Goal: Task Accomplishment & Management: Manage account settings

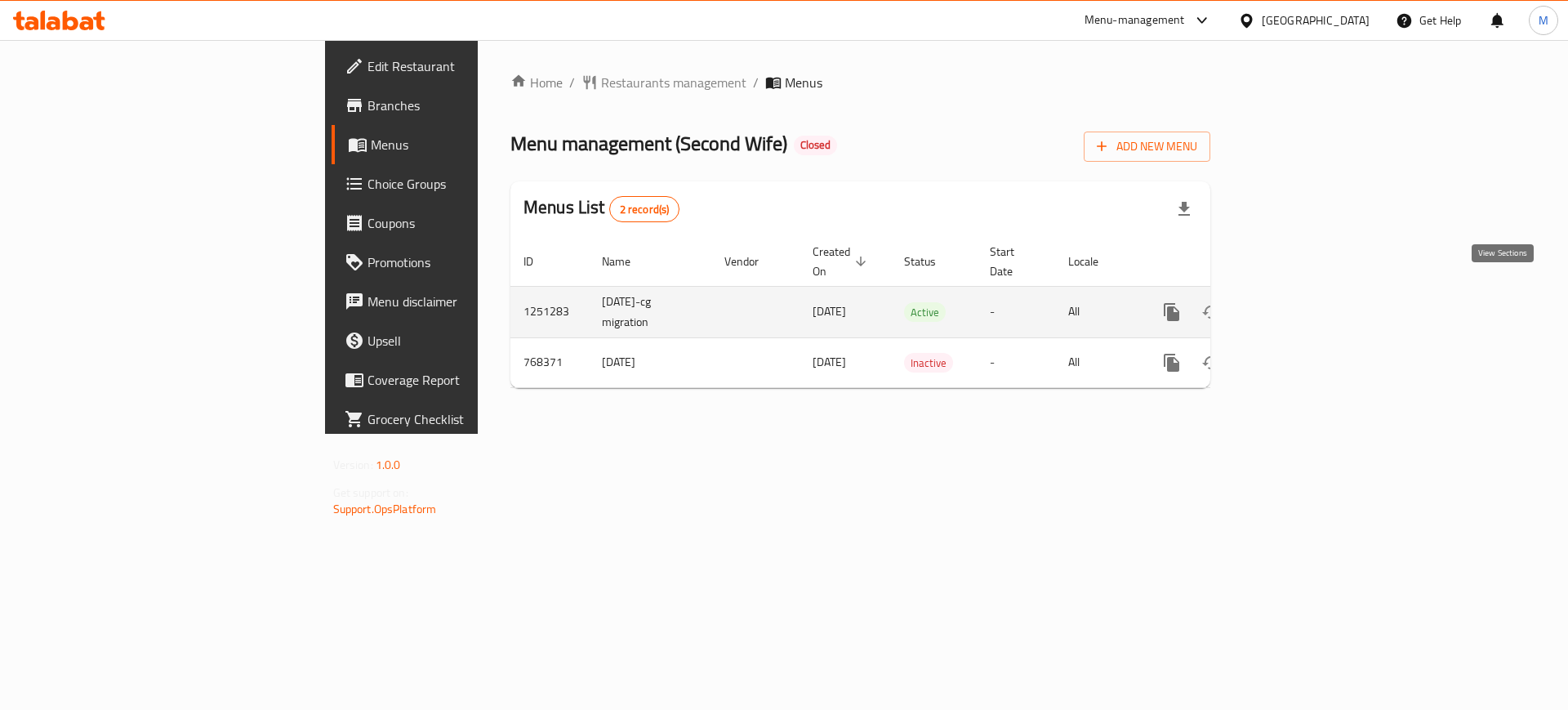
click at [1299, 302] on icon "enhanced table" at bounding box center [1290, 312] width 20 height 20
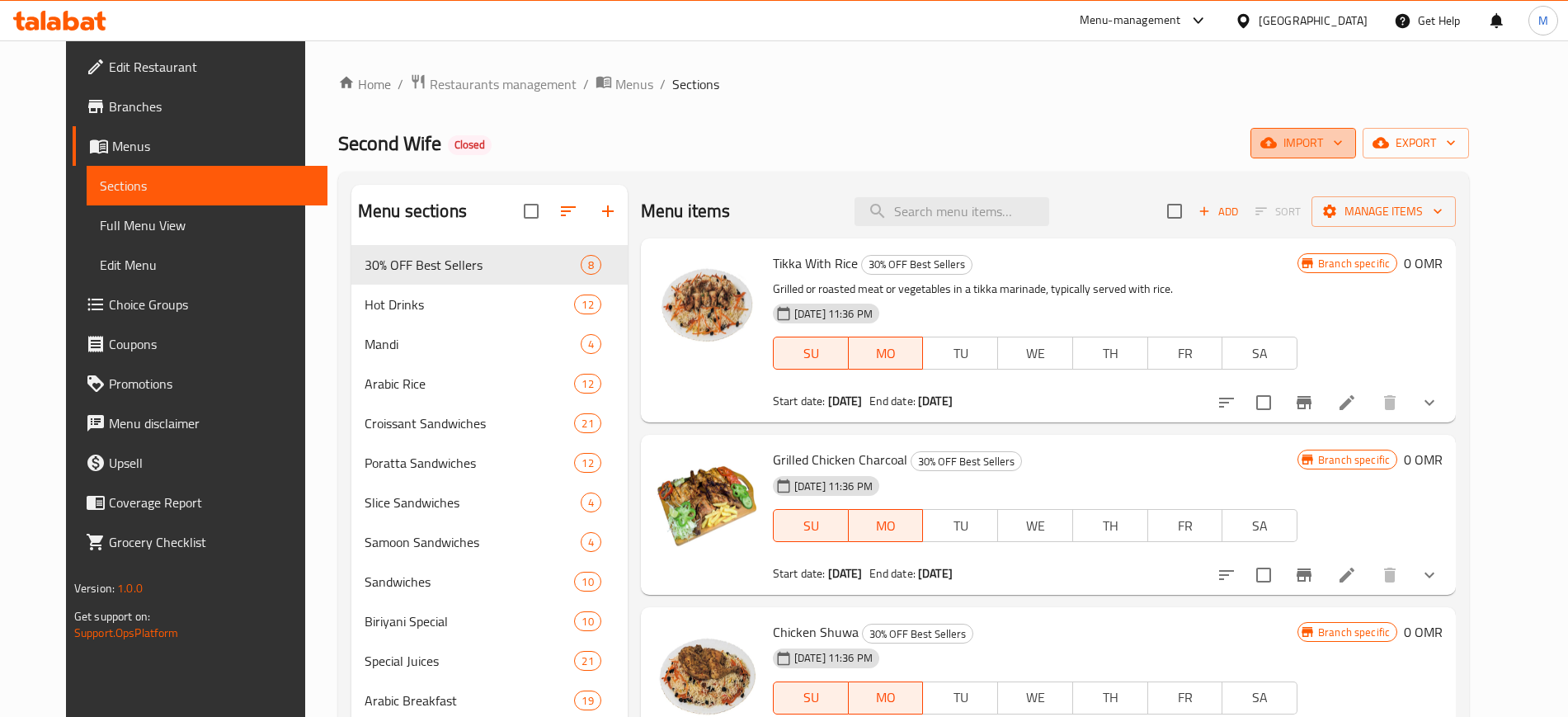
click at [1331, 155] on button "import" at bounding box center [1303, 143] width 106 height 30
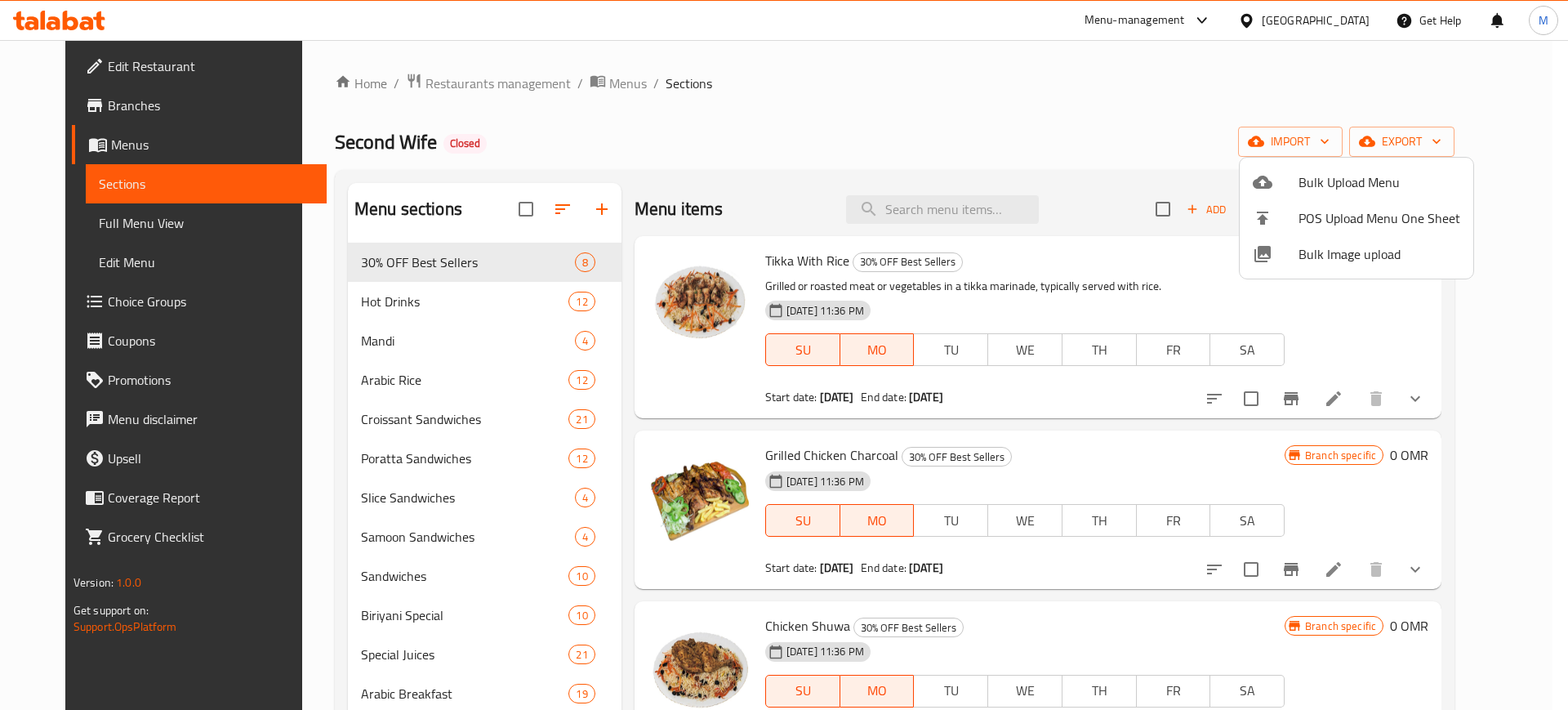
click at [1303, 250] on span "Bulk Image upload" at bounding box center [1379, 254] width 161 height 20
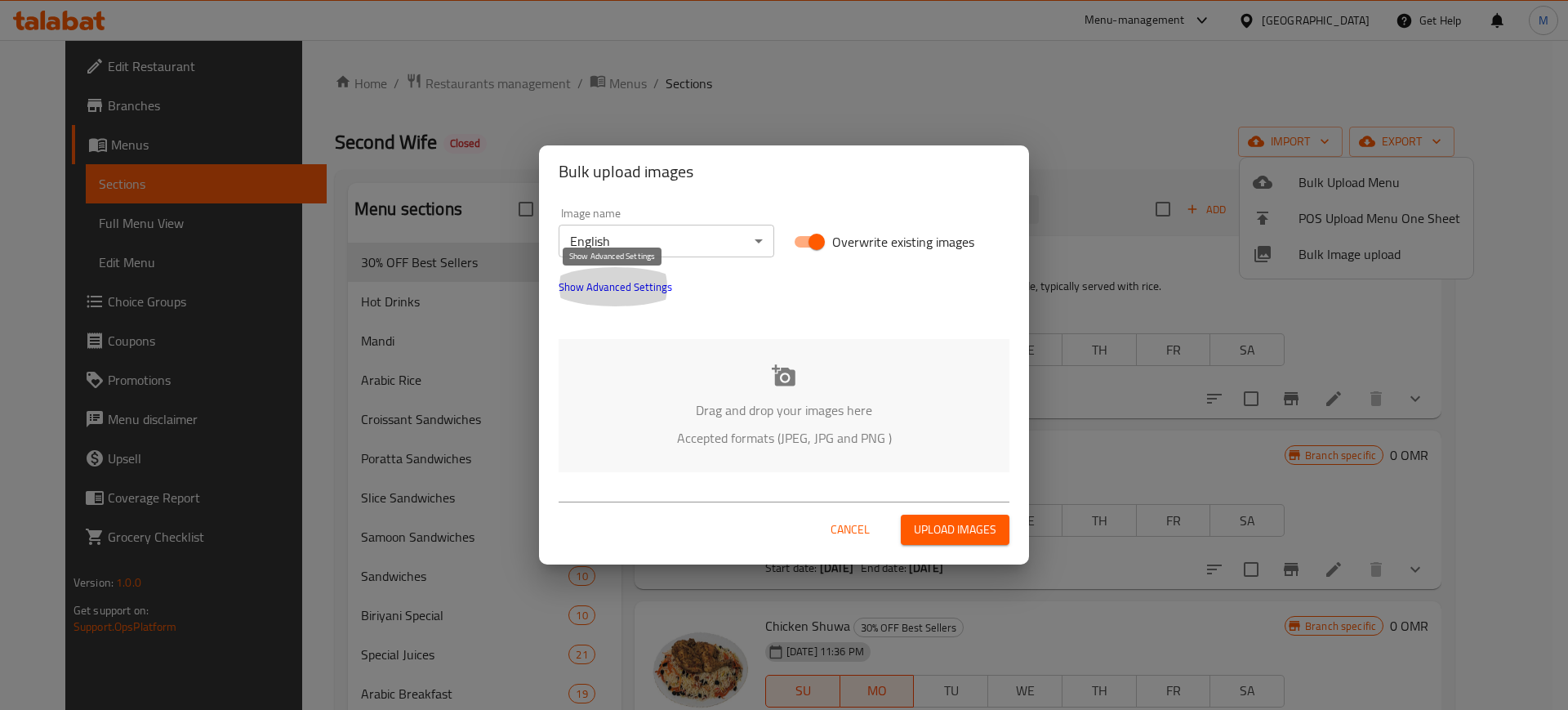
click at [622, 293] on span "Show Advanced Settings" at bounding box center [615, 286] width 113 height 20
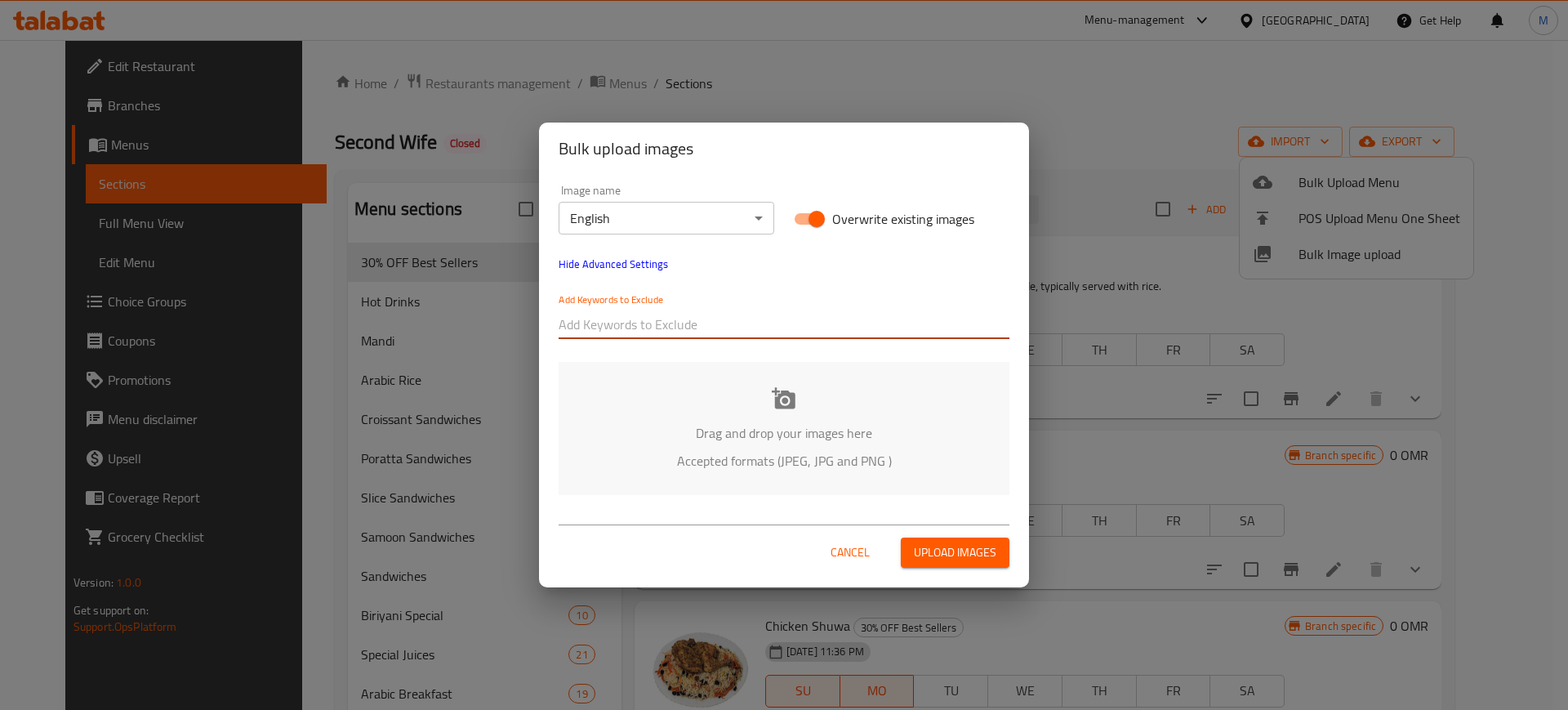
click at [650, 316] on input "text" at bounding box center [784, 324] width 451 height 26
paste input "_khamis.CR2"
type input "_khamis.CR2"
click at [702, 338] on div at bounding box center [836, 324] width 347 height 33
click at [728, 322] on input "text" at bounding box center [836, 324] width 347 height 26
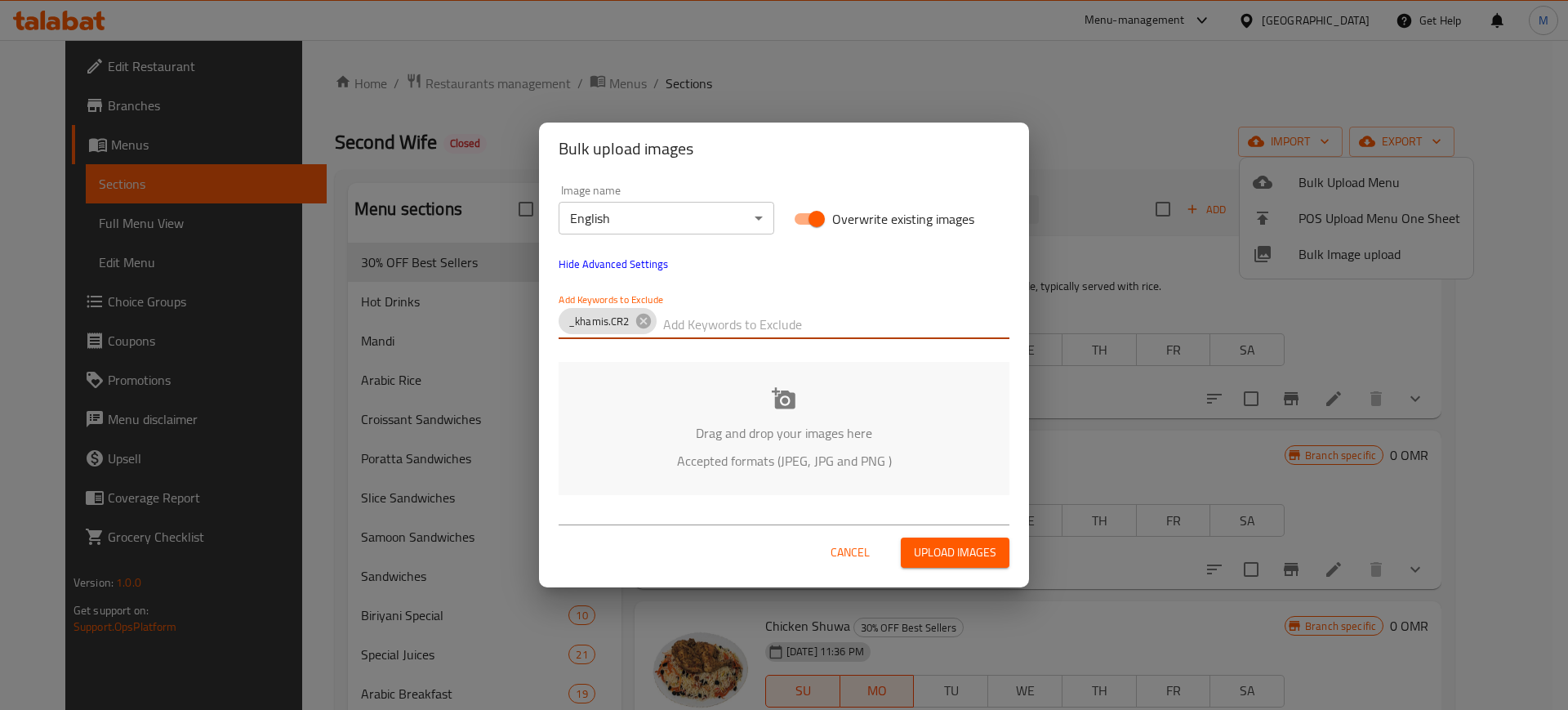
paste input "_khamis"
type input "_khamis"
click at [803, 338] on div at bounding box center [878, 324] width 263 height 33
click at [820, 325] on input "text" at bounding box center [878, 324] width 263 height 26
paste input "20251001_oman_SecondWife_arabicfood_"
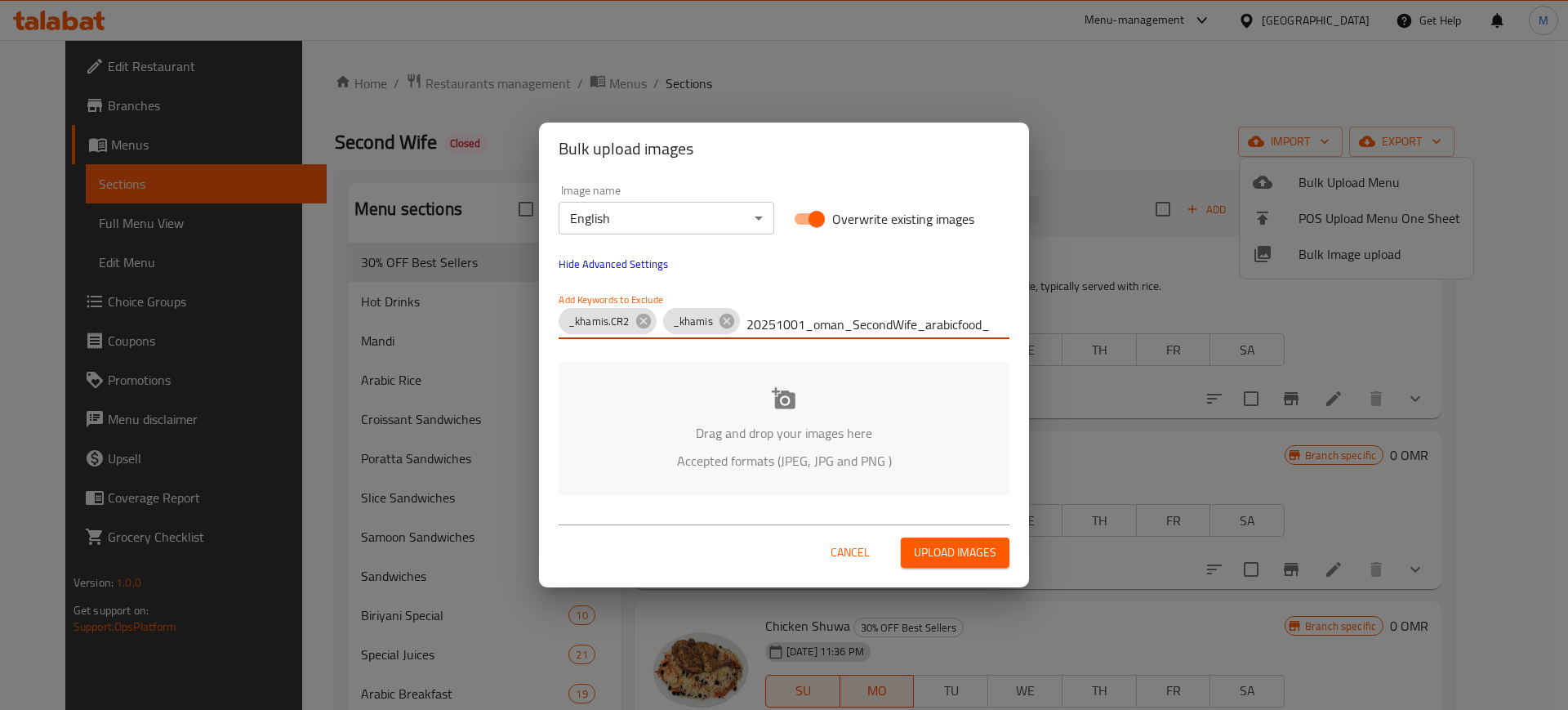
type input "20251001_oman_SecondWife_arabicfood_"
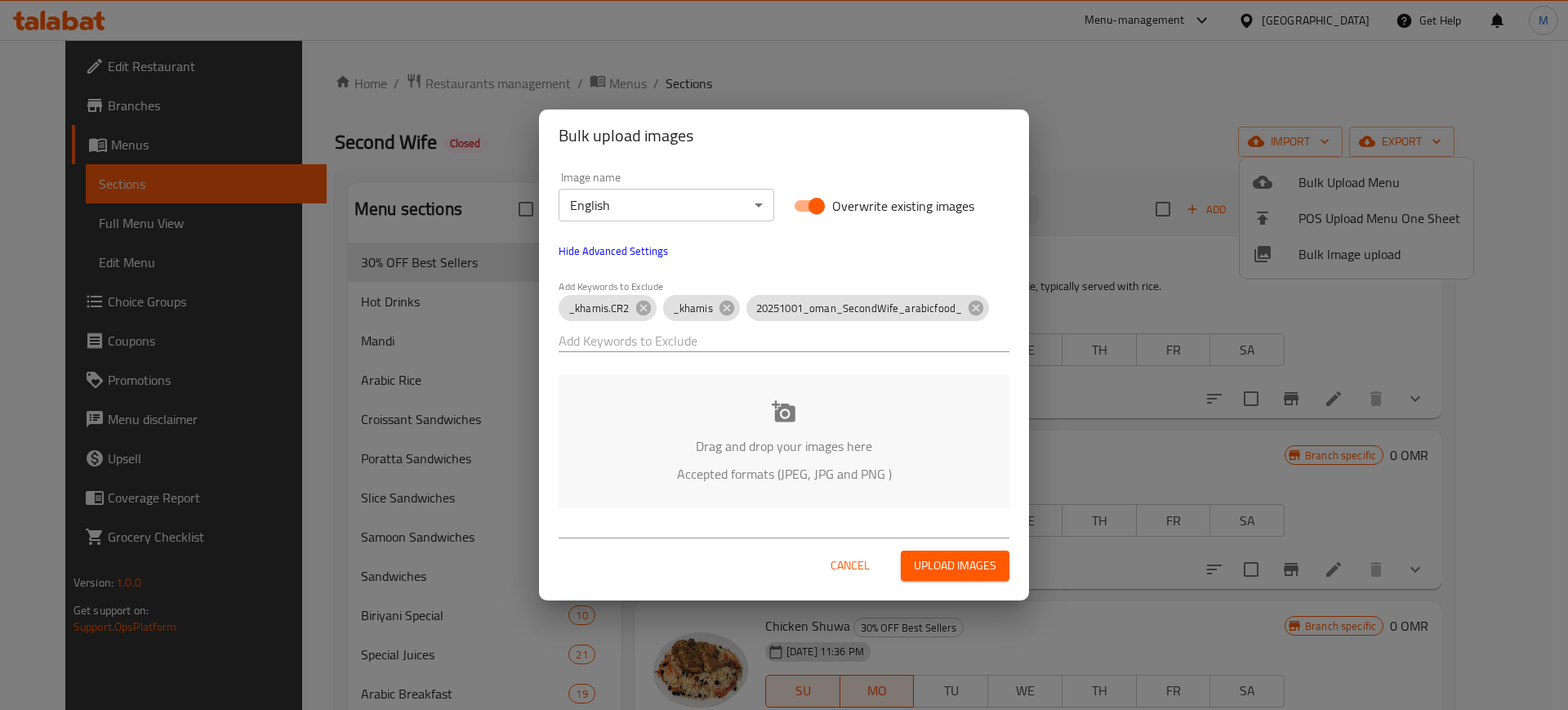
click at [843, 423] on div "Drag and drop your images here Accepted formats (JPEG, JPG and PNG )" at bounding box center [784, 441] width 451 height 133
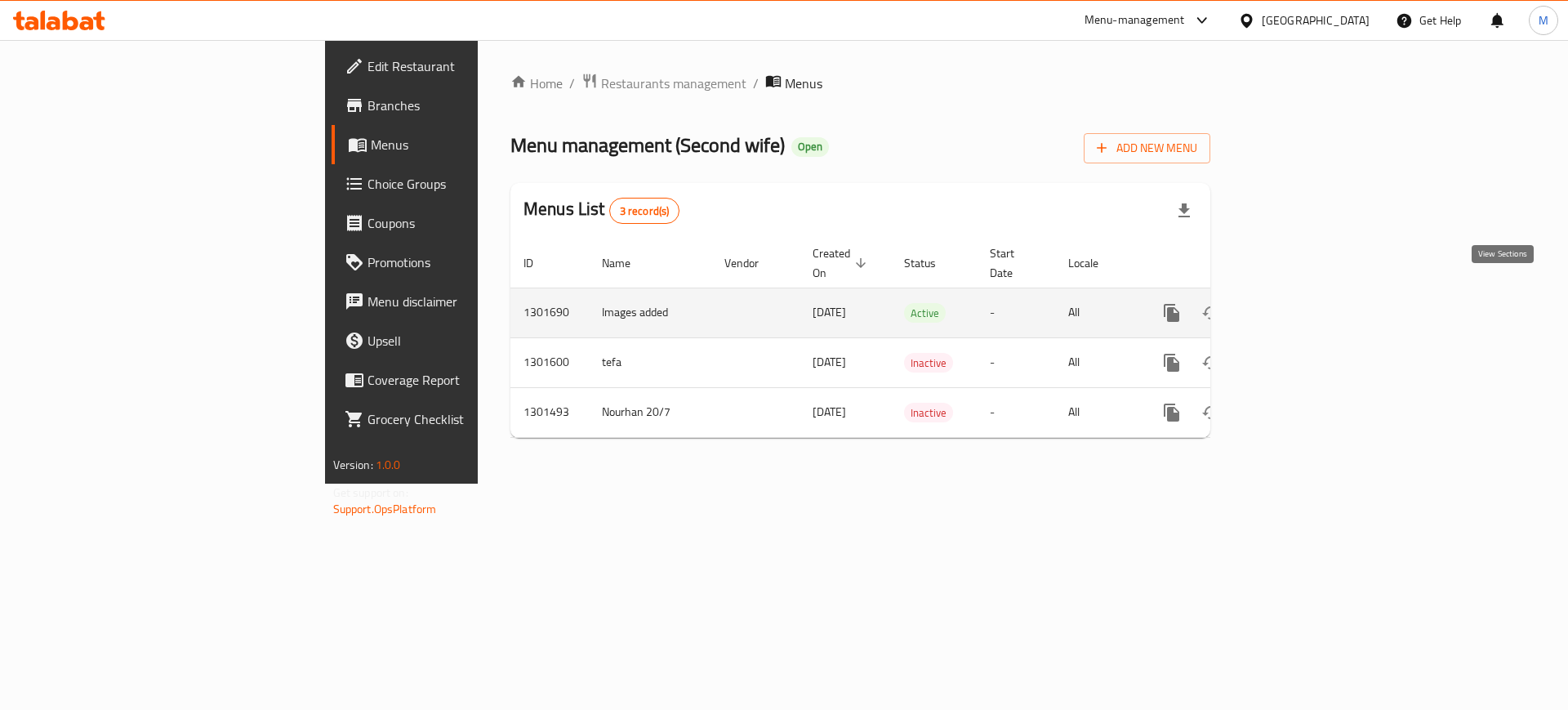
click at [1299, 303] on icon "enhanced table" at bounding box center [1290, 313] width 20 height 20
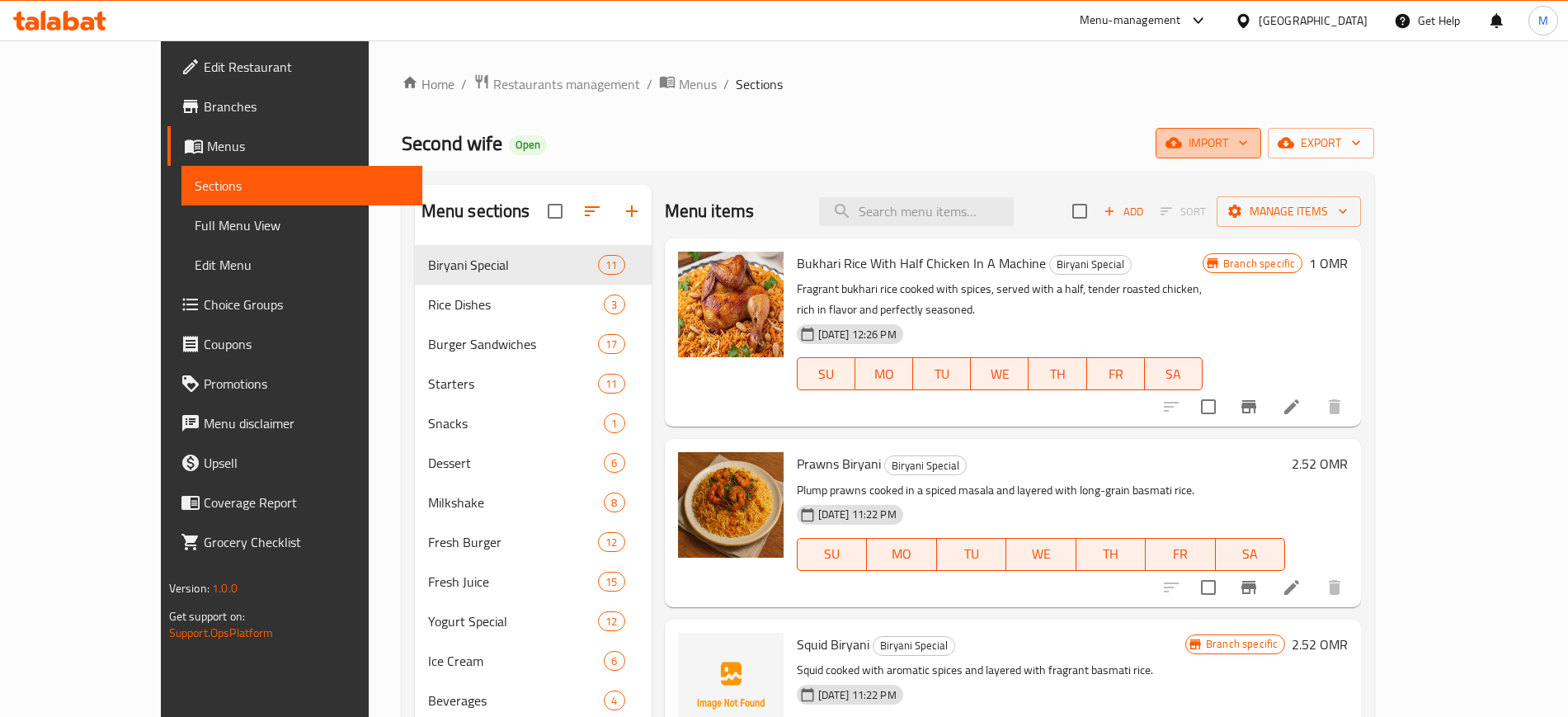
click at [1248, 137] on span "import" at bounding box center [1208, 142] width 79 height 21
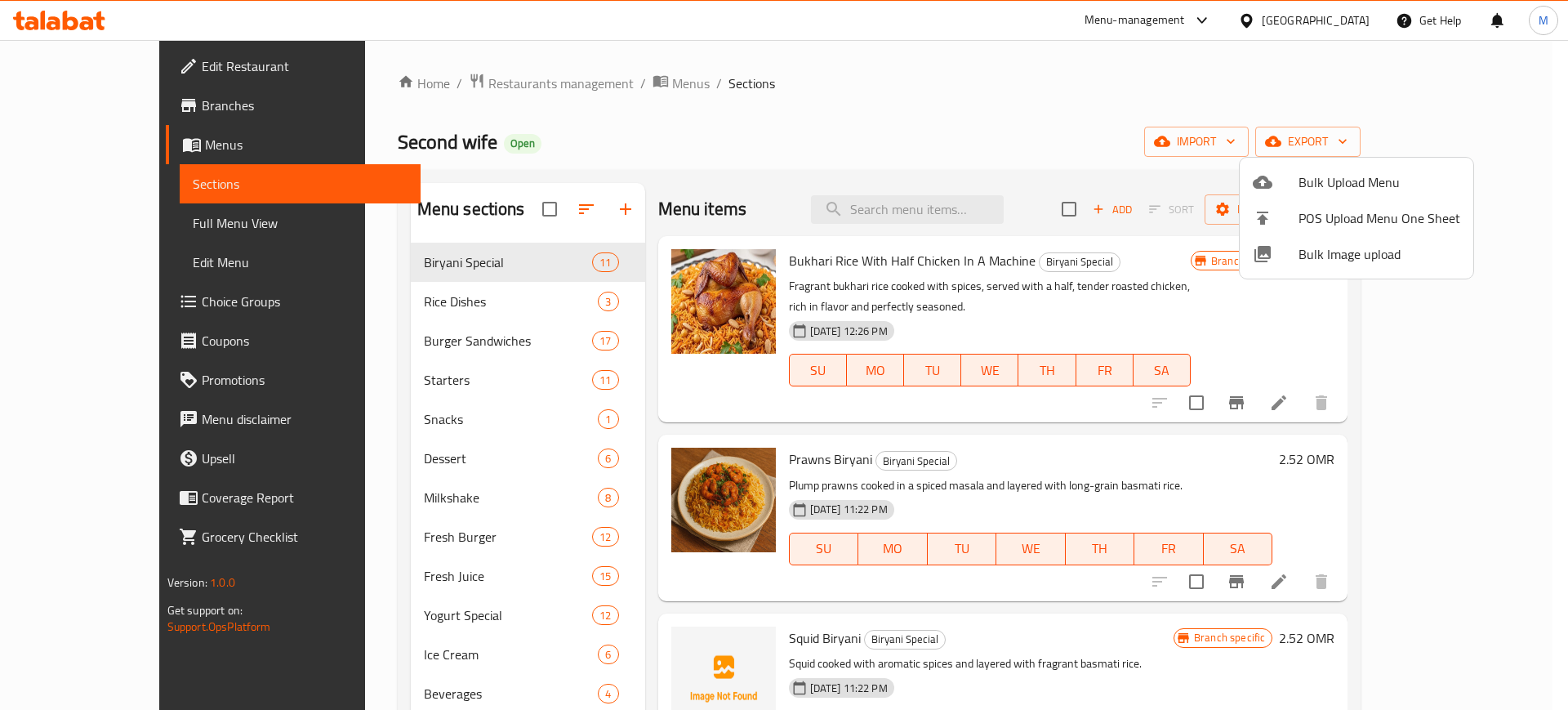
click at [1285, 252] on div at bounding box center [1276, 254] width 46 height 20
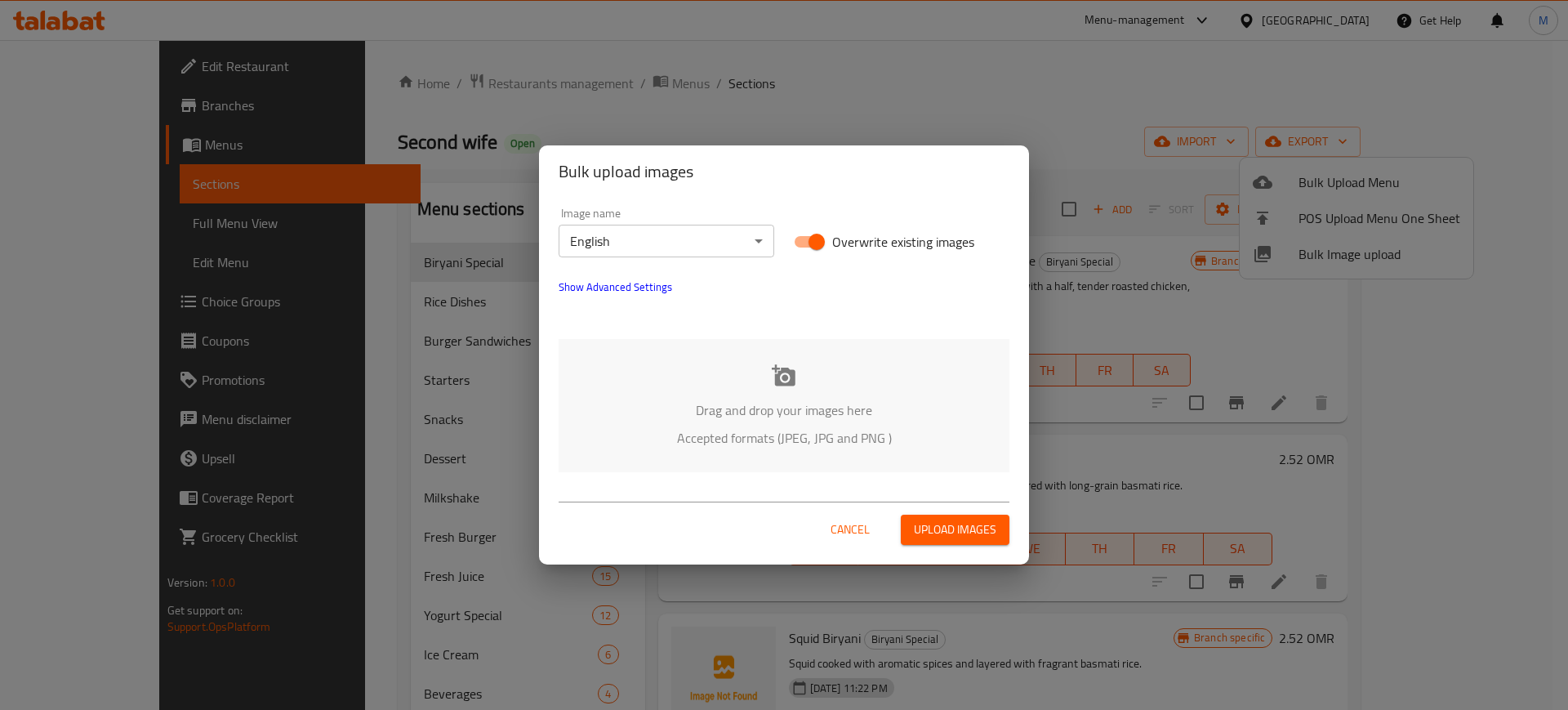
click at [659, 260] on div "Image name English ​" at bounding box center [666, 232] width 235 height 69
click at [633, 277] on span "Show Advanced Settings" at bounding box center [615, 286] width 113 height 20
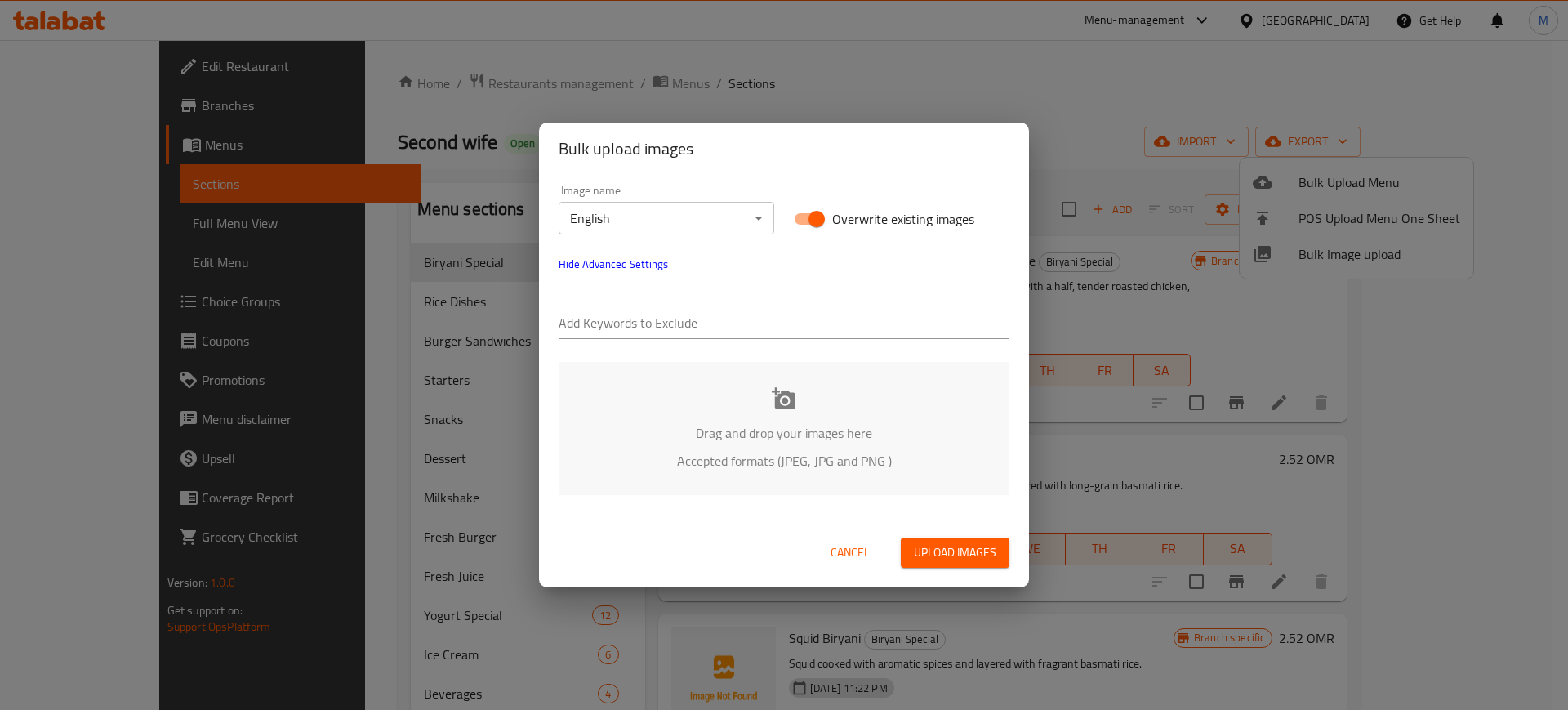
click at [677, 338] on div at bounding box center [784, 324] width 451 height 33
paste input "701400"
type input "701400"
paste input "_khamis.CR2"
type input "_khamis.CR2"
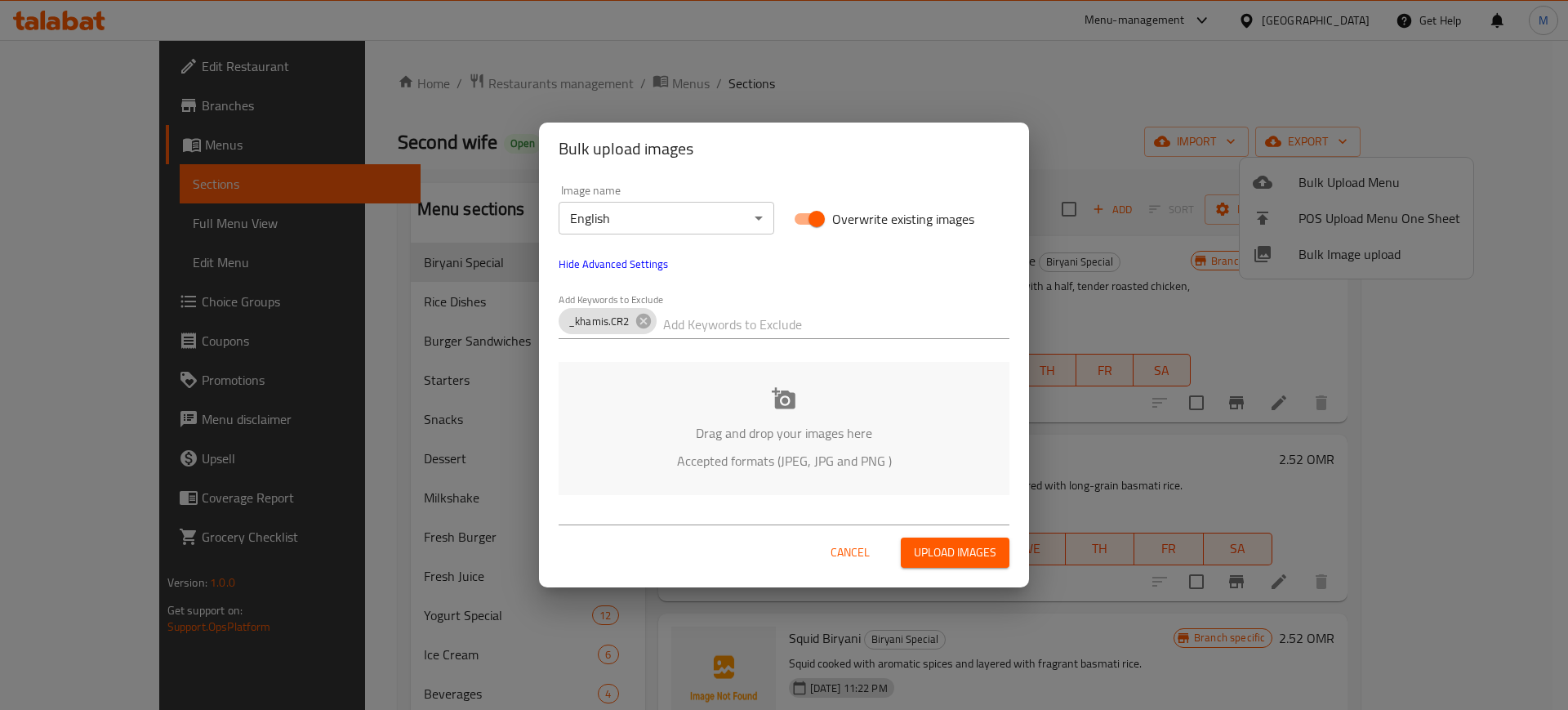
click at [742, 284] on div "Add Keywords to Exclude _khamis.CR2" at bounding box center [784, 316] width 471 height 66
click at [758, 328] on input "text" at bounding box center [836, 324] width 347 height 26
paste input "_khamis"
type input "_khamis"
click at [777, 287] on div "Add Keywords to Exclude _khamis.CR2 _khamis" at bounding box center [784, 316] width 471 height 66
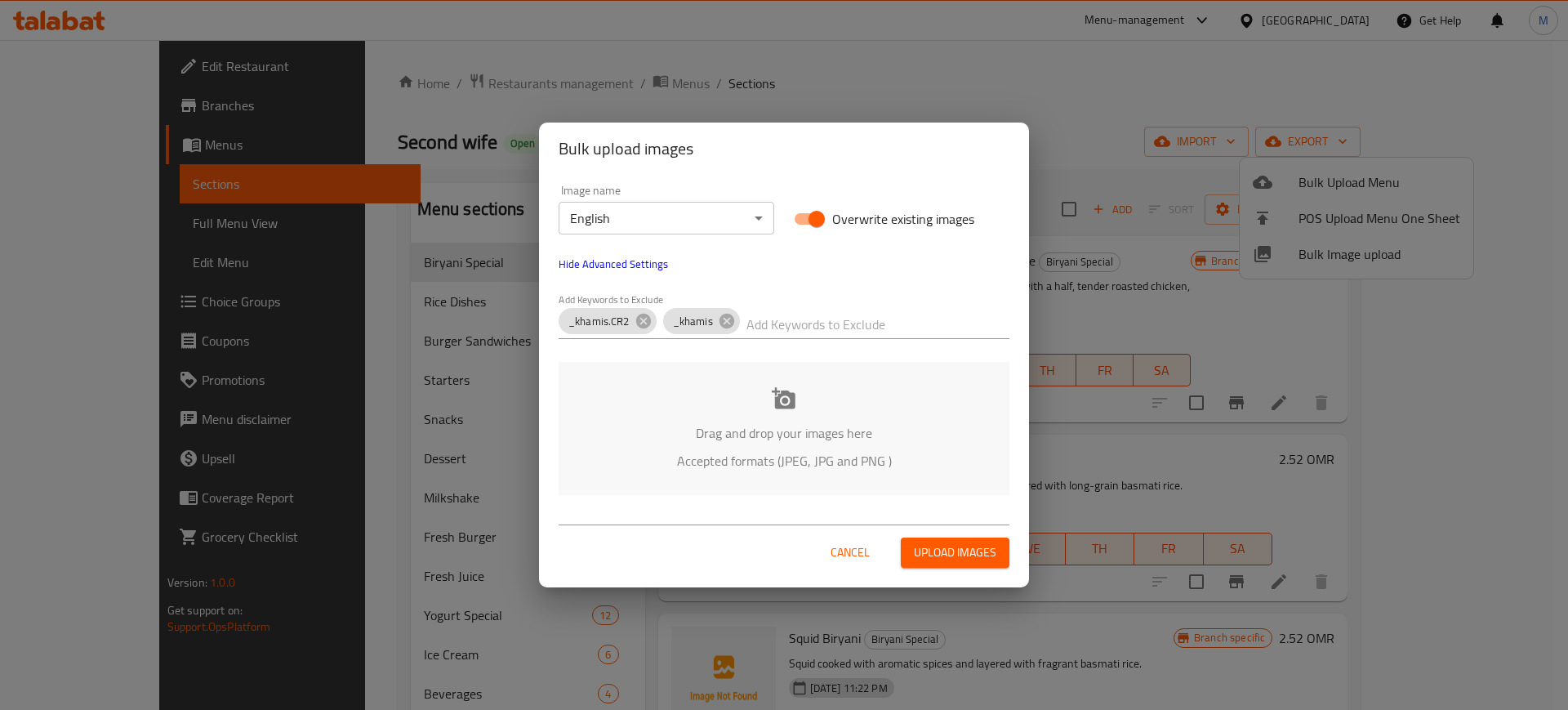
click at [815, 321] on input "text" at bounding box center [878, 324] width 263 height 26
paste input "20251001_oman_SecondWife_arabicfood_"
type input "20251001_oman_SecondWife_arabicfood_"
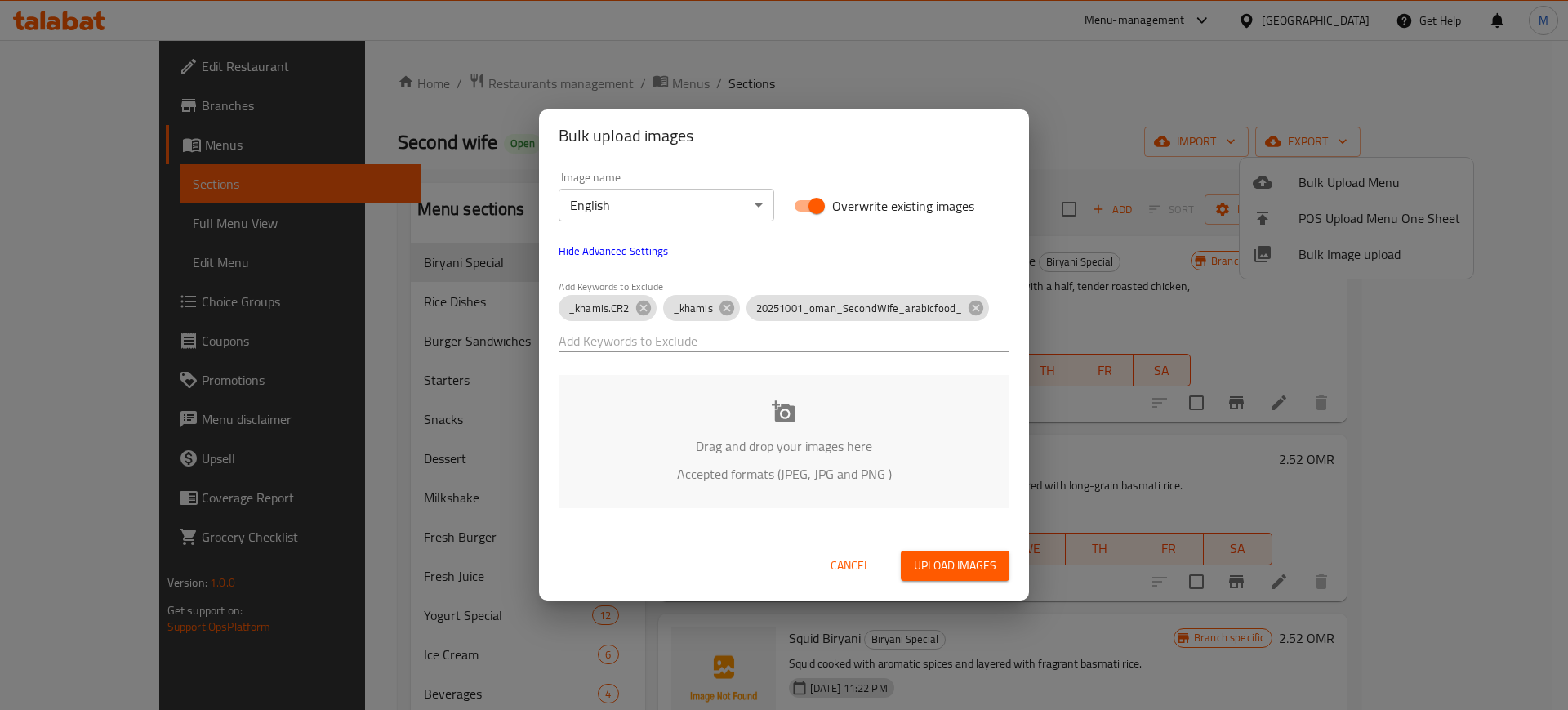
click at [775, 286] on div "Add Keywords to Exclude _khamis.CR2 _khamis 20251001_oman_SecondWife_arabicfood_" at bounding box center [784, 316] width 471 height 91
click at [766, 426] on div "Drag and drop your images here Accepted formats (JPEG, JPG and PNG )" at bounding box center [784, 441] width 451 height 133
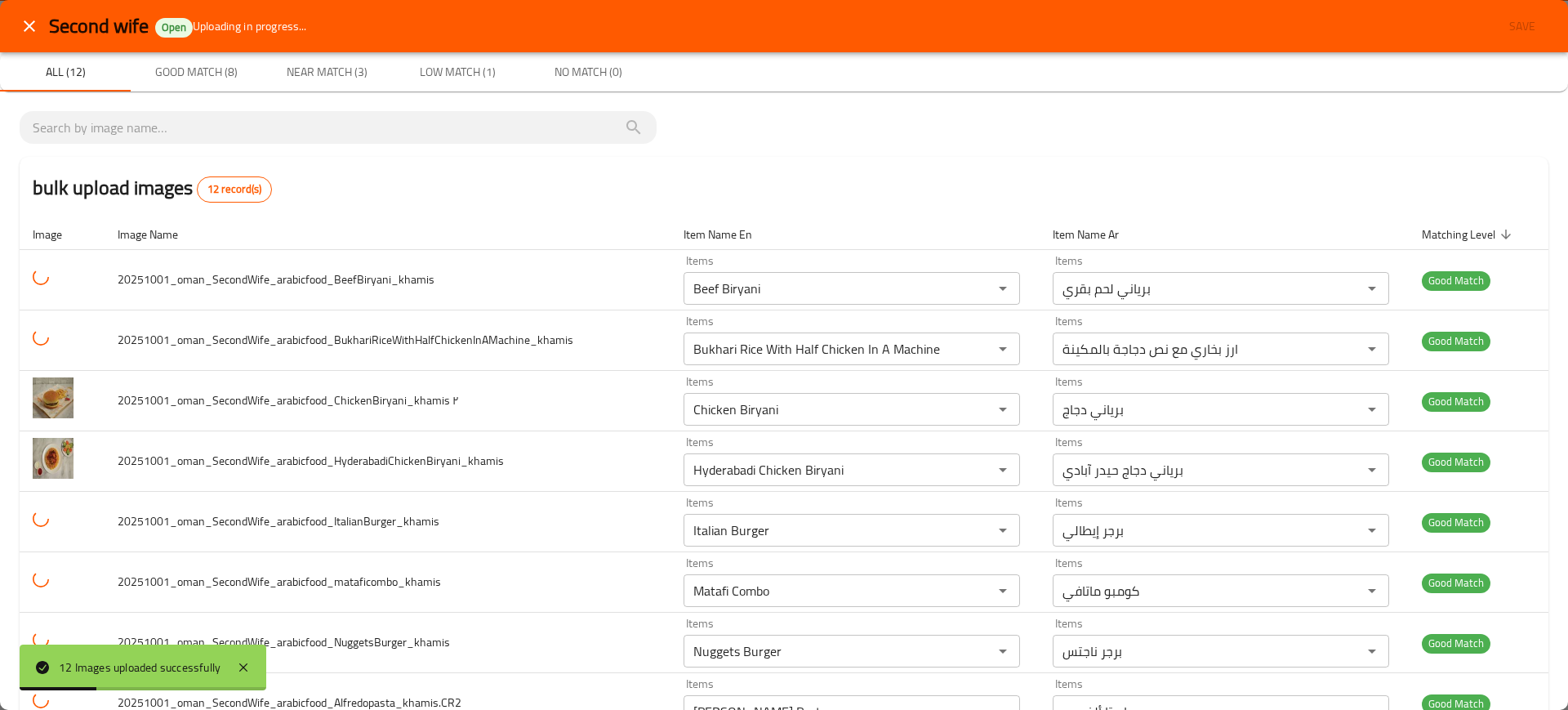
scroll to position [298, 0]
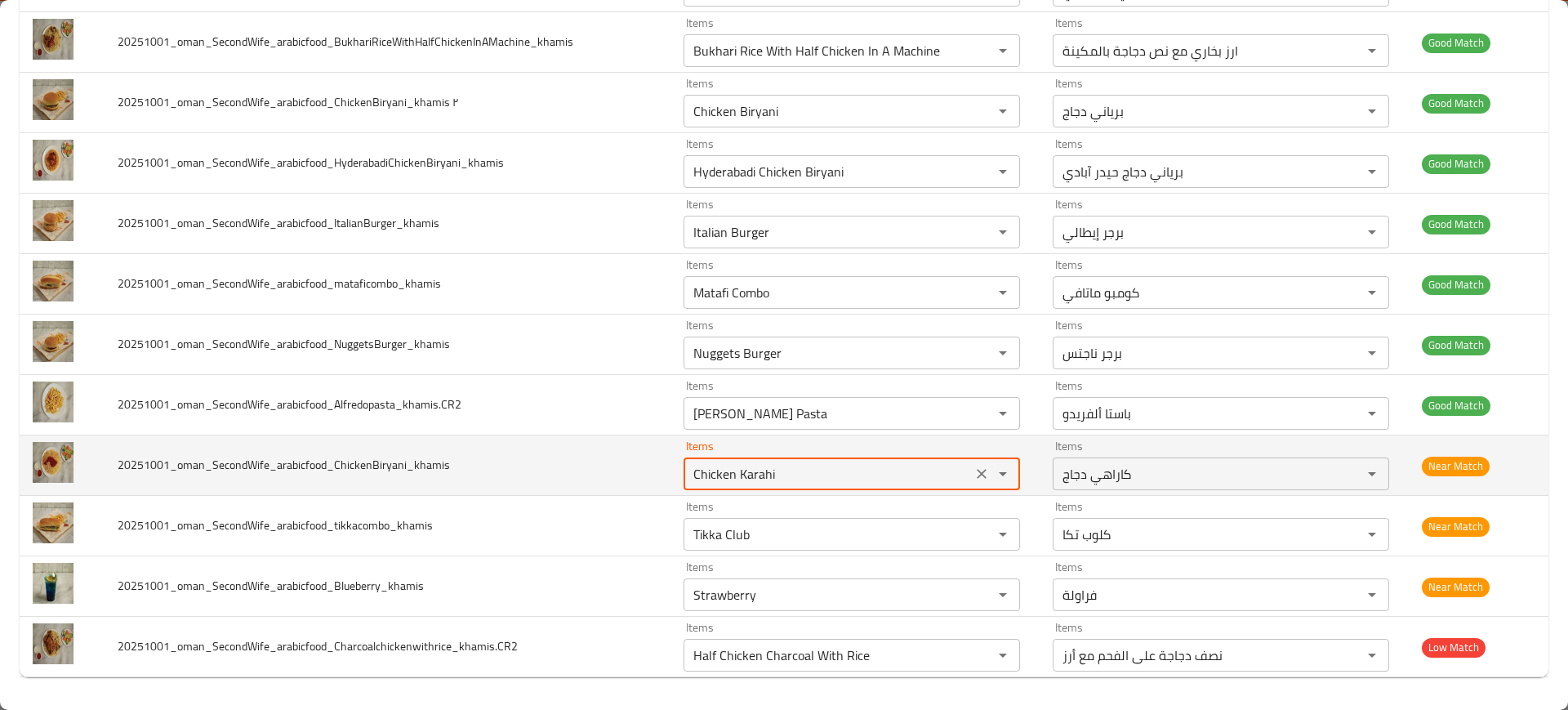
click at [714, 472] on input "Chicken Karahi" at bounding box center [828, 474] width 278 height 23
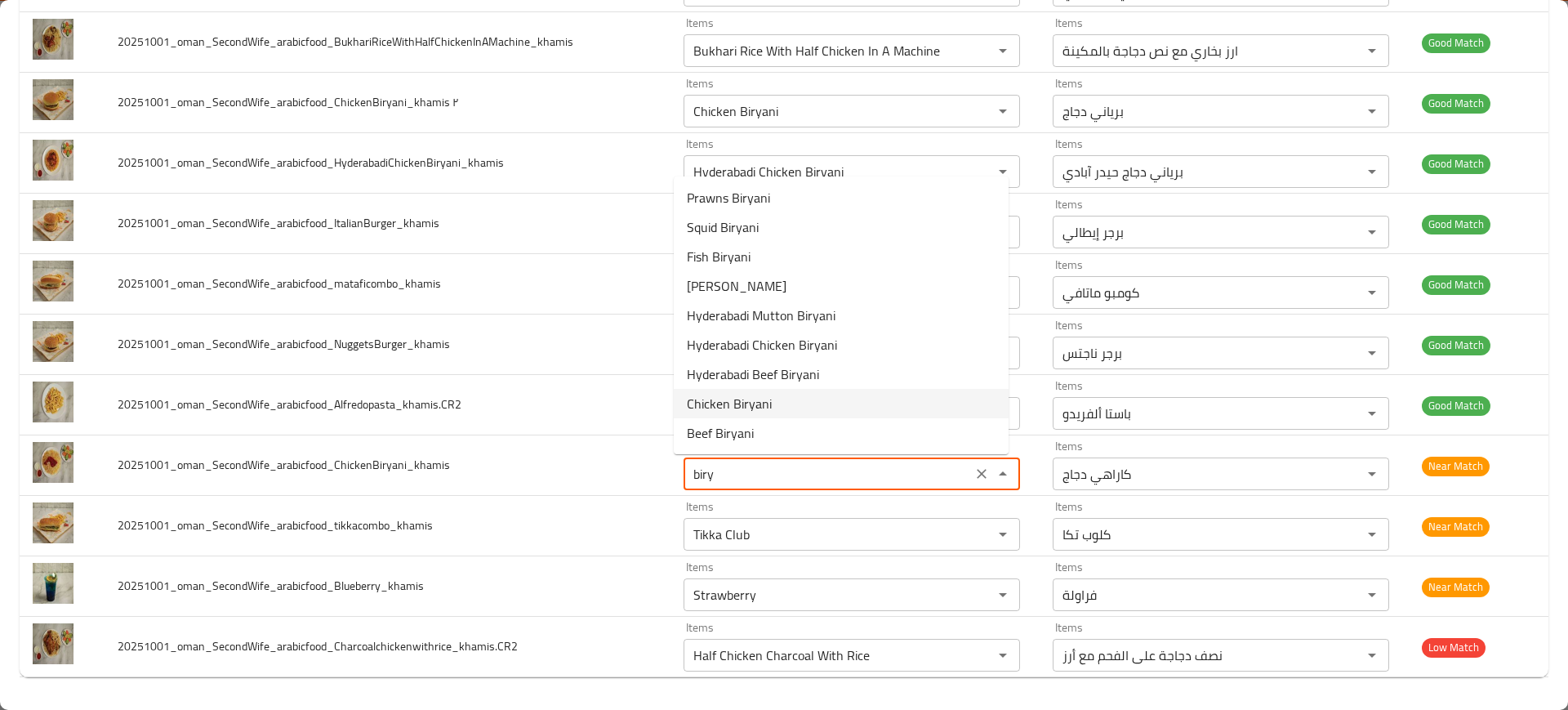
click at [748, 409] on span "Chicken Biryani" at bounding box center [729, 403] width 85 height 20
type input "Chicken Biryani"
type input "برياني دجاج"
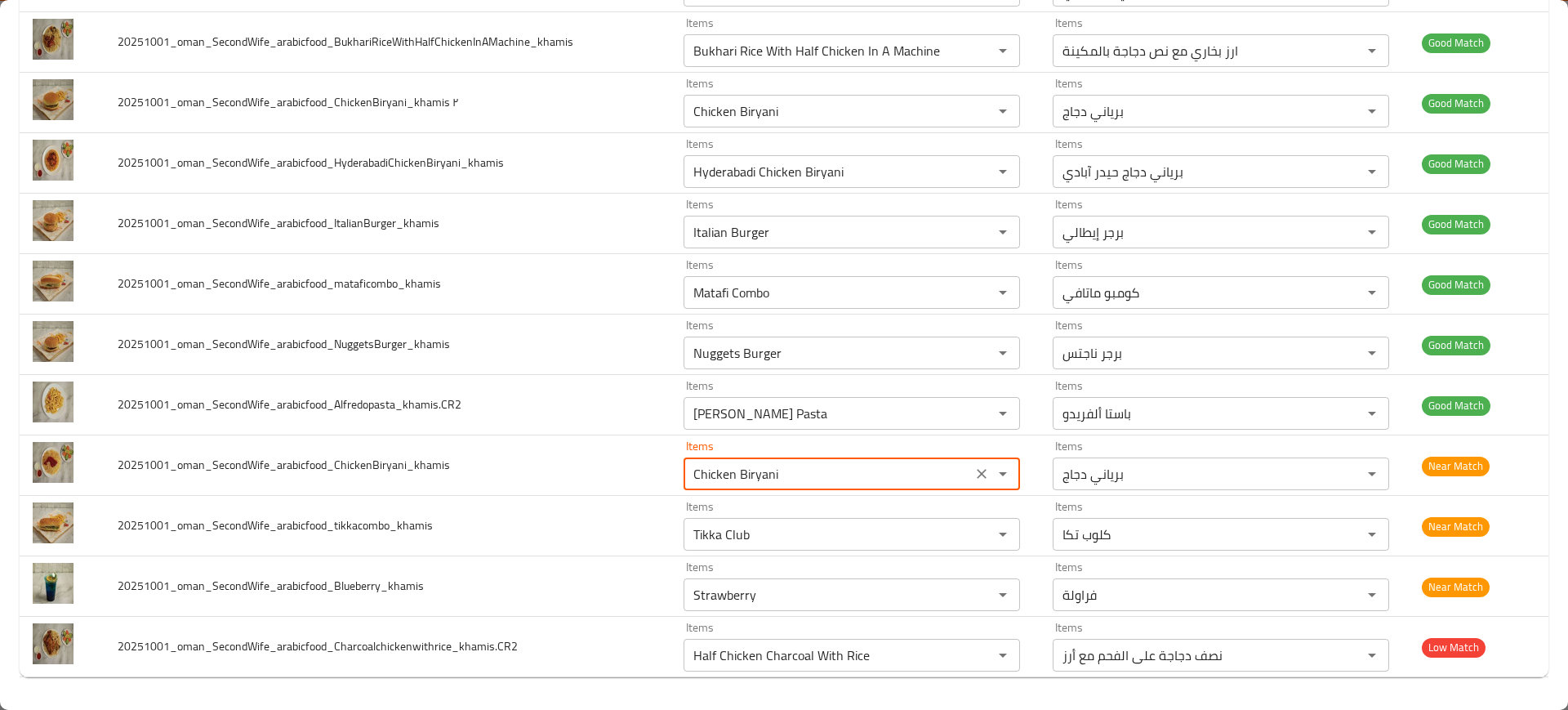
type input "Chicken Biryani"
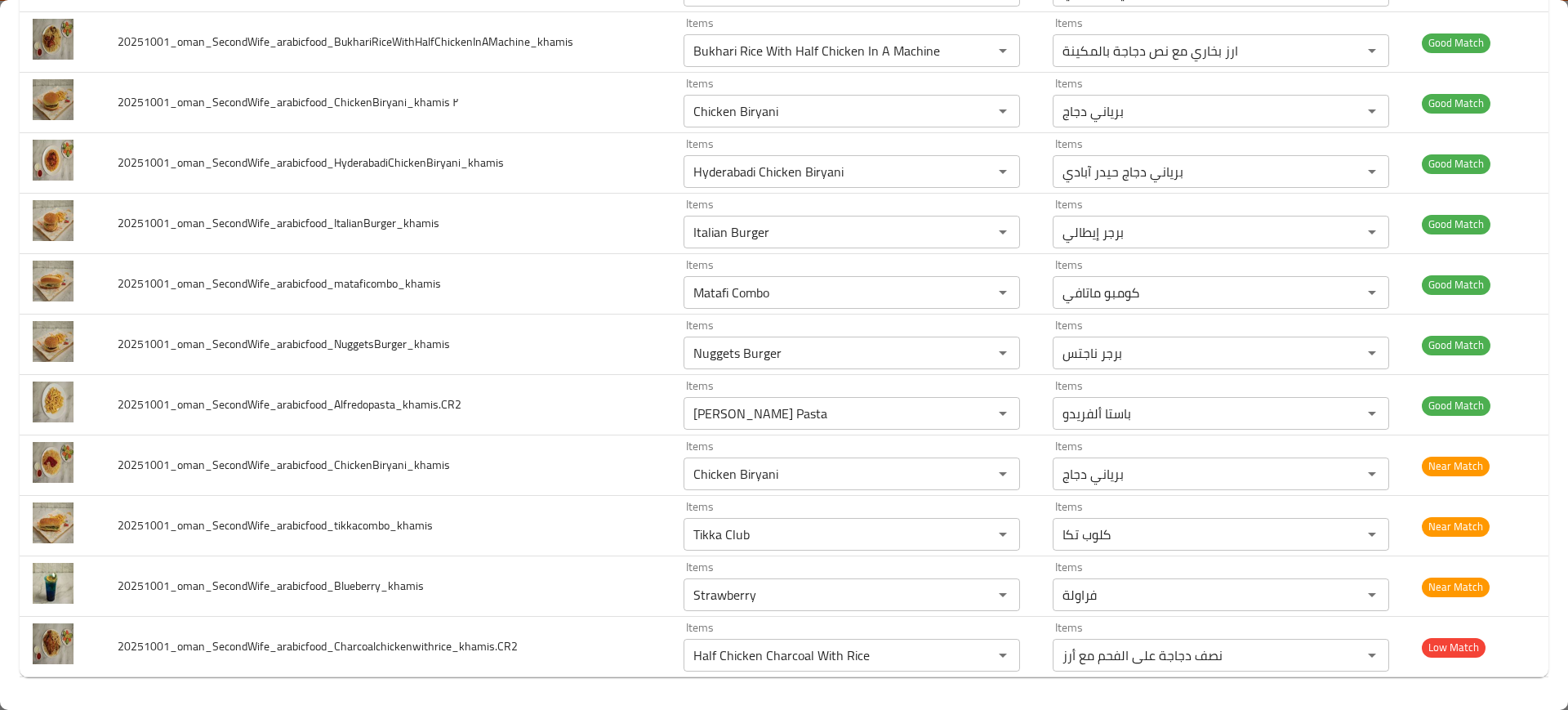
scroll to position [350, 0]
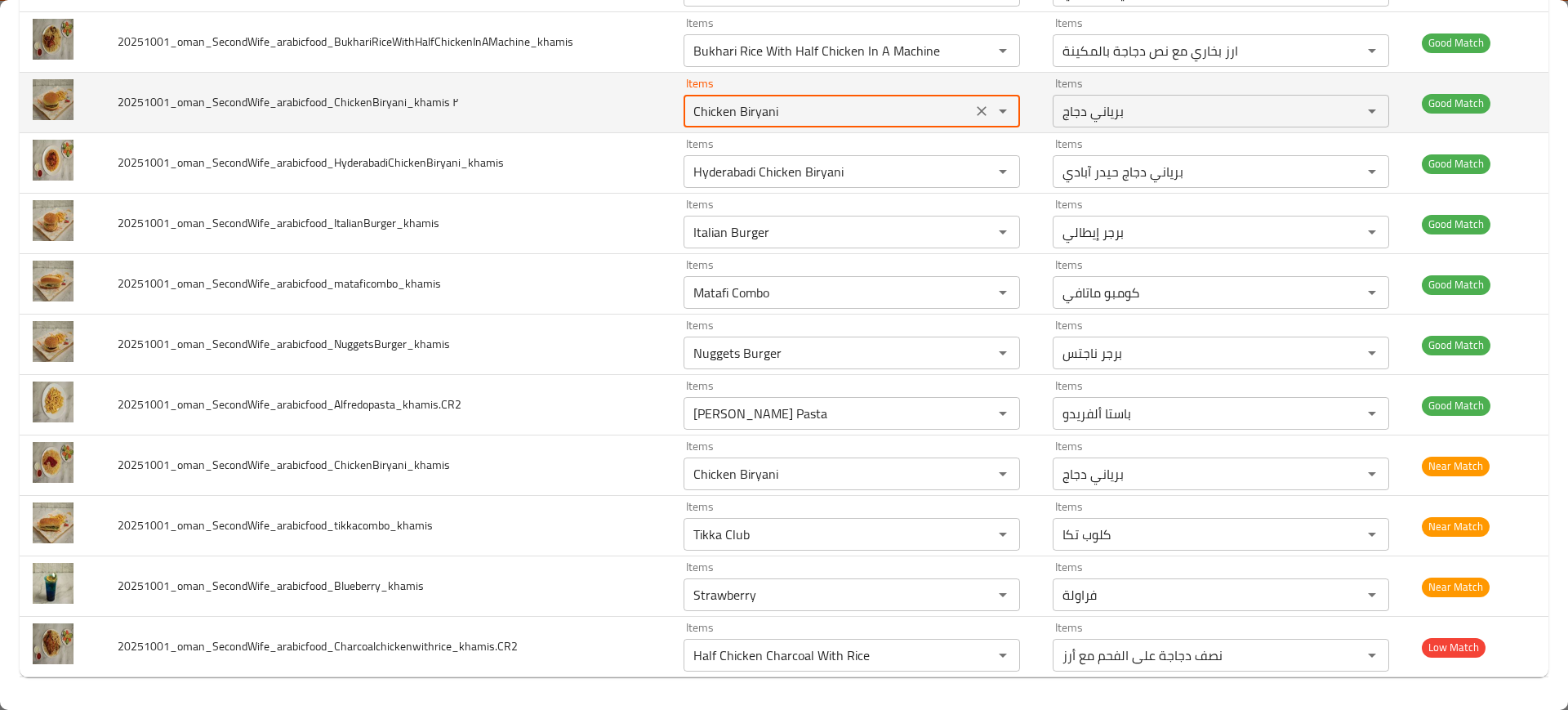
click at [774, 108] on ٢ "Chicken Biryani" at bounding box center [828, 111] width 278 height 23
click at [796, 111] on ٢ "Chicken Biryani" at bounding box center [828, 111] width 278 height 23
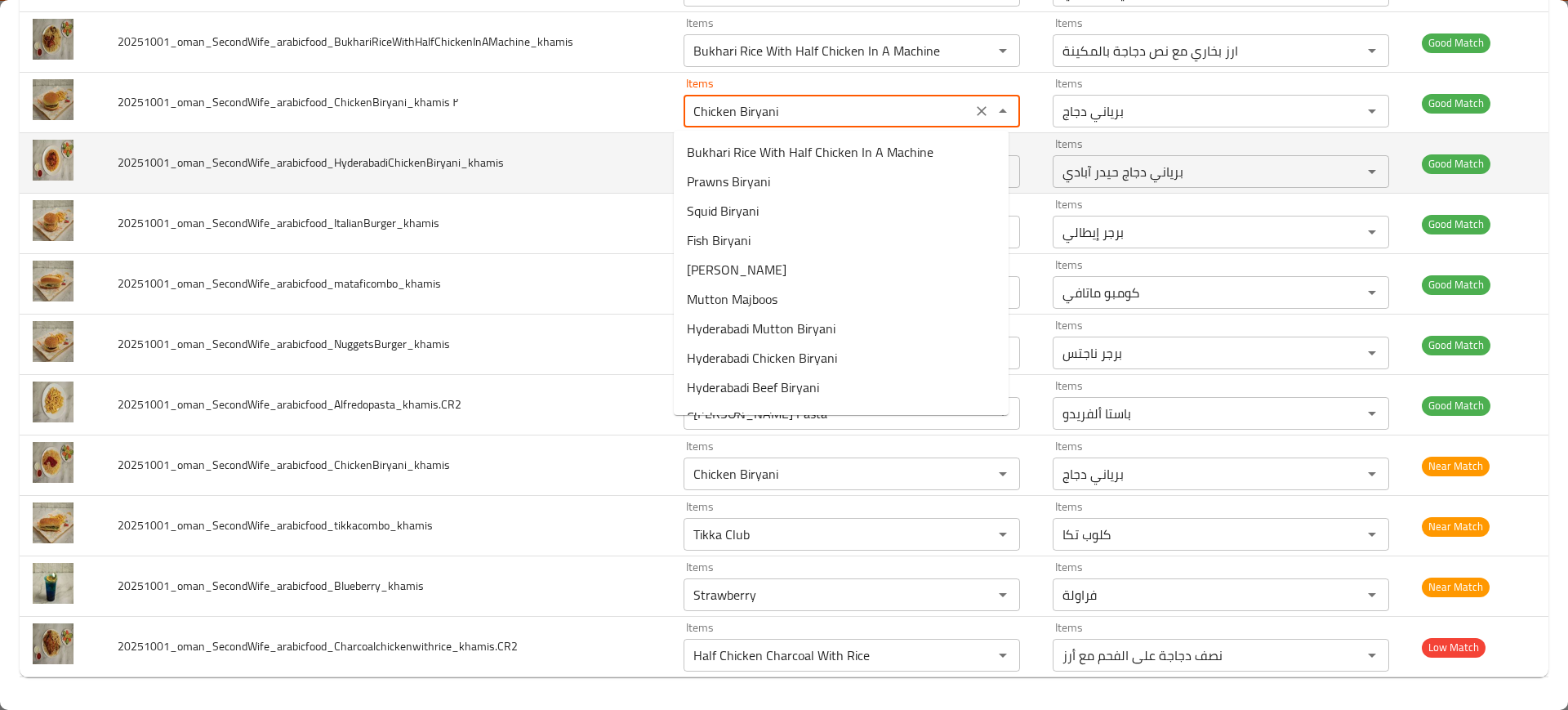
drag, startPoint x: 729, startPoint y: 111, endPoint x: 543, endPoint y: 132, distance: 187.2
click at [543, 132] on tbody "20251001_oman_SecondWife_arabicfood_BeefBiryani_khamis Items Beef Biryani Items…" at bounding box center [784, 315] width 1529 height 725
type ٢ "Biryani"
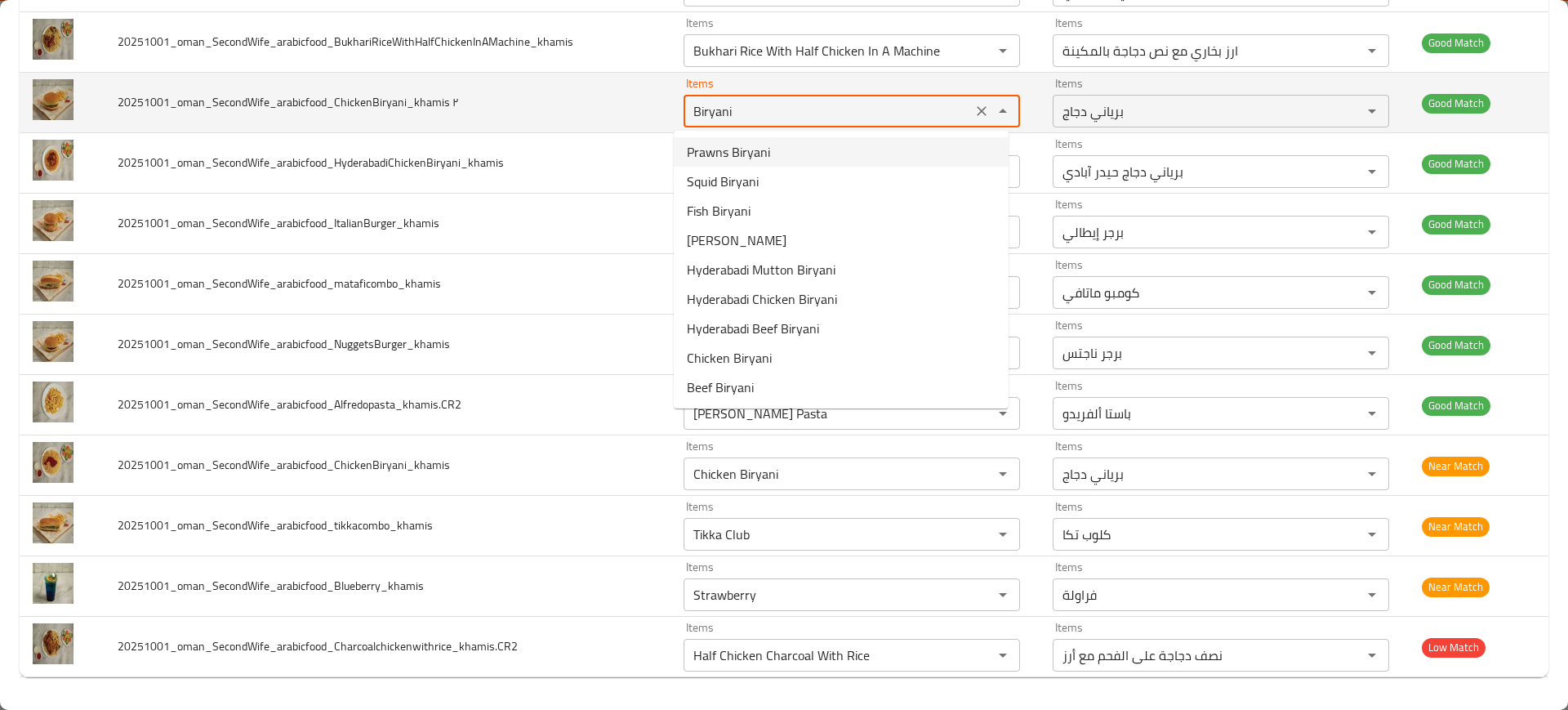
click at [957, 113] on div "Biryani Items" at bounding box center [852, 111] width 337 height 33
click at [973, 112] on icon "Clear" at bounding box center [981, 111] width 16 height 16
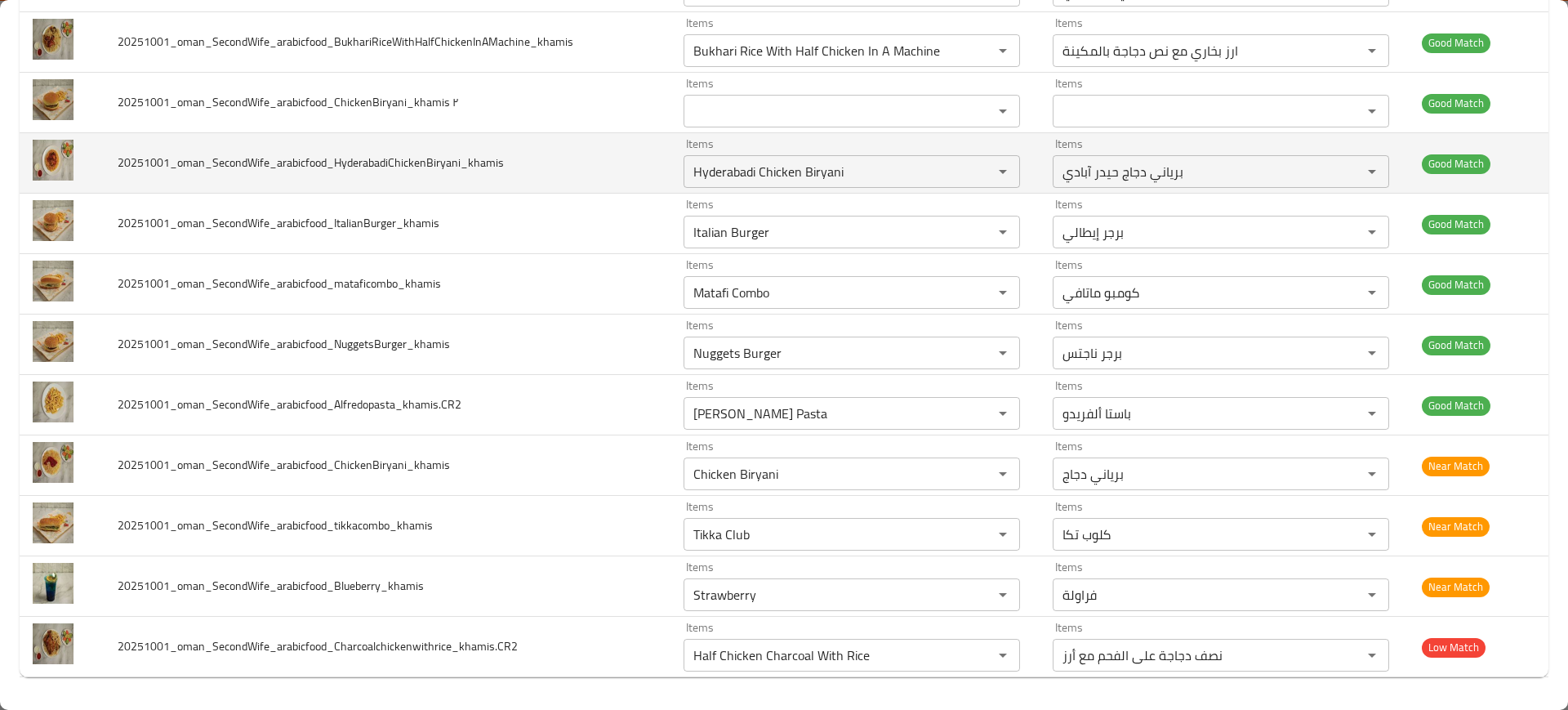
click at [614, 172] on td "20251001_oman_SecondWife_arabicfood_HyderabadiChickenBiryani_khamis" at bounding box center [387, 163] width 566 height 60
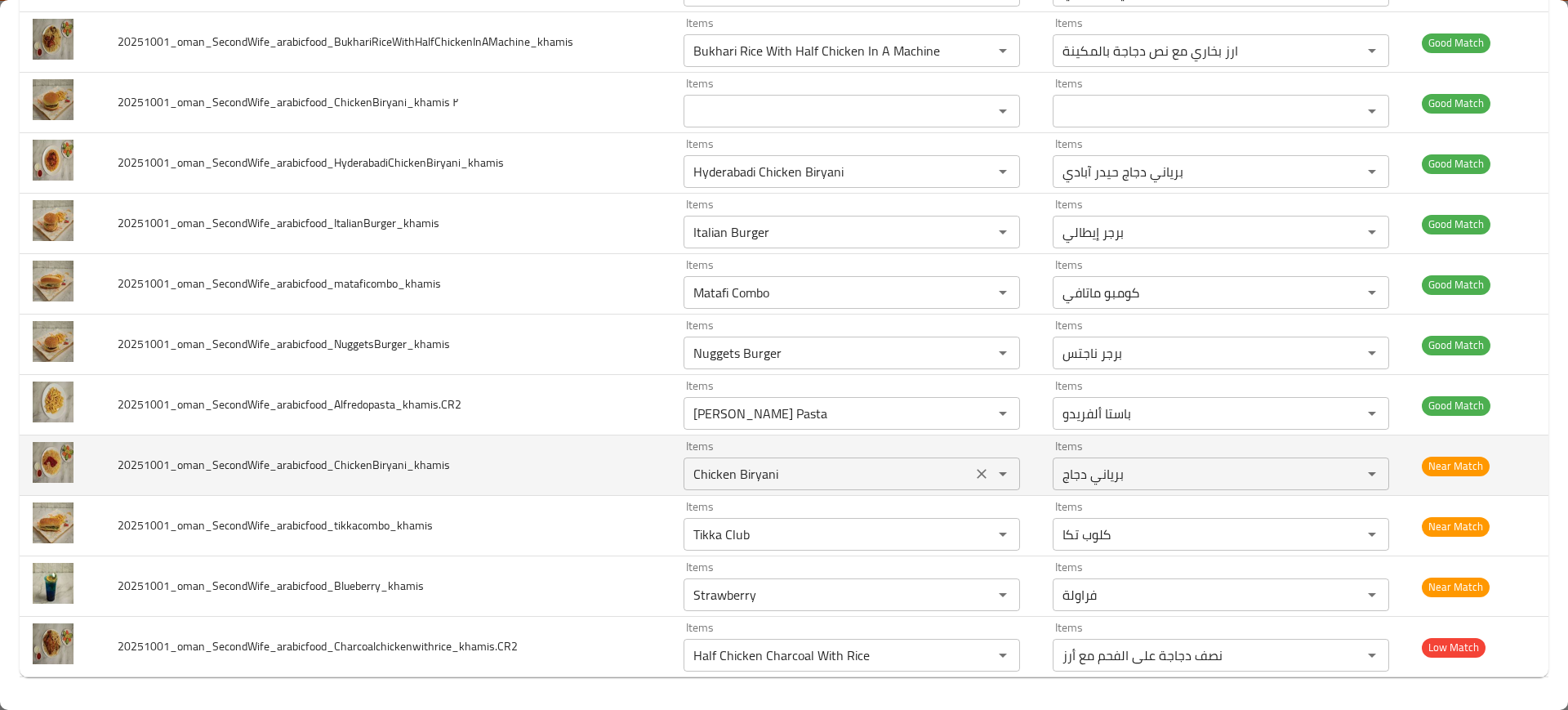
click at [745, 458] on div "Chicken Biryani Items" at bounding box center [852, 473] width 337 height 33
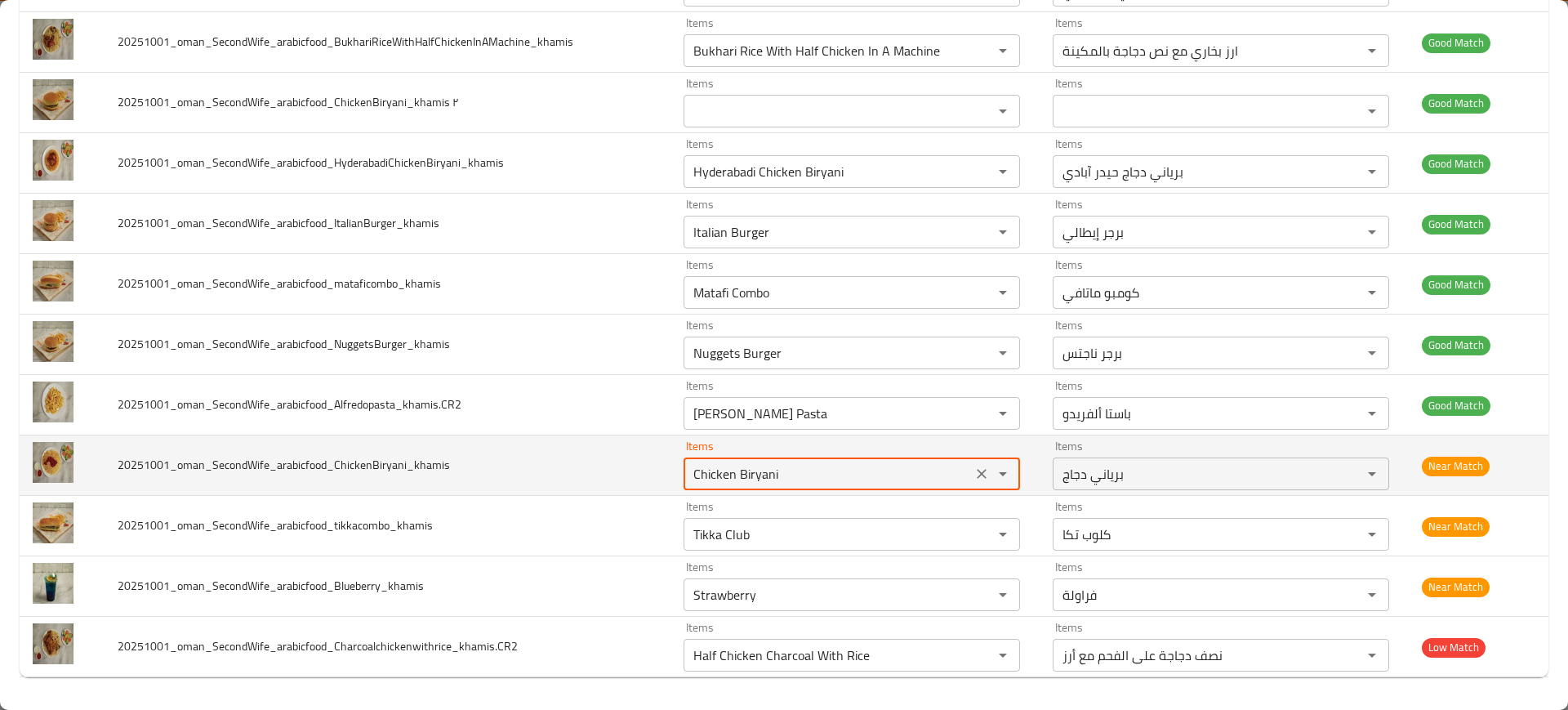
click at [745, 458] on div "Chicken Biryani Items" at bounding box center [852, 473] width 337 height 33
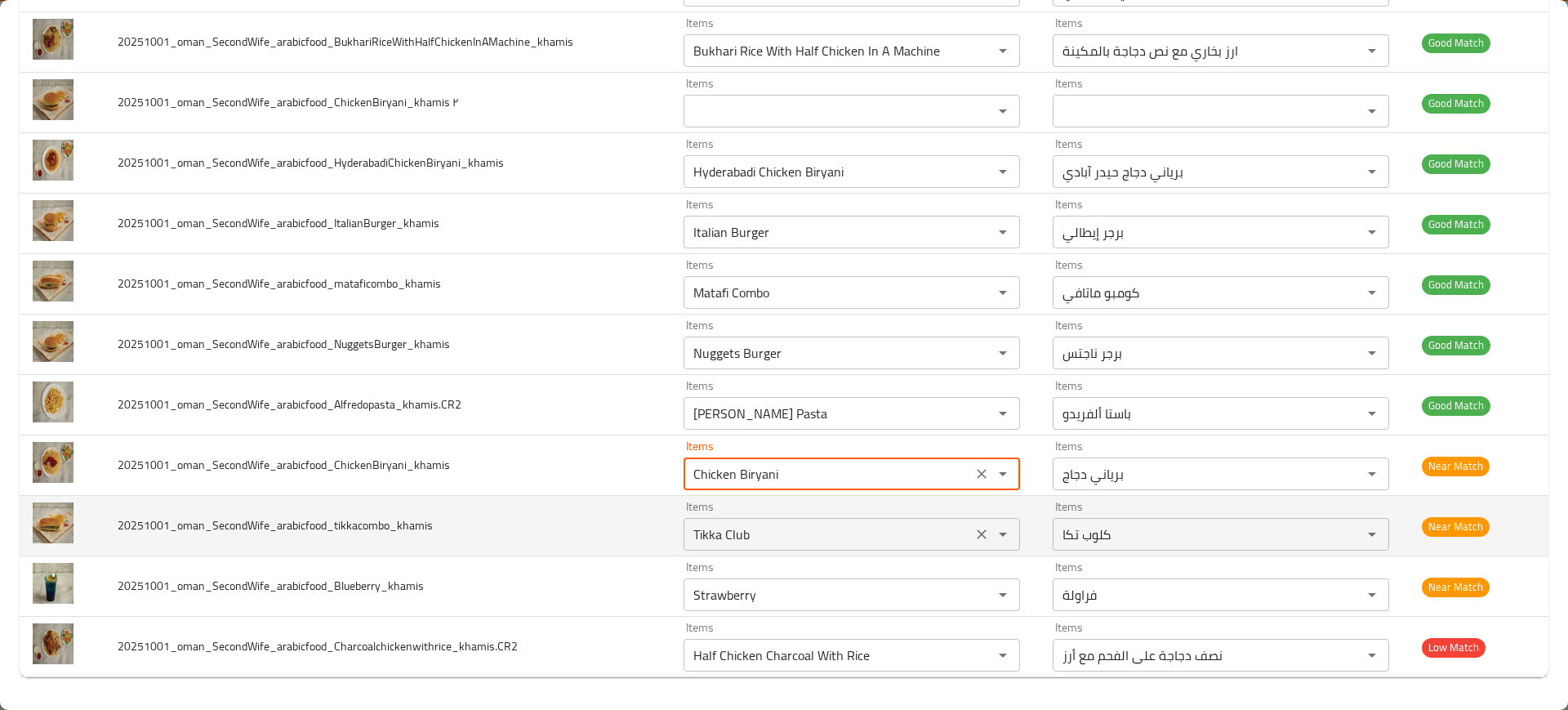
click at [712, 524] on input "Tikka Club" at bounding box center [828, 534] width 278 height 23
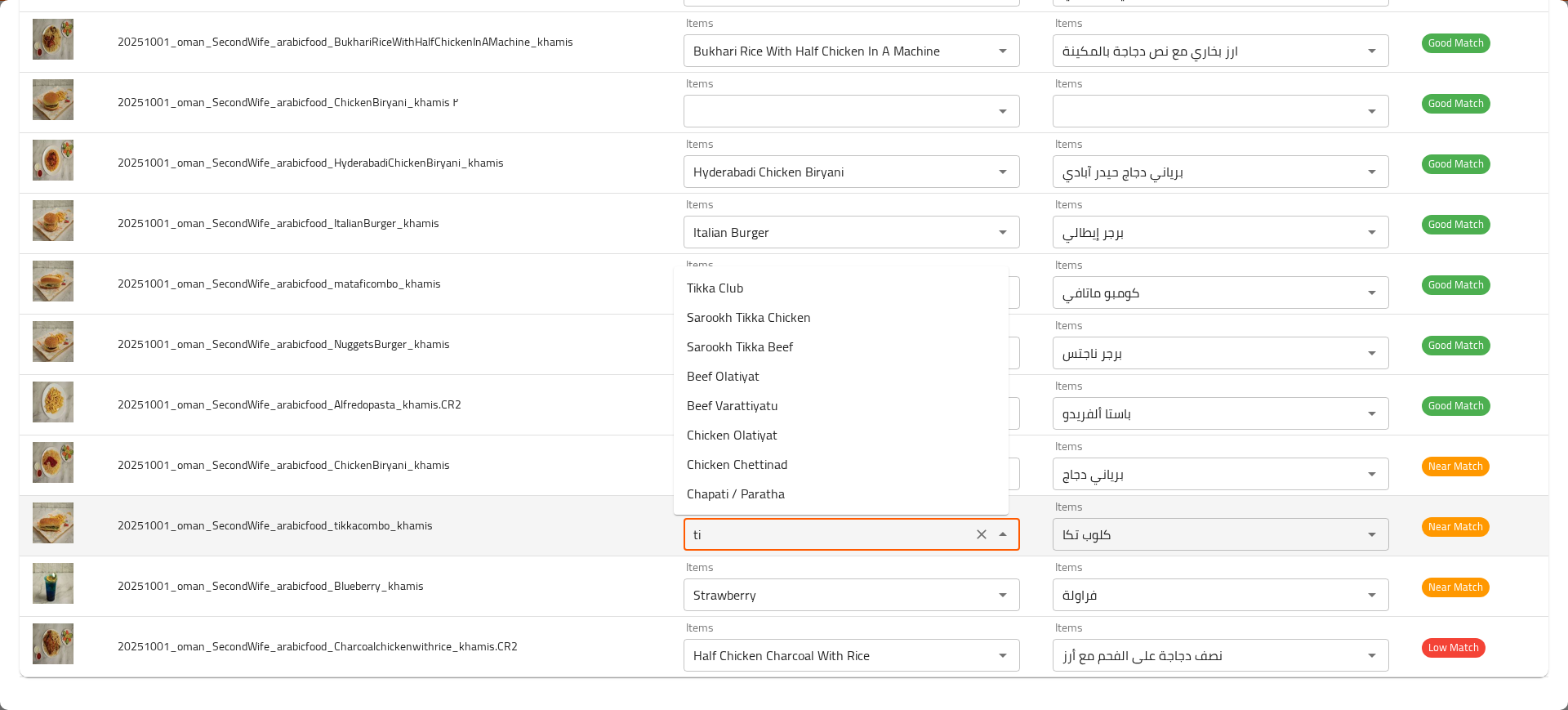
type input "tik"
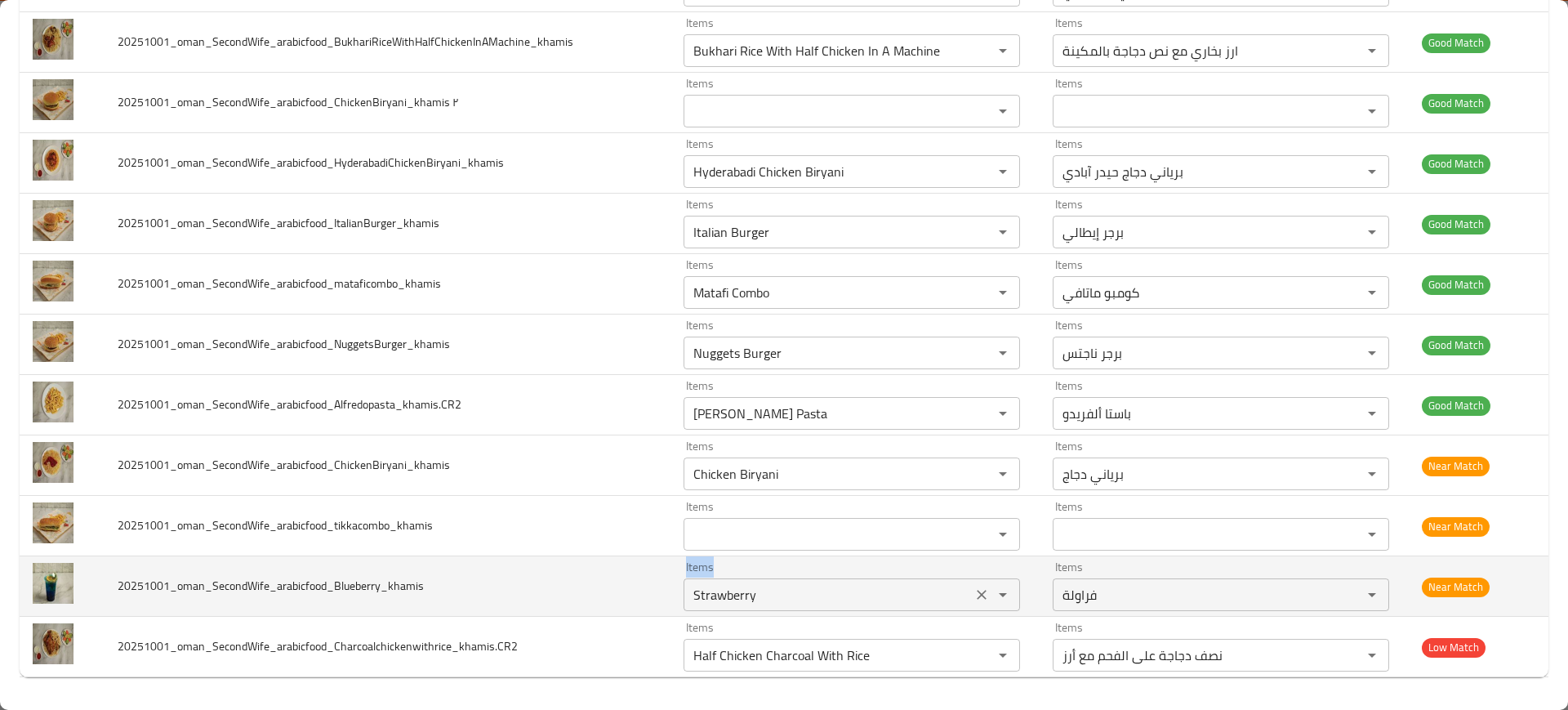
drag, startPoint x: 563, startPoint y: 605, endPoint x: 759, endPoint y: 579, distance: 197.7
click at [759, 579] on tr "20251001_oman_SecondWife_arabicfood_Blueberry_khamis Items Strawberry Items Ite…" at bounding box center [784, 587] width 1529 height 60
click at [776, 587] on input "Strawberry" at bounding box center [828, 595] width 278 height 23
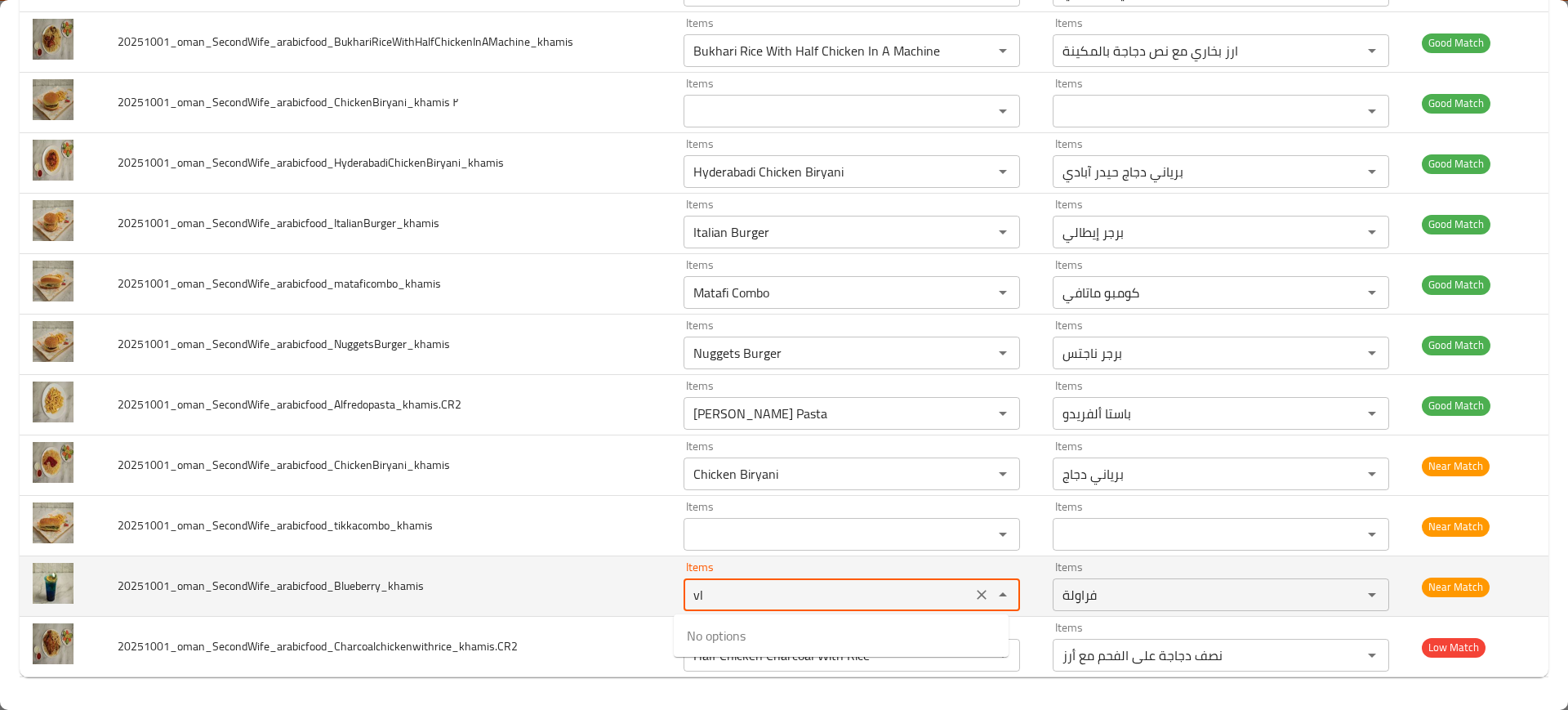
type input "v"
type input "b"
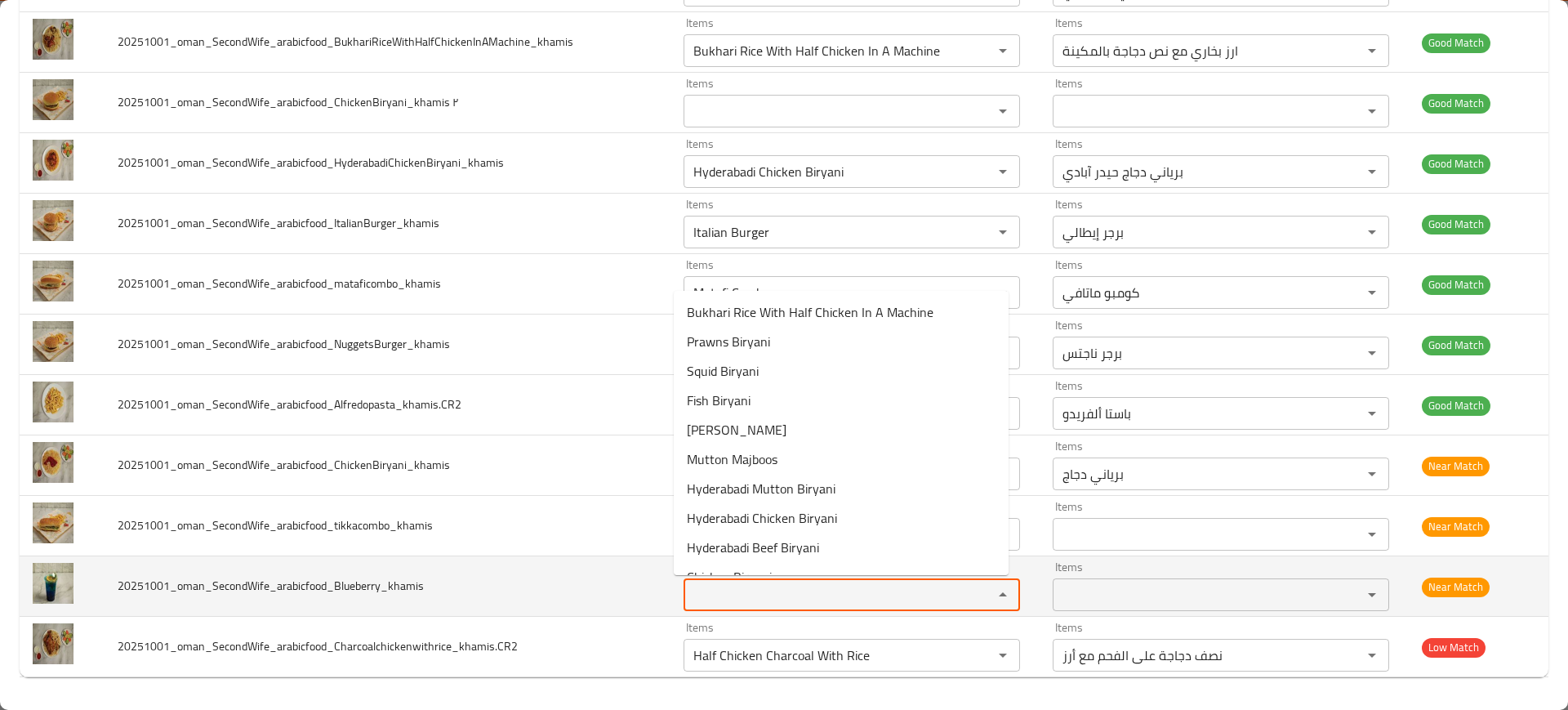
click at [602, 585] on td "20251001_oman_SecondWife_arabicfood_Blueberry_khamis" at bounding box center [387, 587] width 566 height 60
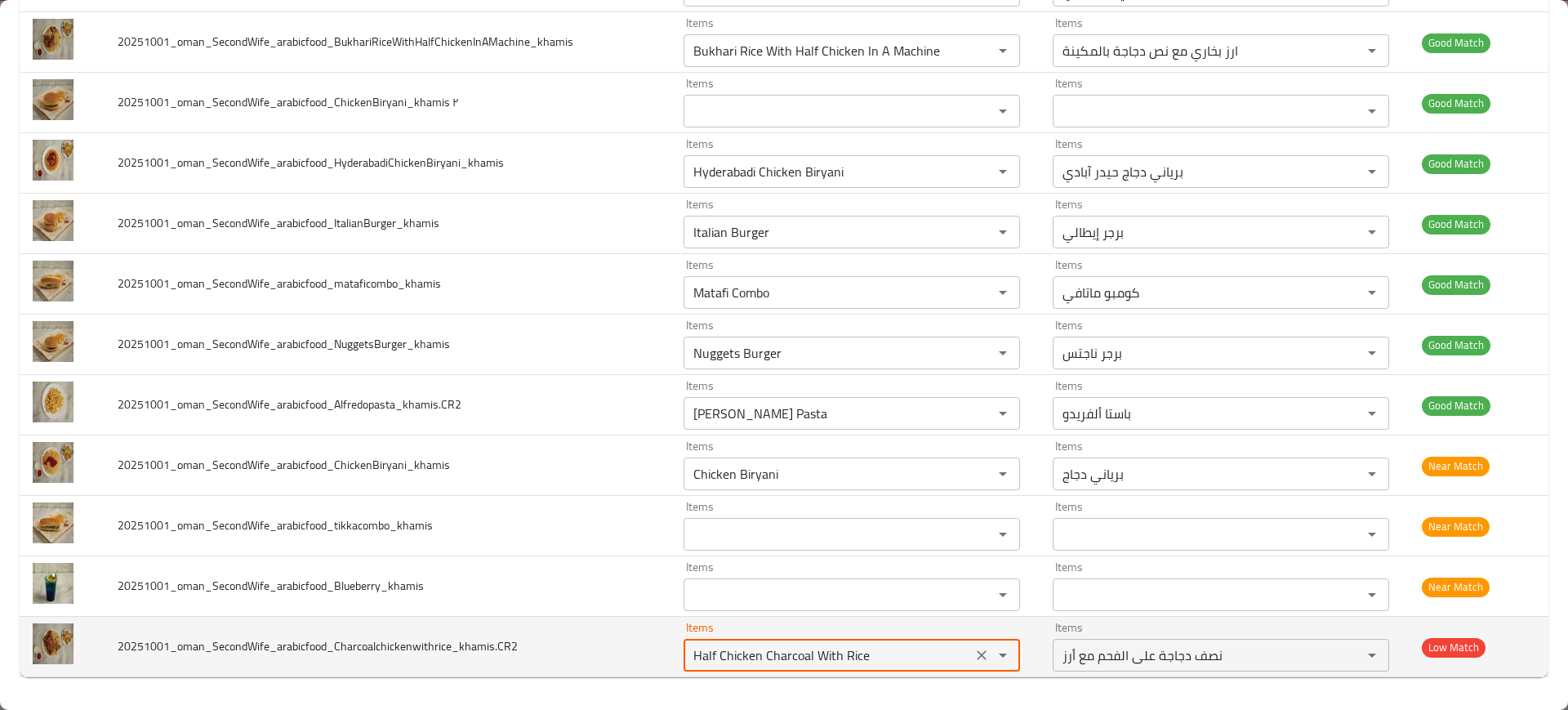
click at [758, 651] on input "Half Chicken Charcoal With Rice" at bounding box center [828, 655] width 278 height 23
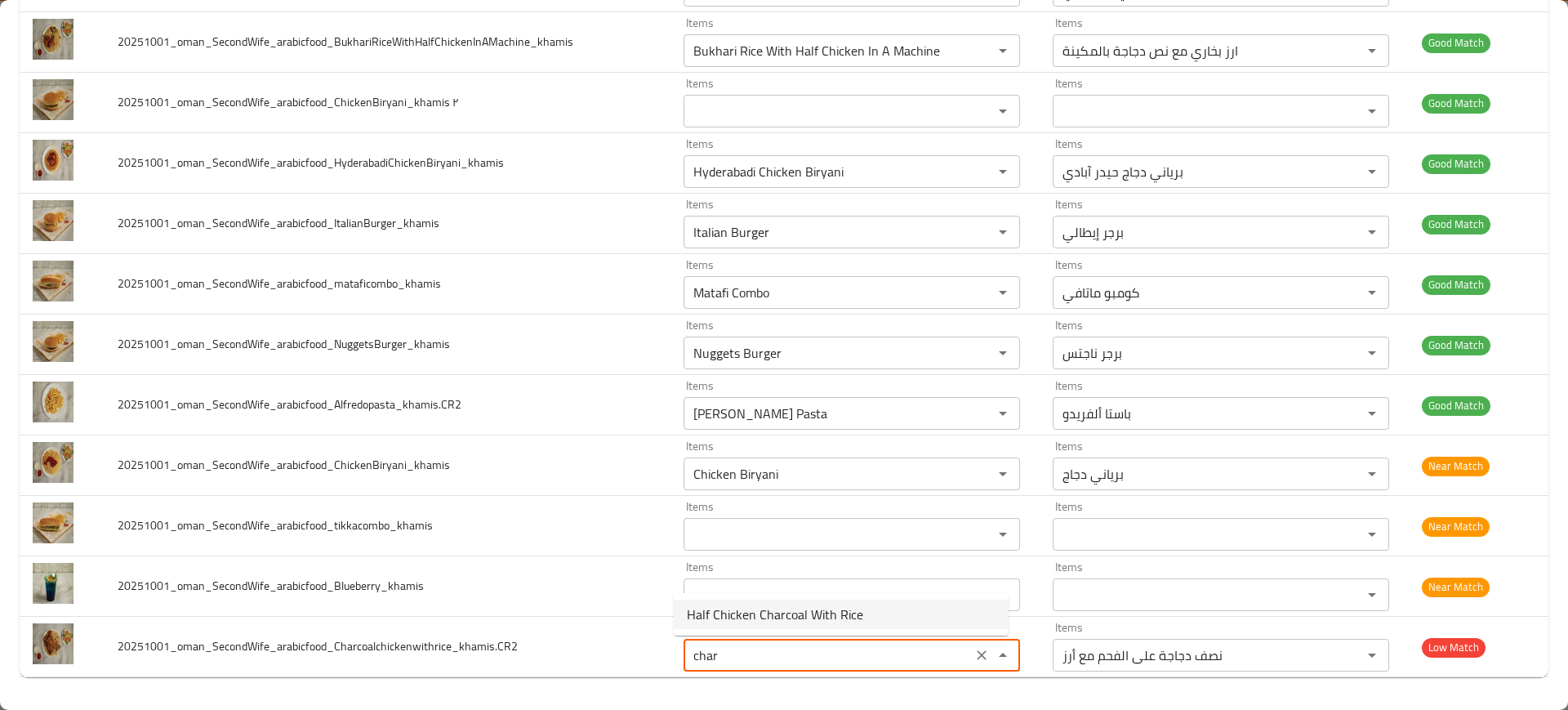
click at [709, 618] on span "Half Chicken Charcoal With Rice" at bounding box center [775, 614] width 176 height 20
type input "Half Chicken Charcoal With Rice"
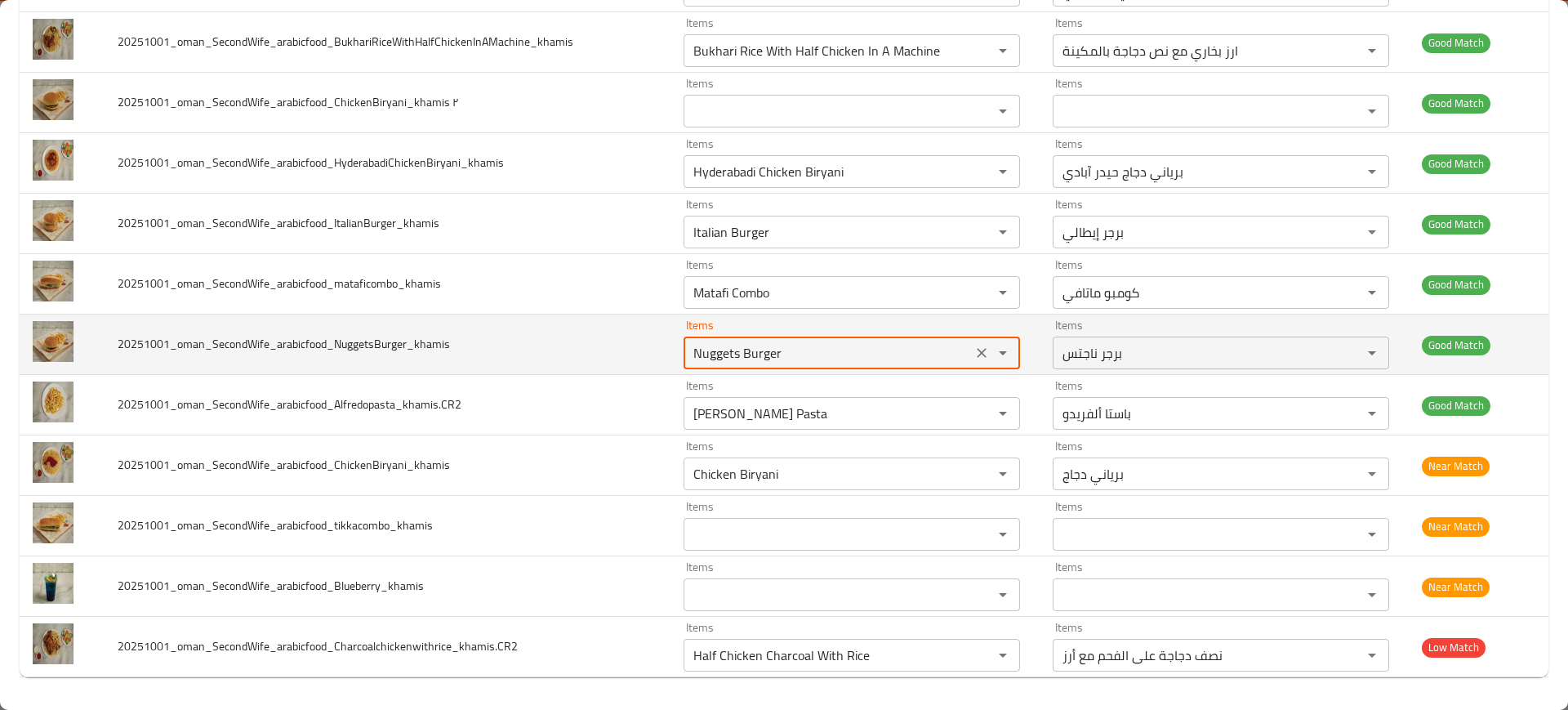
click at [692, 362] on input "Nuggets Burger" at bounding box center [828, 353] width 278 height 23
click at [753, 348] on input "Nuggets Burger" at bounding box center [828, 353] width 278 height 23
click at [388, 315] on td "20251001_oman_SecondWife_arabicfood_NuggetsBurger_khamis" at bounding box center [387, 345] width 566 height 60
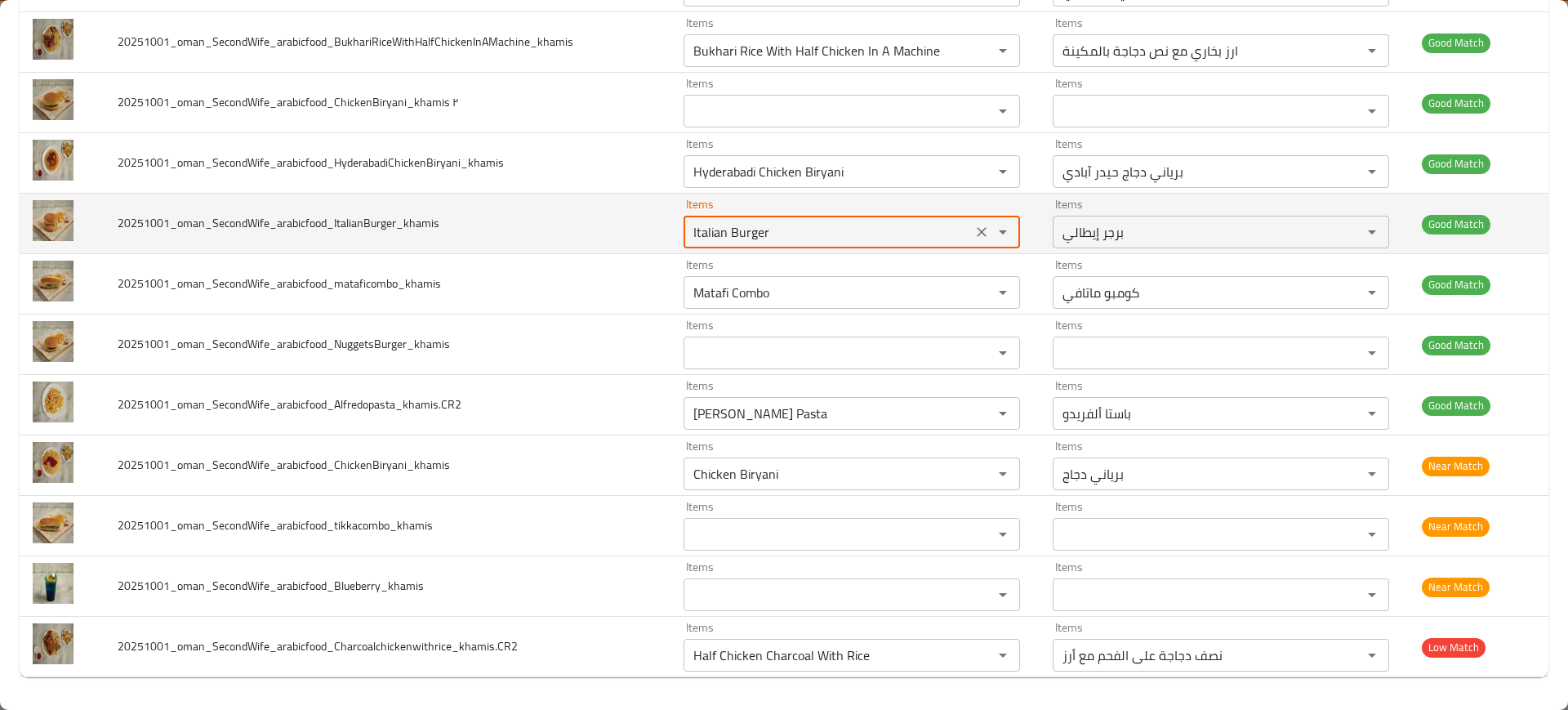
click at [729, 231] on input "Italian Burger" at bounding box center [828, 232] width 278 height 23
click at [977, 234] on icon "Clear" at bounding box center [981, 231] width 10 height 10
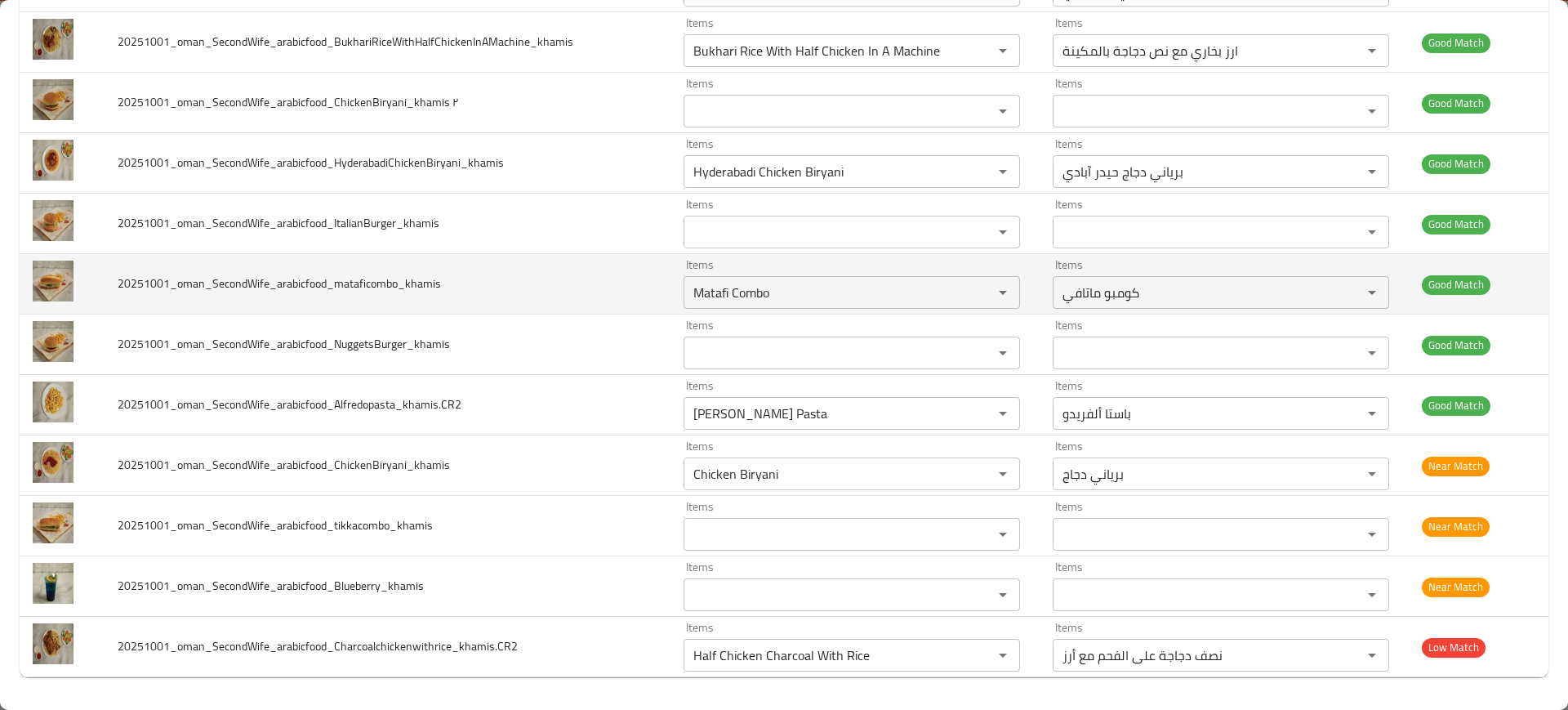
click at [433, 279] on span "20251001_oman_SecondWife_arabicfood_mataficombo_khamis" at bounding box center [279, 284] width 324 height 21
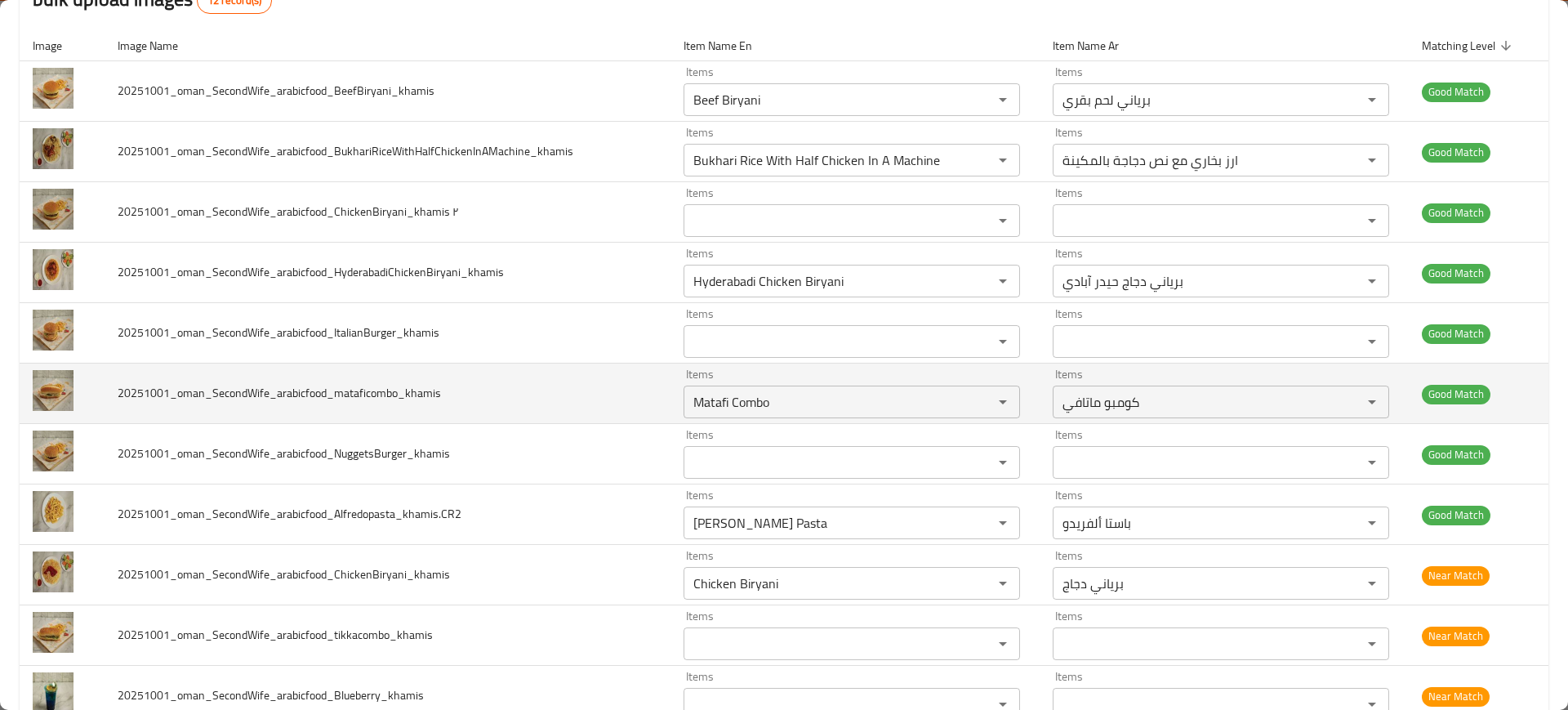
scroll to position [188, 0]
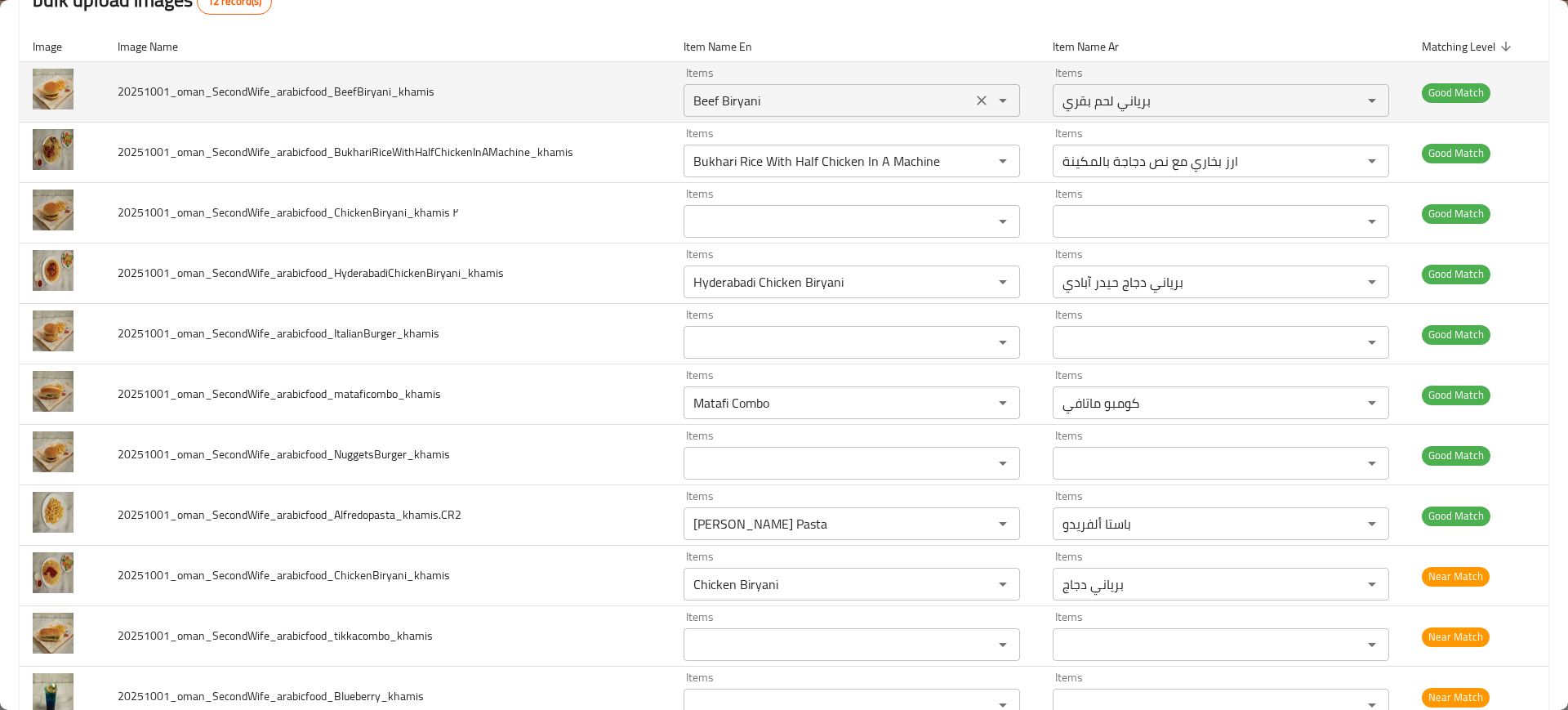
click at [721, 75] on div "Items Beef Biryani Items" at bounding box center [852, 92] width 337 height 50
click at [973, 106] on icon "Clear" at bounding box center [981, 100] width 16 height 16
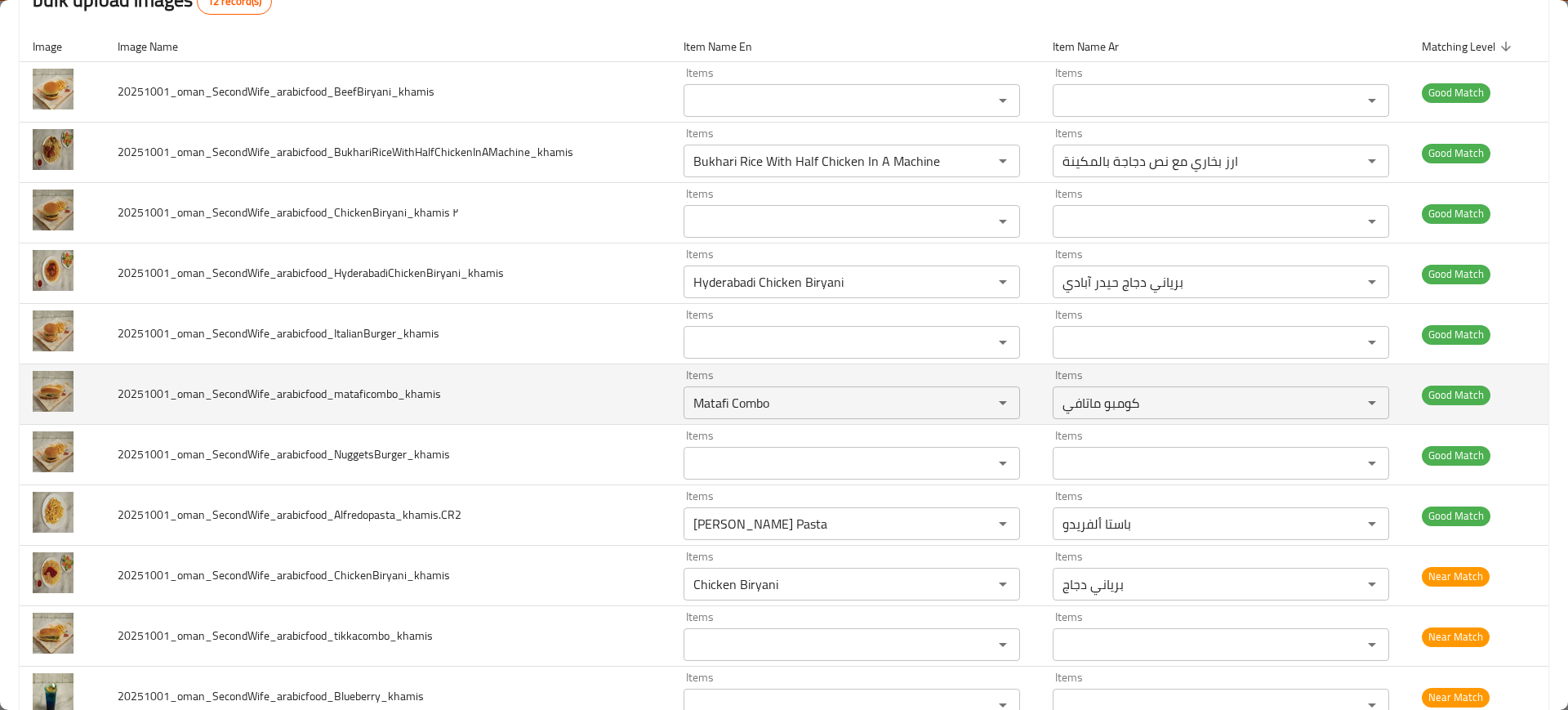
click at [473, 382] on td "20251001_oman_SecondWife_arabicfood_mataficombo_khamis" at bounding box center [387, 394] width 566 height 60
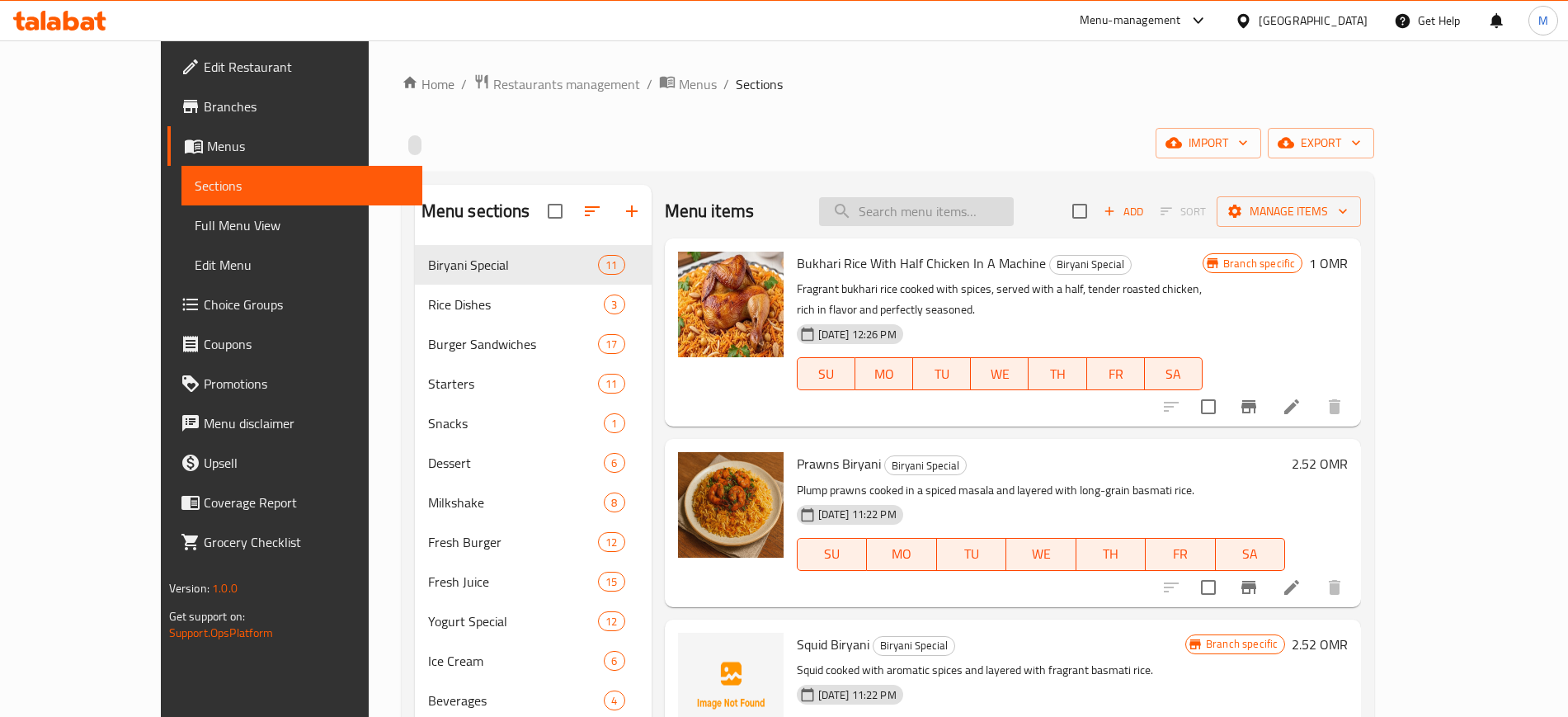
click at [1005, 219] on input "search" at bounding box center [916, 211] width 194 height 29
paste input "[URL][DOMAIN_NAME]"
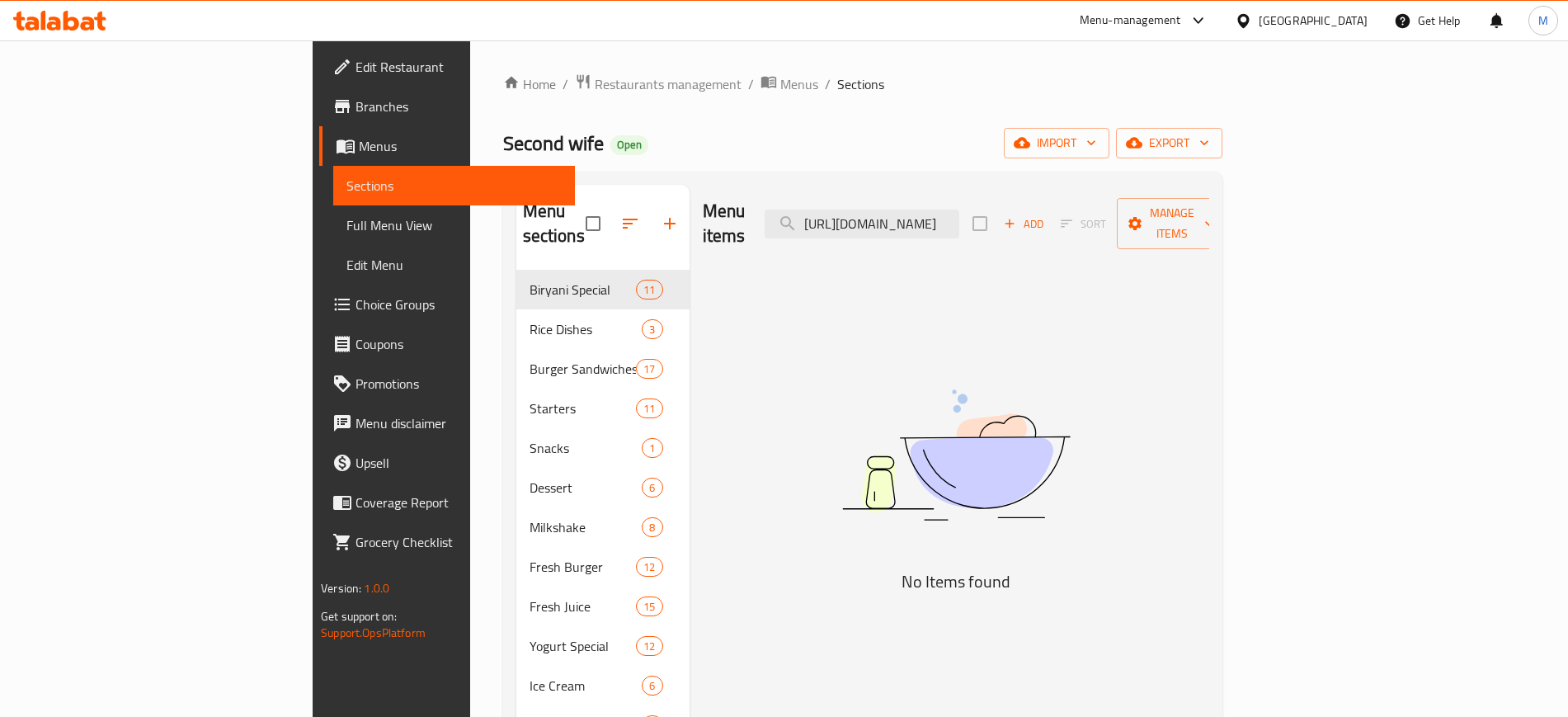
paste input "Chicken Biryani"
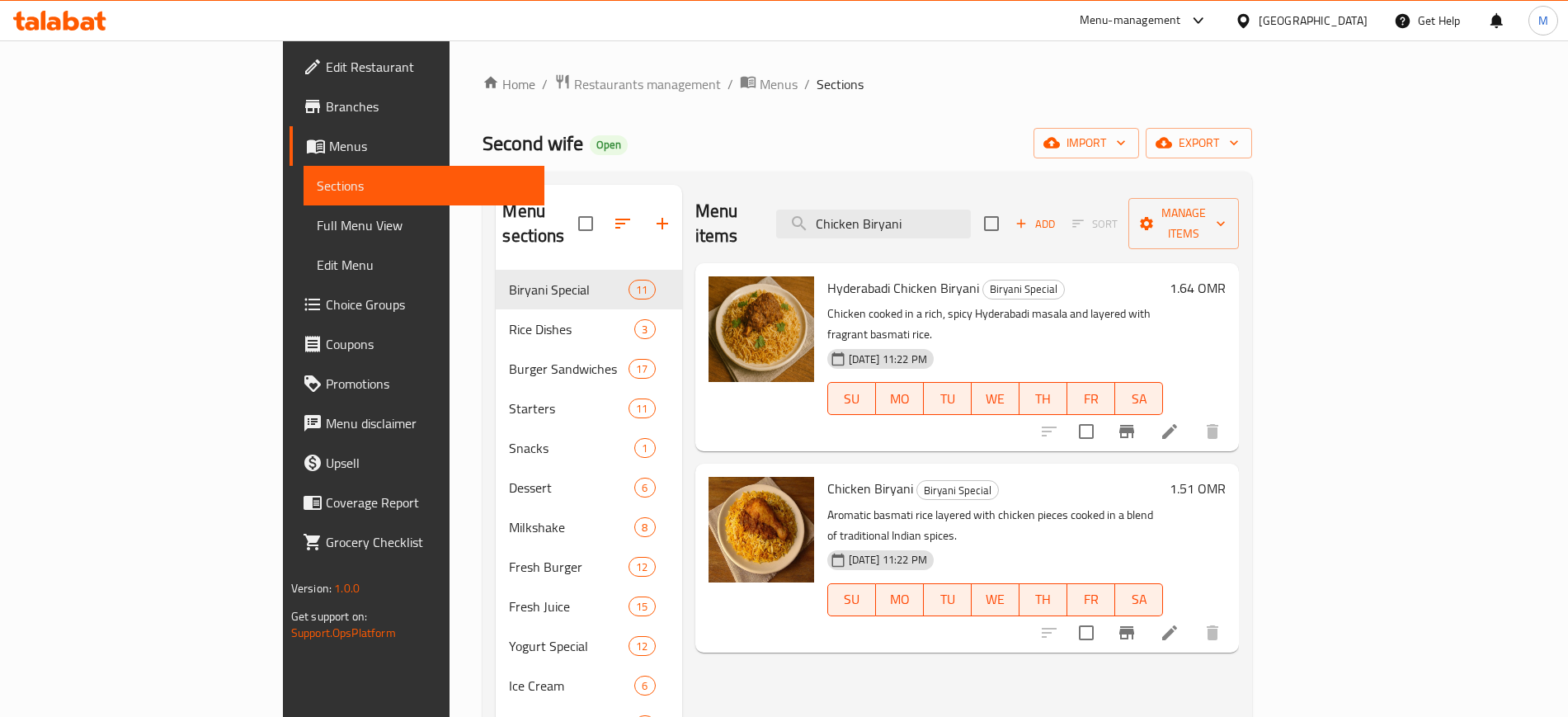
paste input "Nuggets Burger"
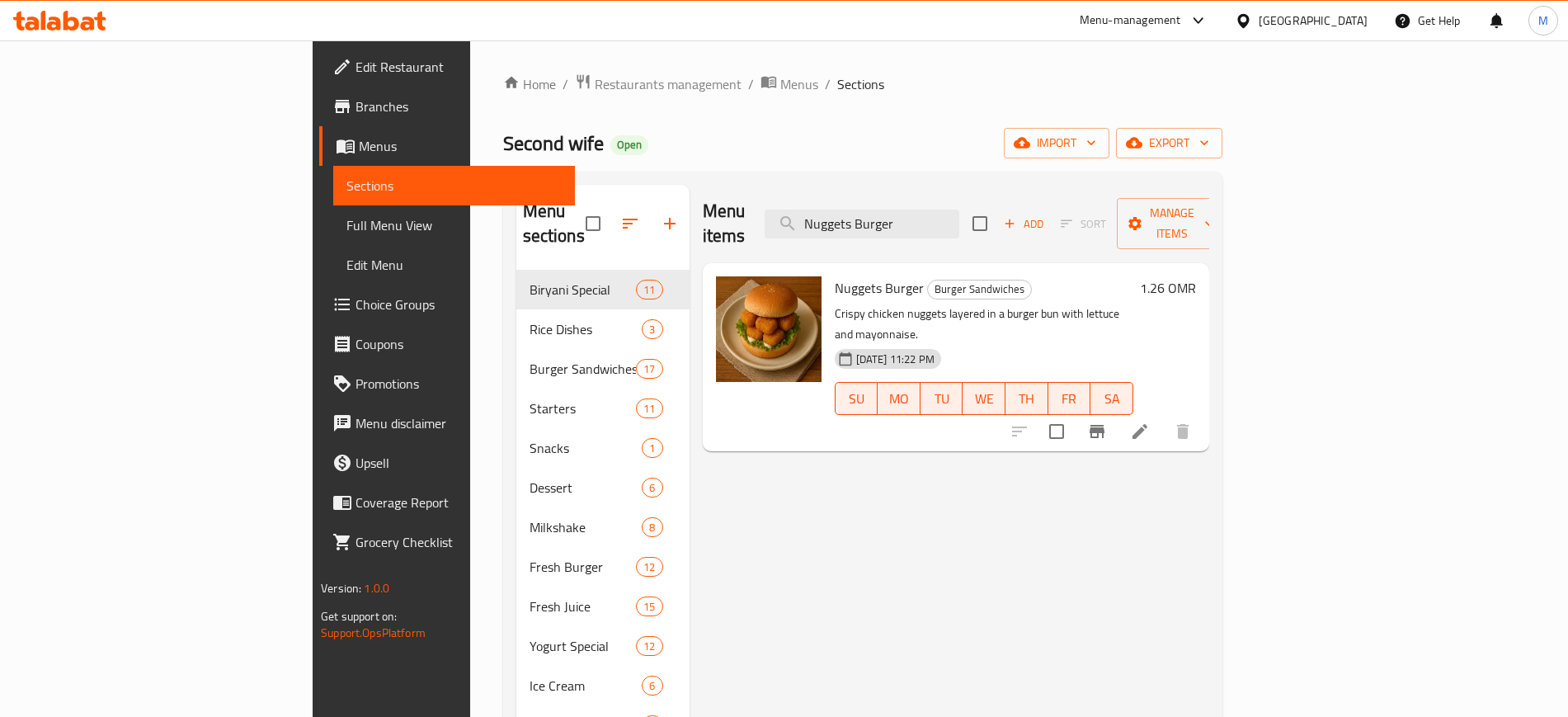
click at [1202, 412] on div at bounding box center [1101, 431] width 203 height 39
click at [959, 211] on input "Nuggets Burger" at bounding box center [861, 224] width 194 height 29
paste input "Italian"
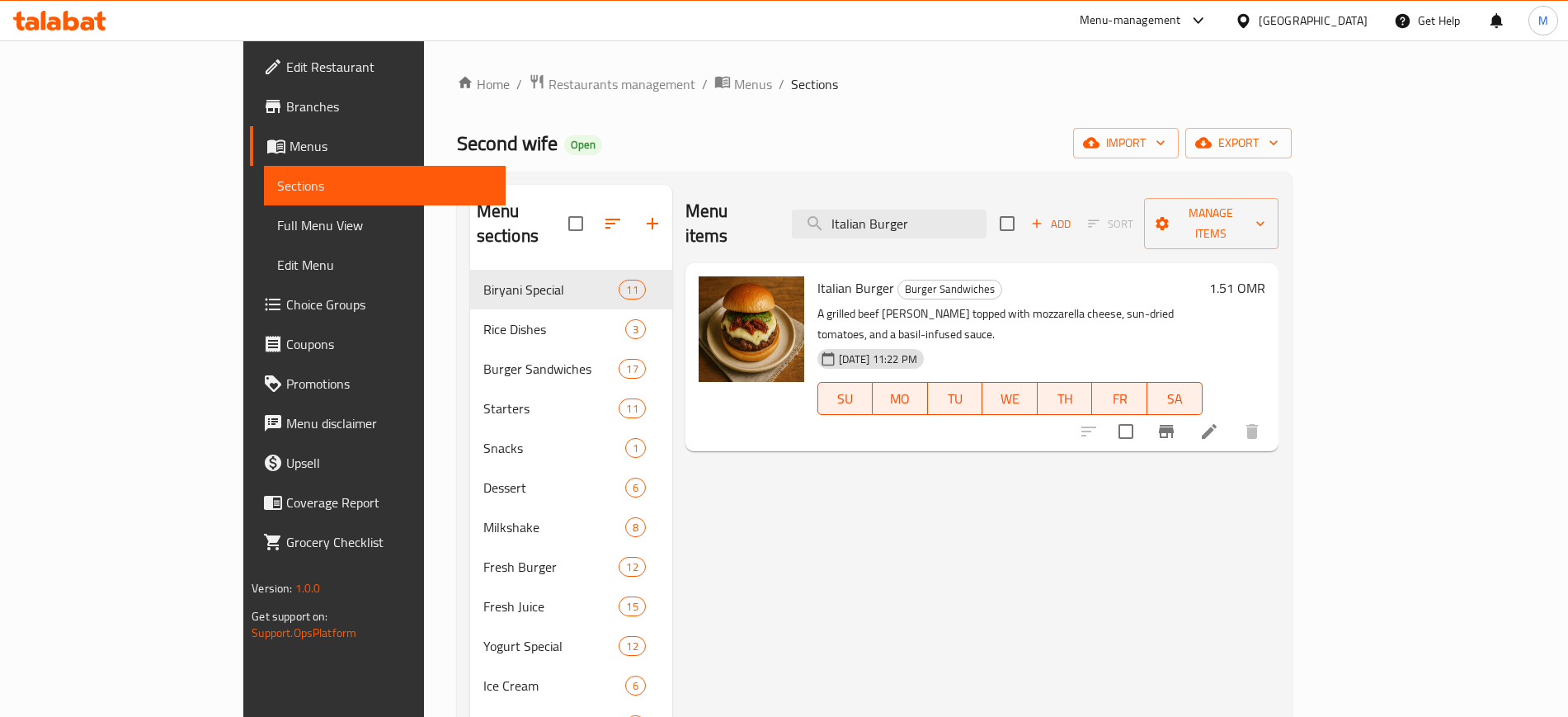
paste input "Beef Biryani"
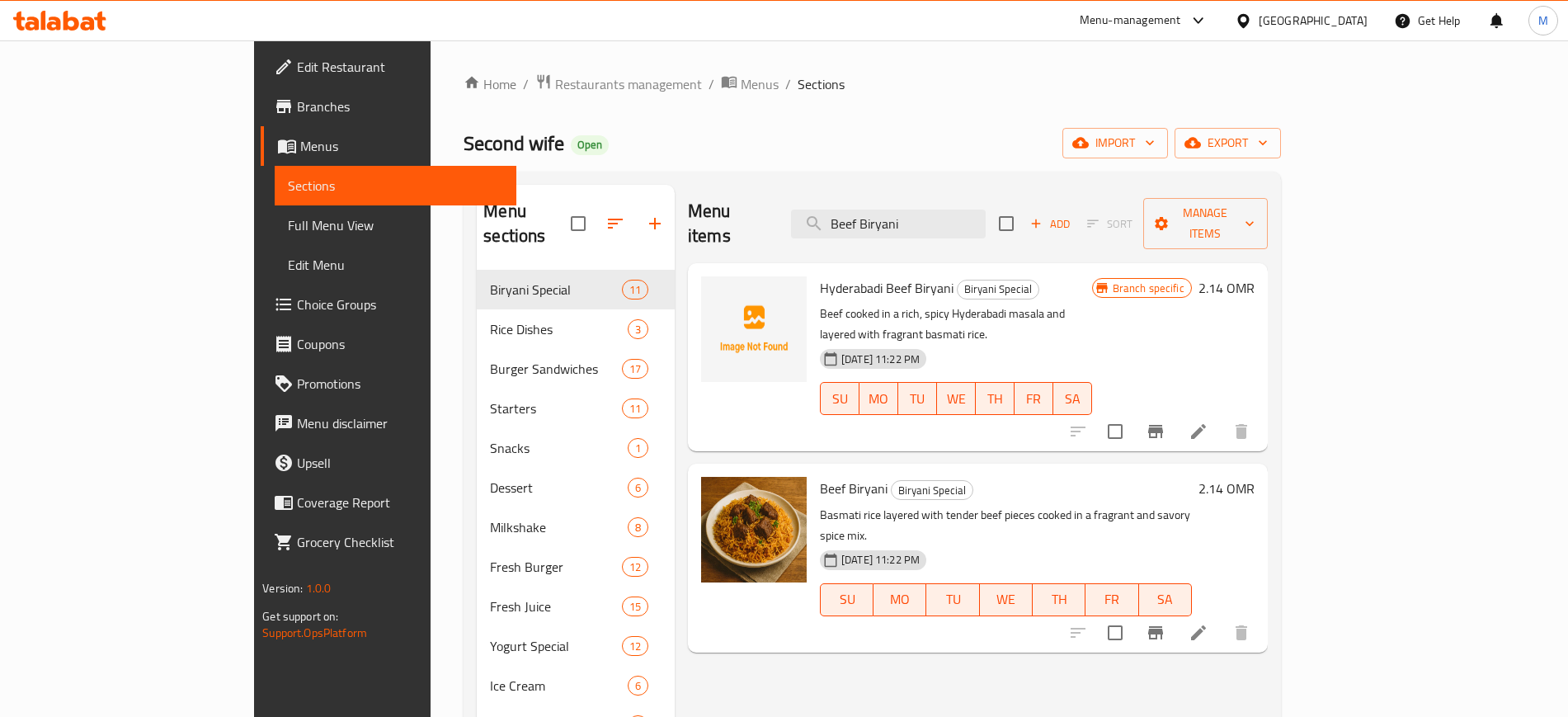
type input "Beef Biryani"
click at [1258, 25] on div at bounding box center [1246, 21] width 24 height 18
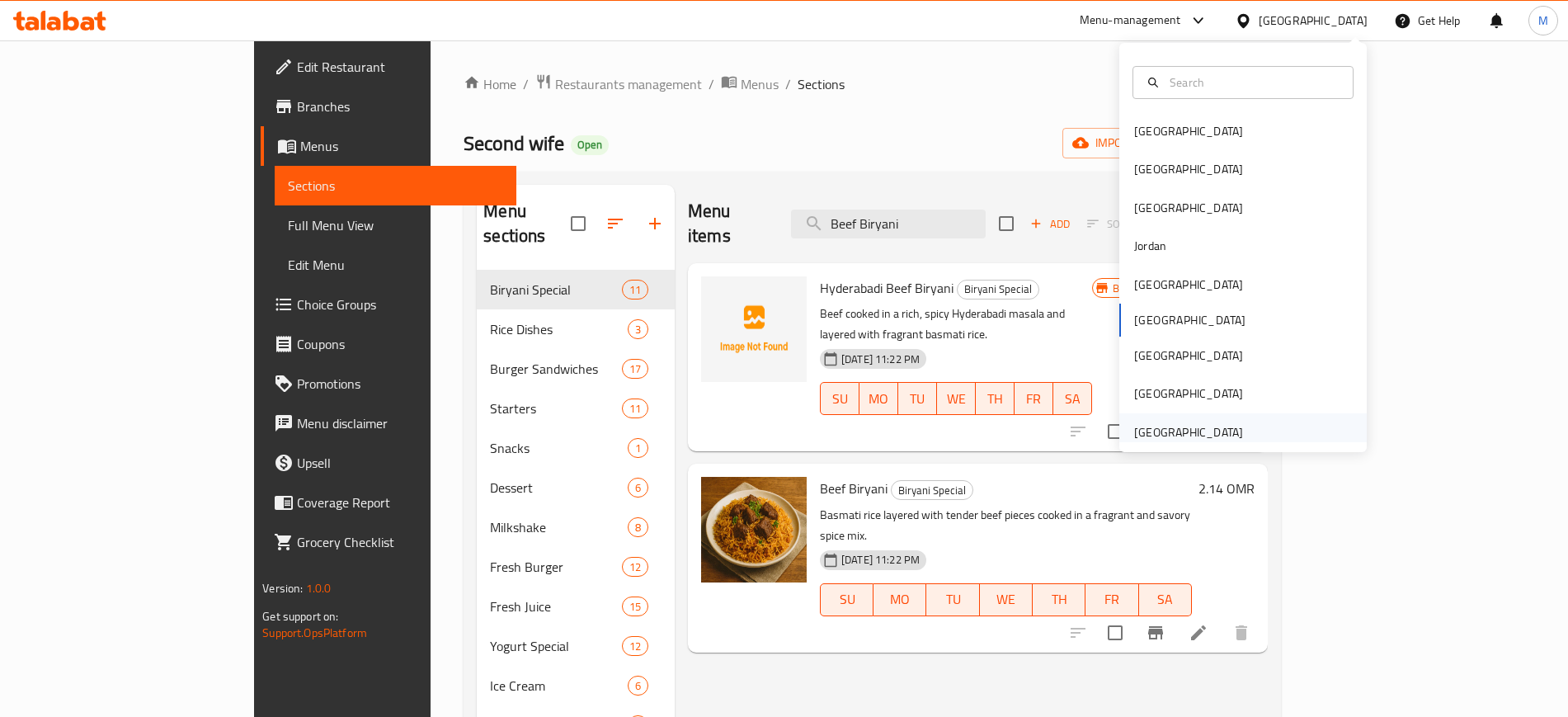
click at [1180, 436] on div "[GEOGRAPHIC_DATA]" at bounding box center [1189, 432] width 109 height 18
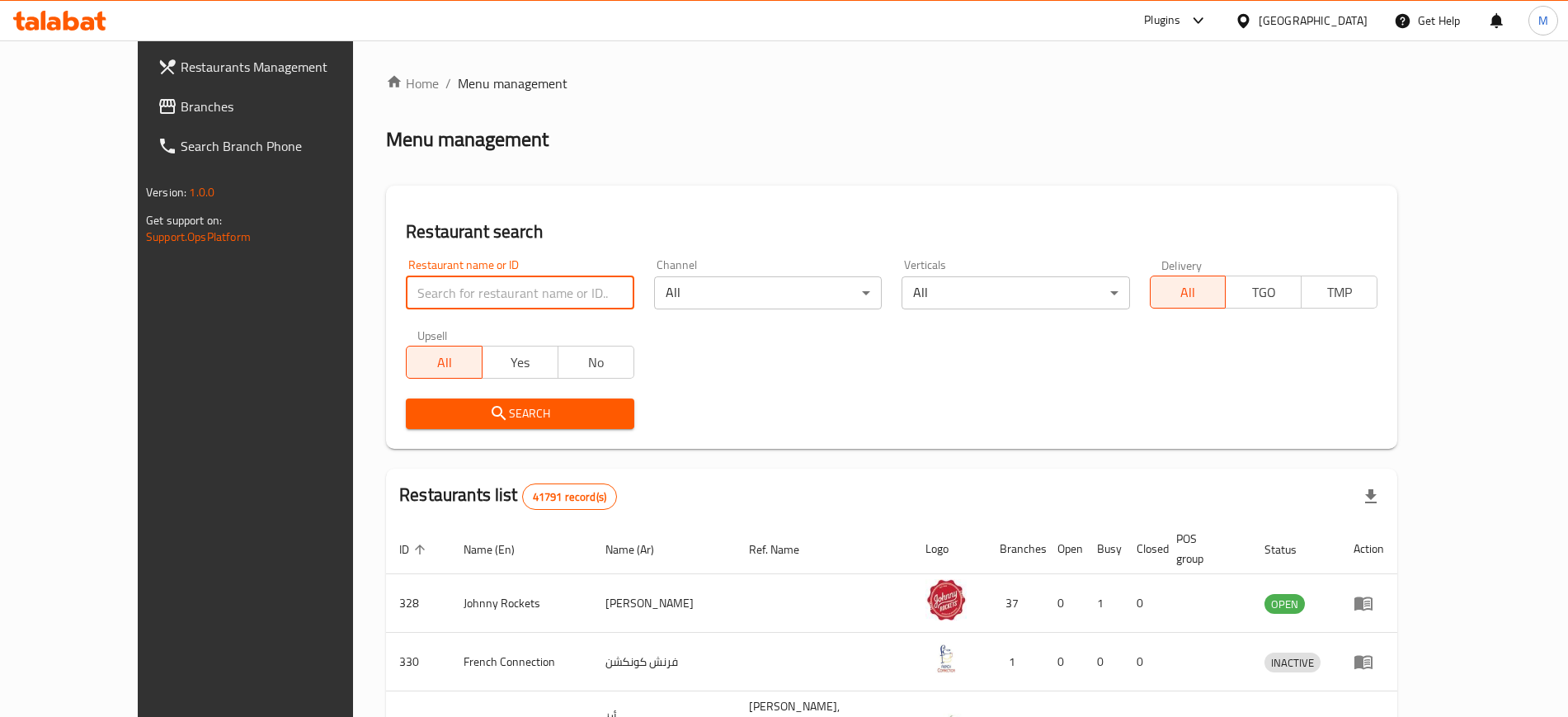
click at [458, 300] on input "search" at bounding box center [519, 293] width 227 height 33
paste input "Momo House (DH Kitchen), Al Muteena"
click button "Search" at bounding box center [519, 414] width 227 height 30
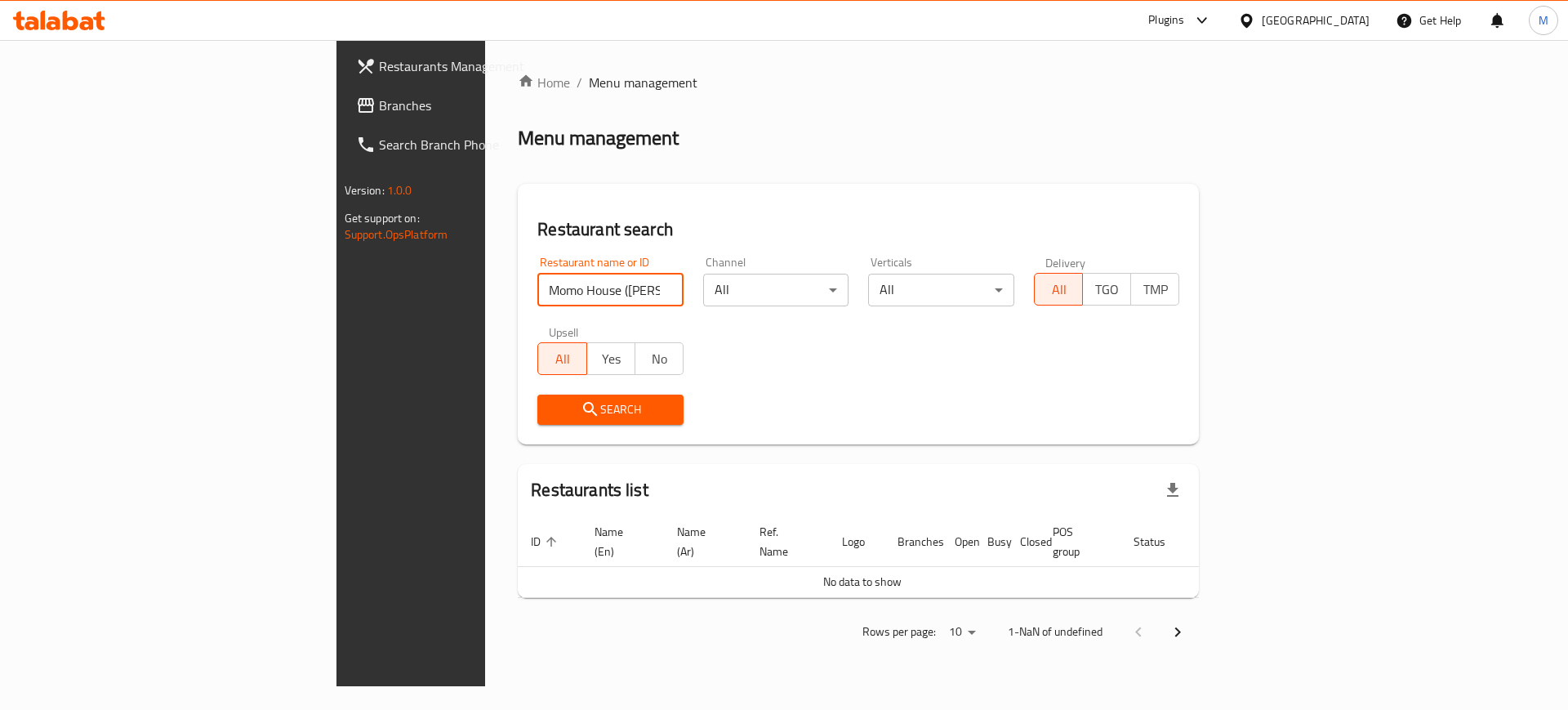
click button "Search" at bounding box center [610, 410] width 146 height 30
type input "Momo House"
click button "Search" at bounding box center [610, 410] width 146 height 30
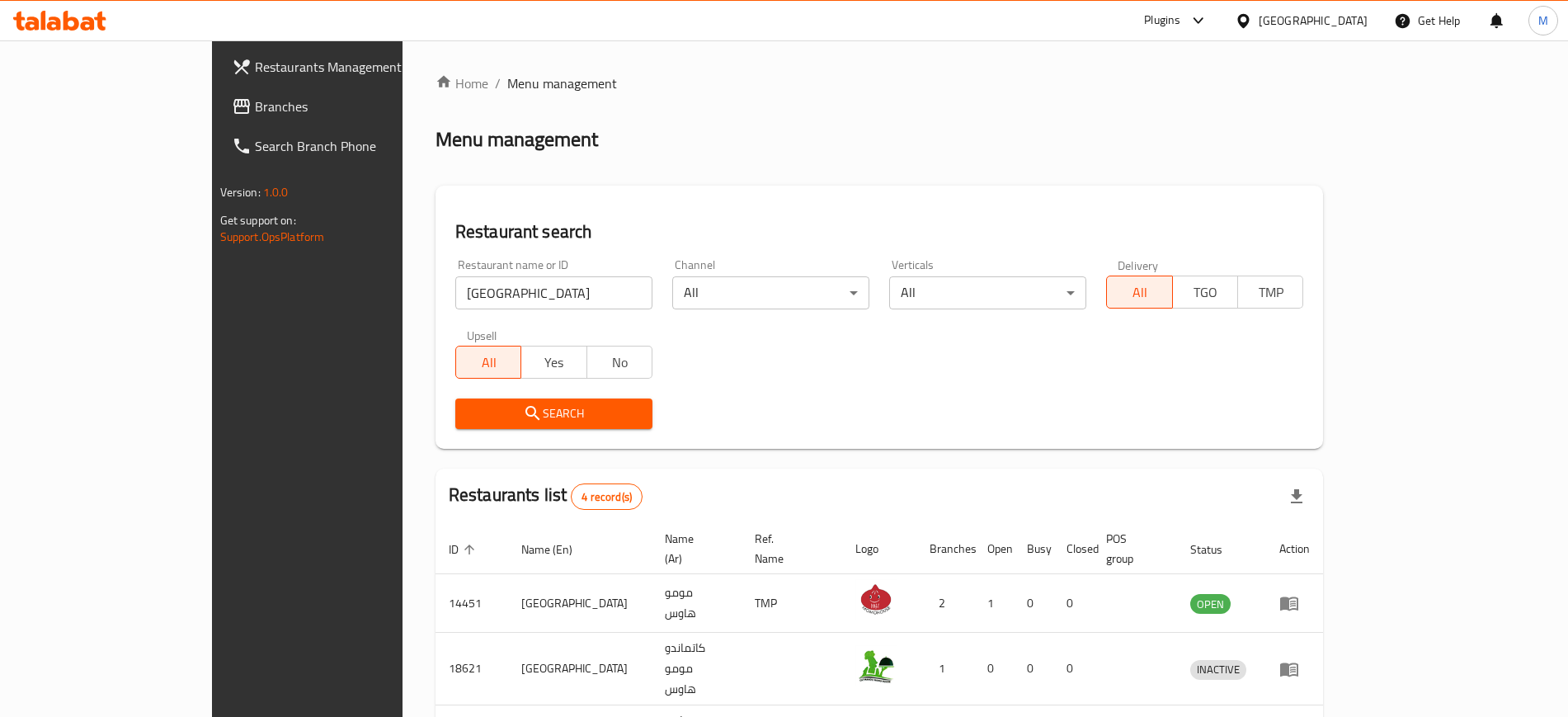
scroll to position [163, 0]
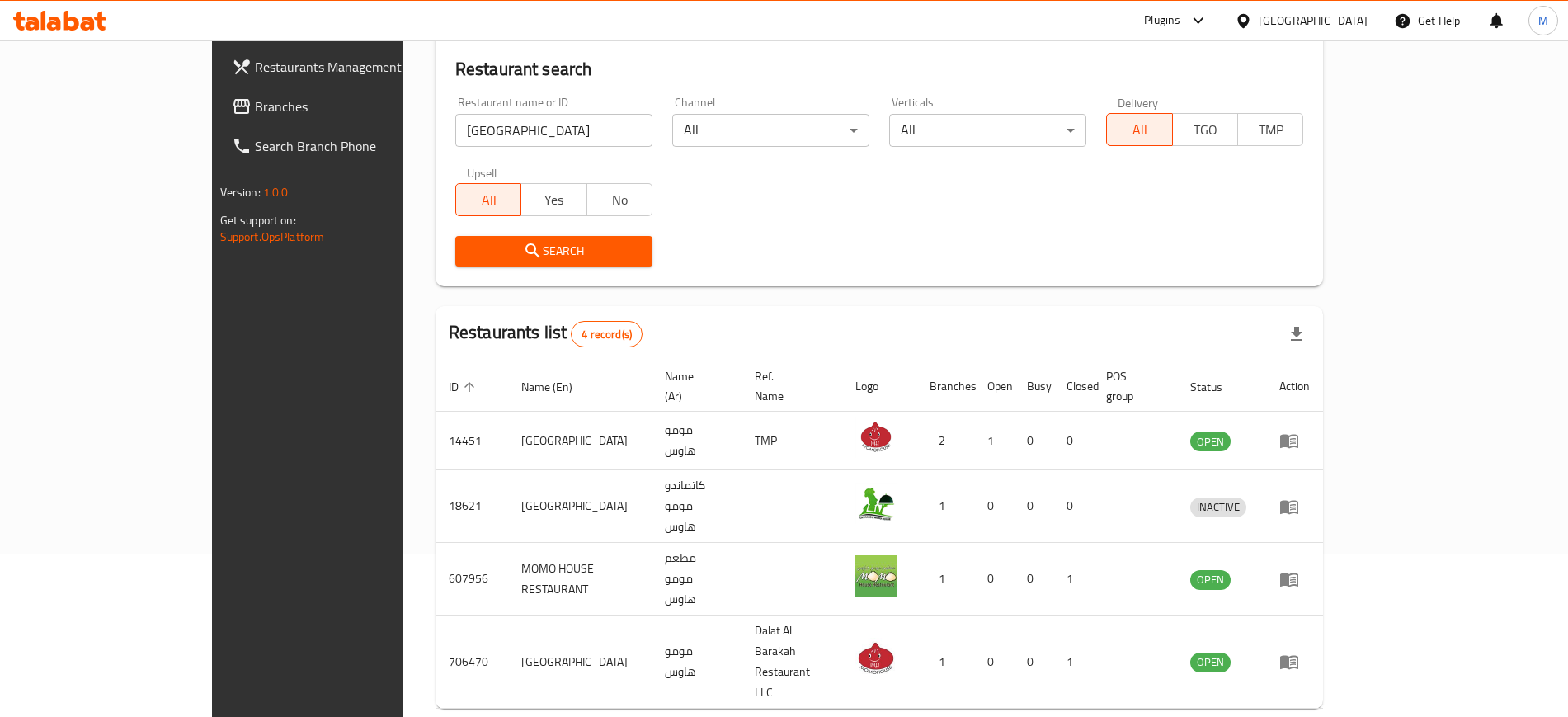
click at [528, 687] on div "Home / Menu management Menu management Restaurant search Restaurant name or ID …" at bounding box center [880, 337] width 954 height 919
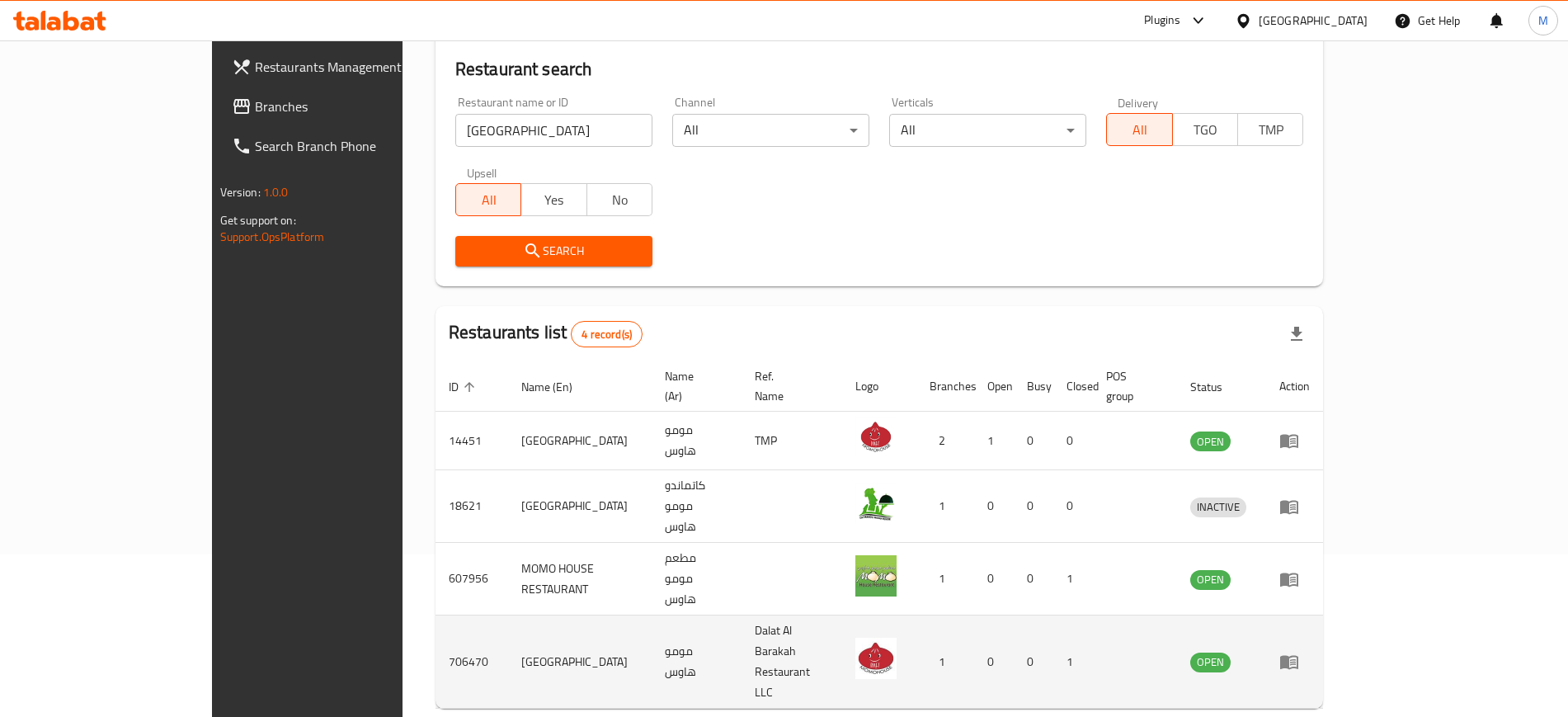
click at [508, 615] on td "Momo House" at bounding box center [580, 662] width 143 height 93
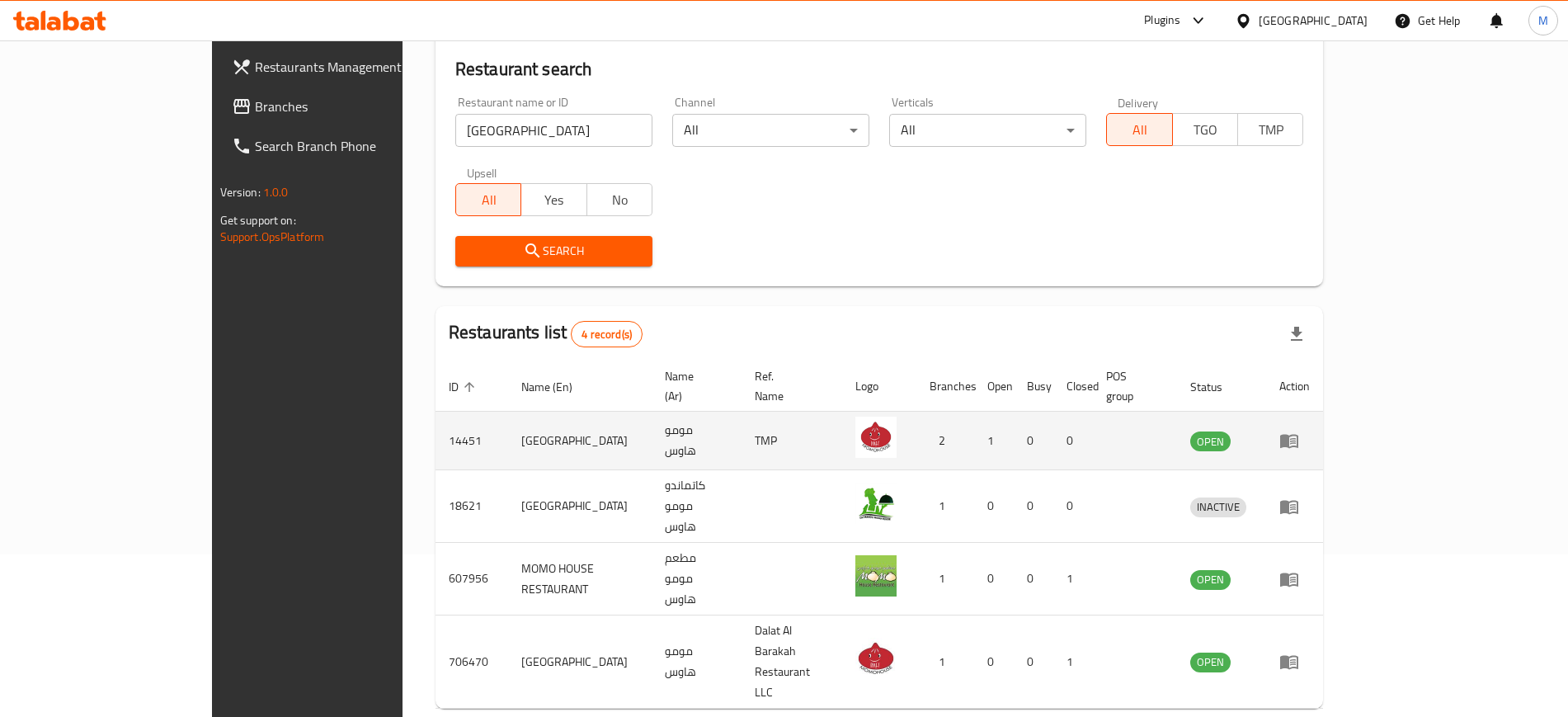
click at [508, 415] on td "Momo House" at bounding box center [580, 440] width 143 height 58
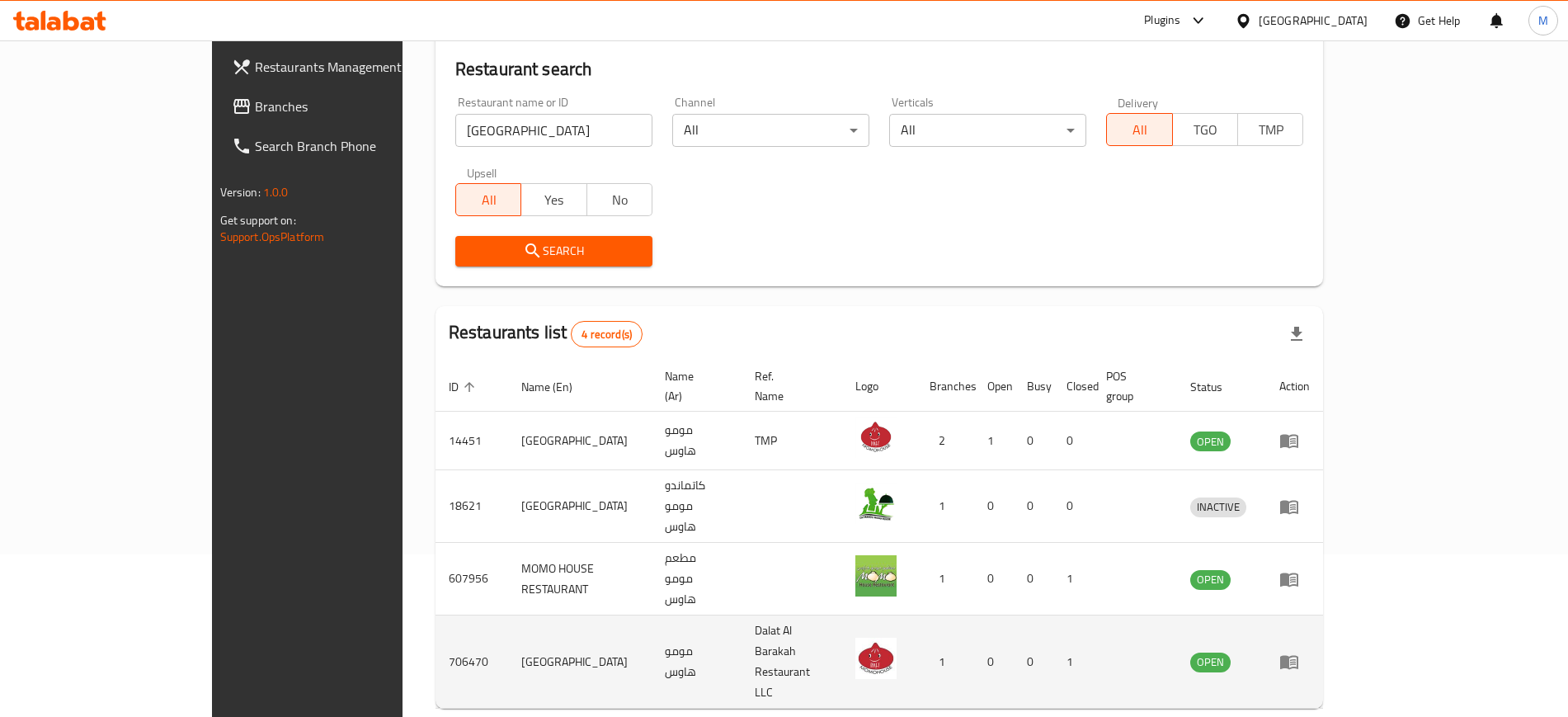
click at [551, 615] on td "Momo House" at bounding box center [580, 662] width 143 height 93
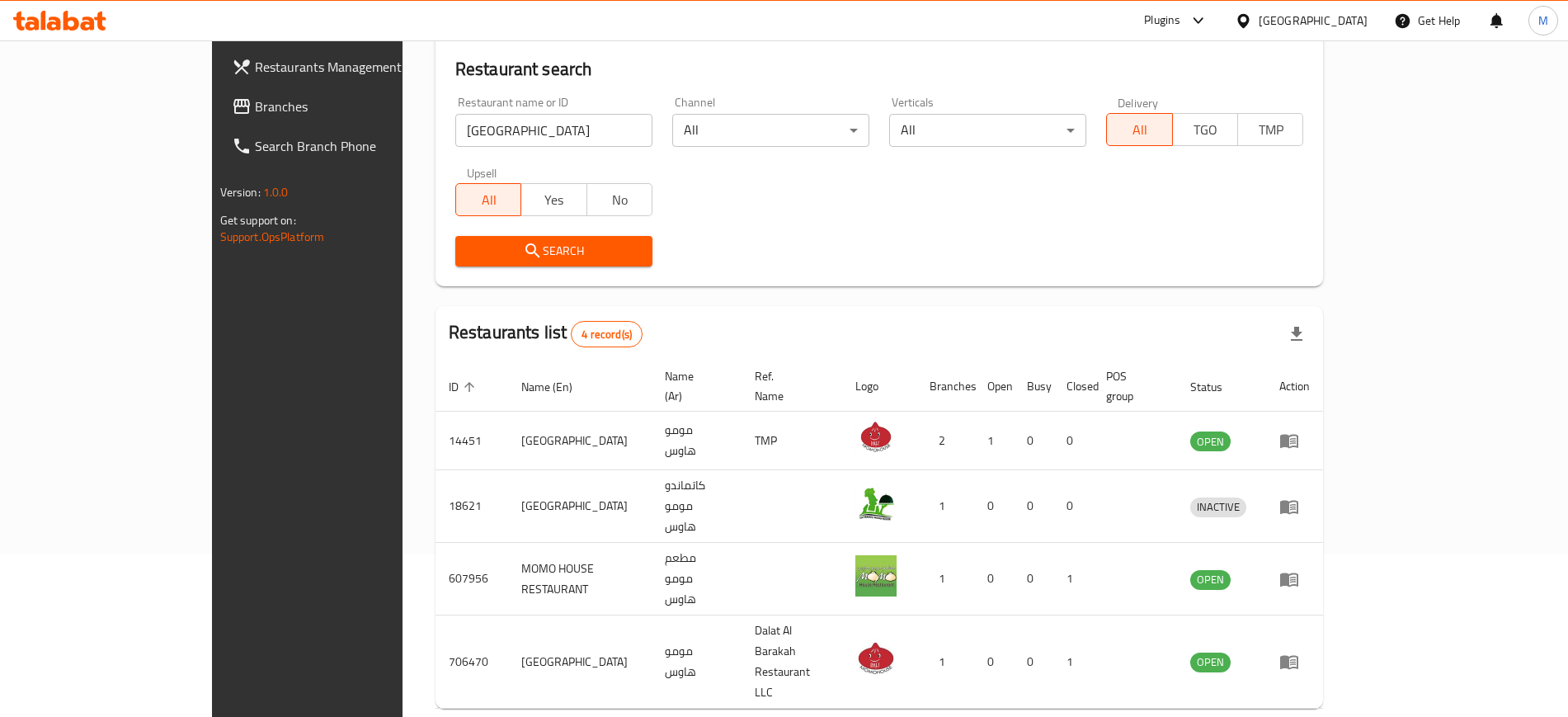
click at [782, 226] on div "Search" at bounding box center [880, 251] width 868 height 50
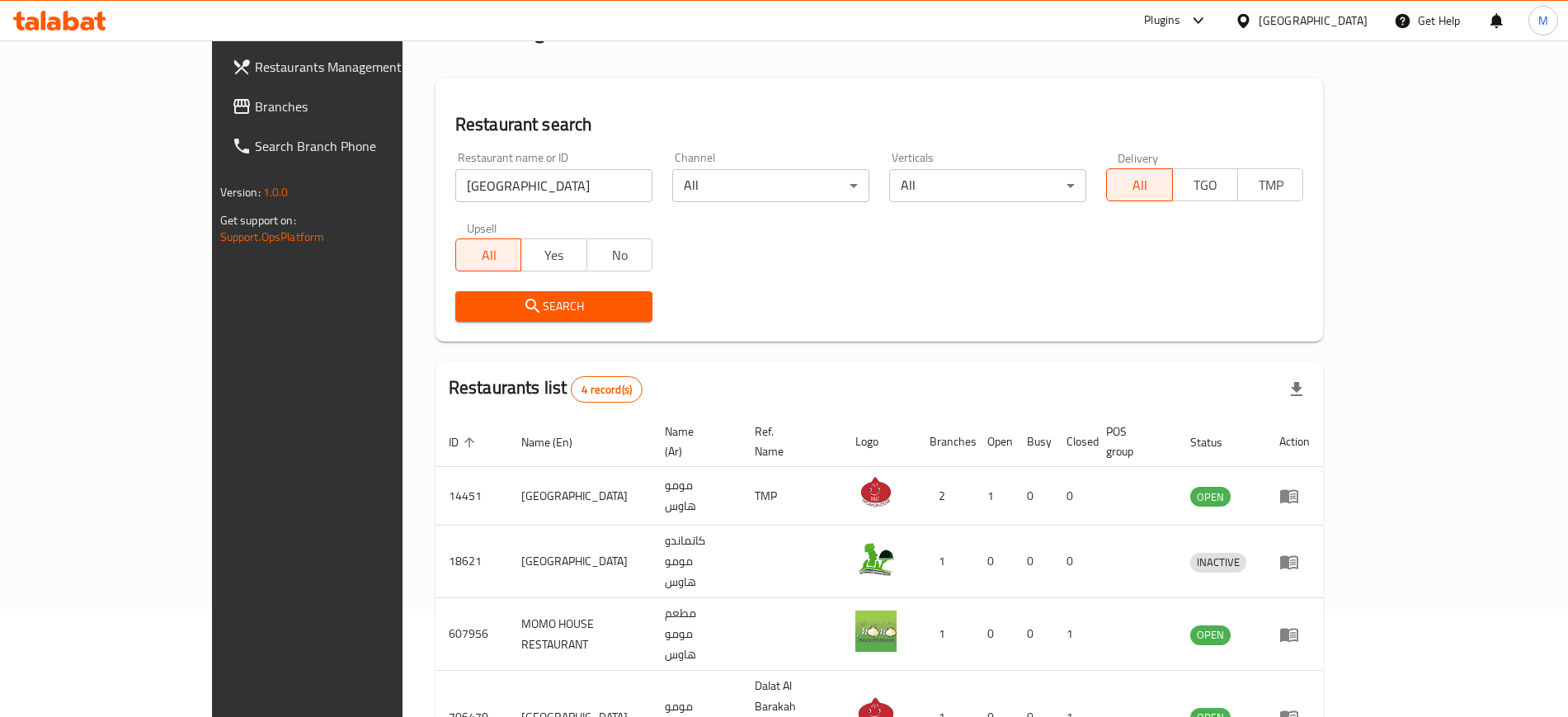
scroll to position [106, 0]
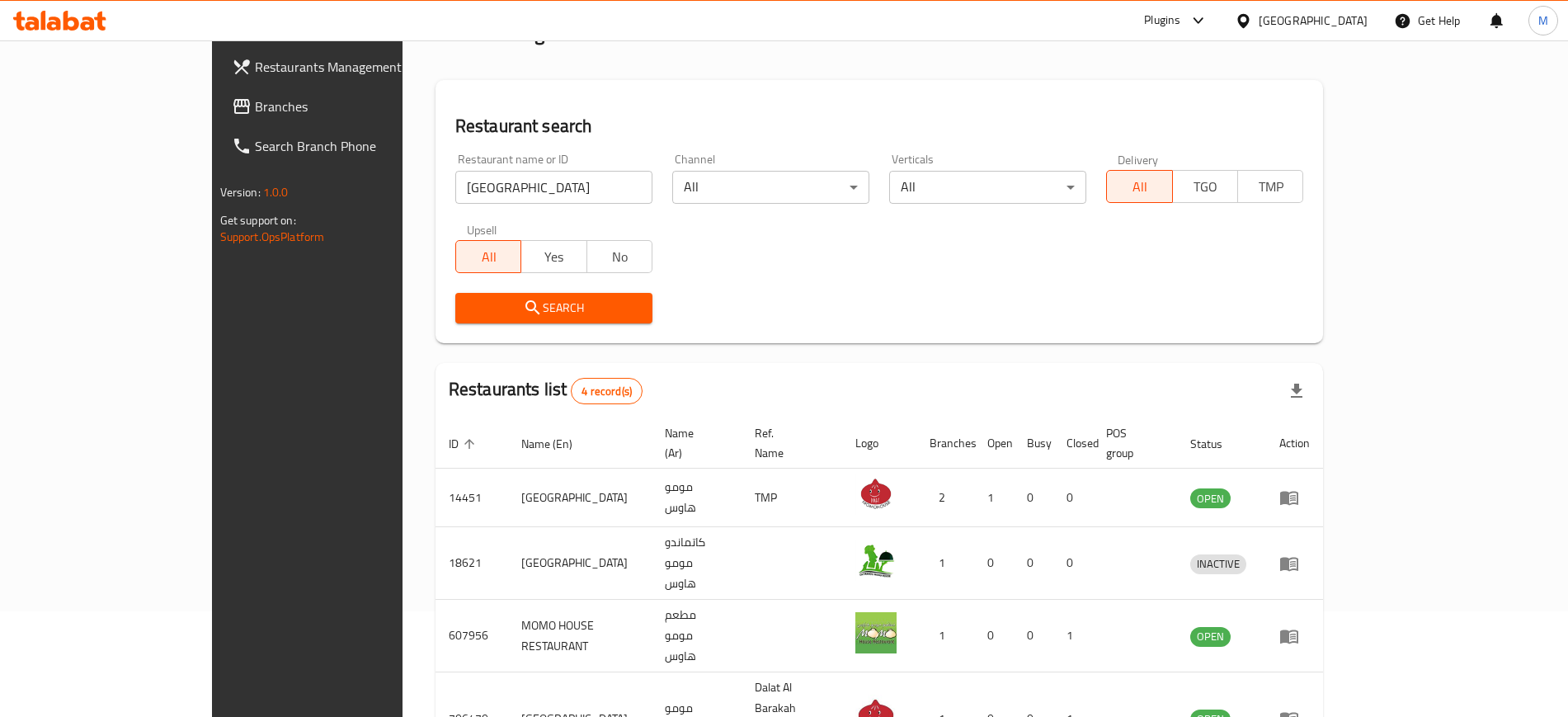
click at [797, 353] on div "Home / Menu management Menu management Restaurant search Restaurant name or ID …" at bounding box center [880, 395] width 888 height 854
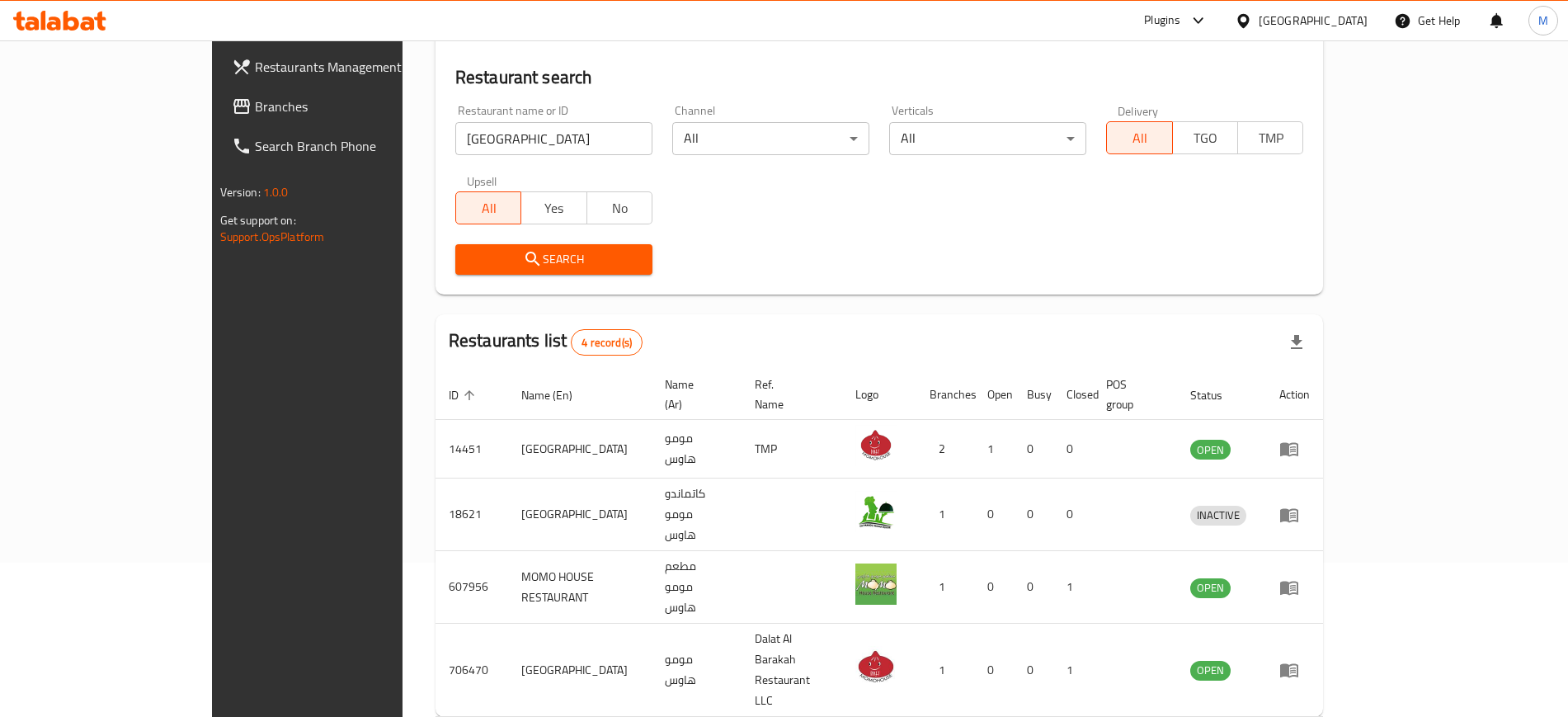
scroll to position [155, 0]
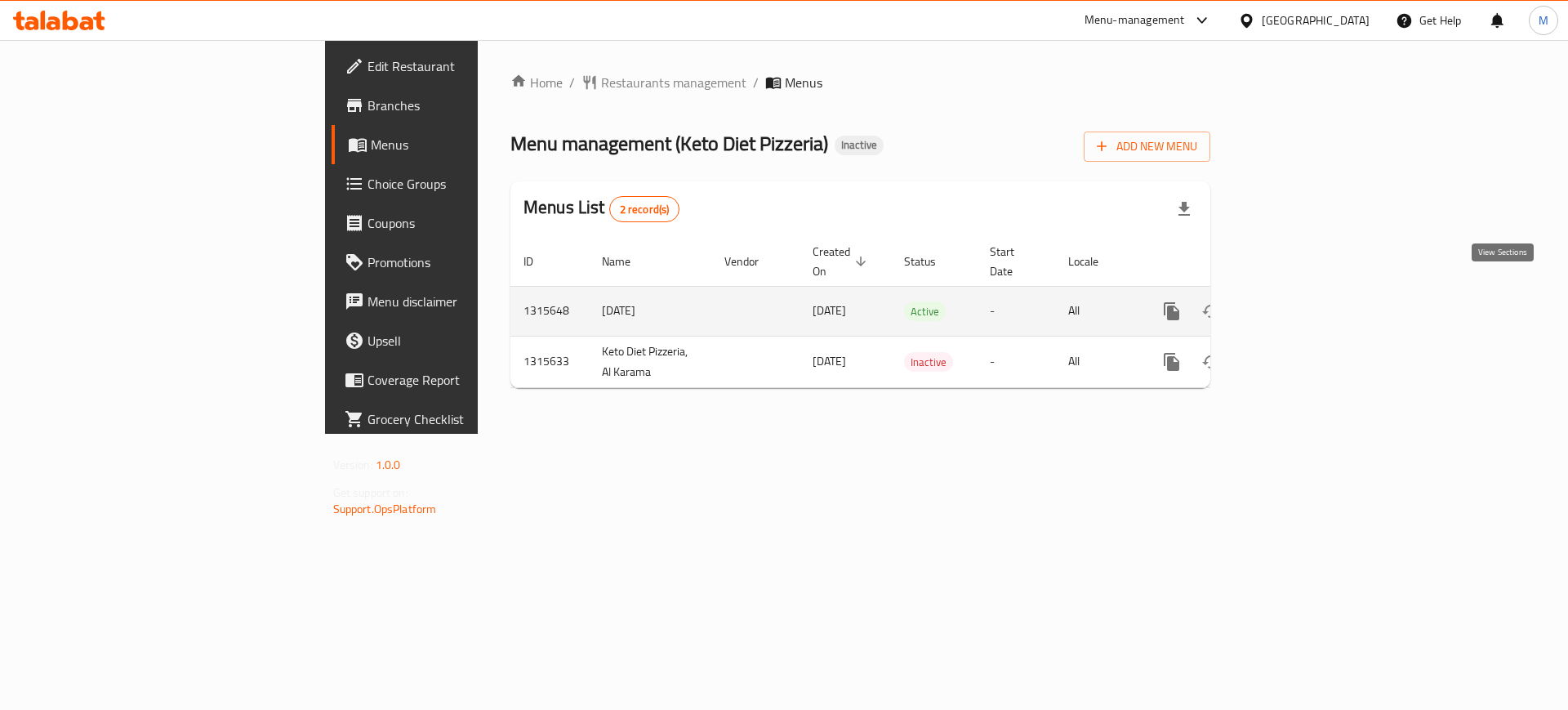
click at [1299, 301] on icon "enhanced table" at bounding box center [1290, 311] width 20 height 20
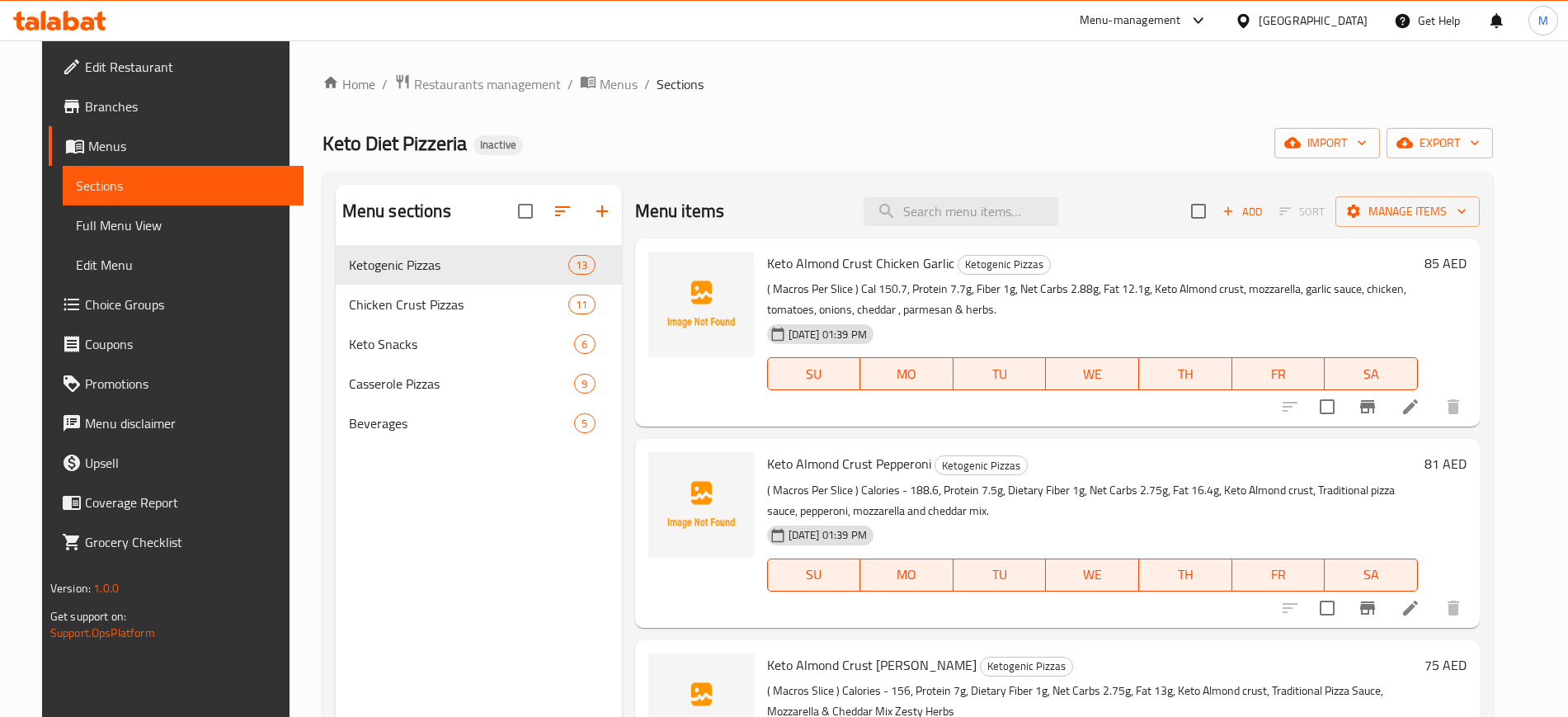
click at [1357, 162] on div "Home / Restaurants management / Menus / Sections Keto Diet Pizzeria Inactive im…" at bounding box center [908, 494] width 1171 height 841
click at [1357, 153] on button "import" at bounding box center [1327, 143] width 106 height 30
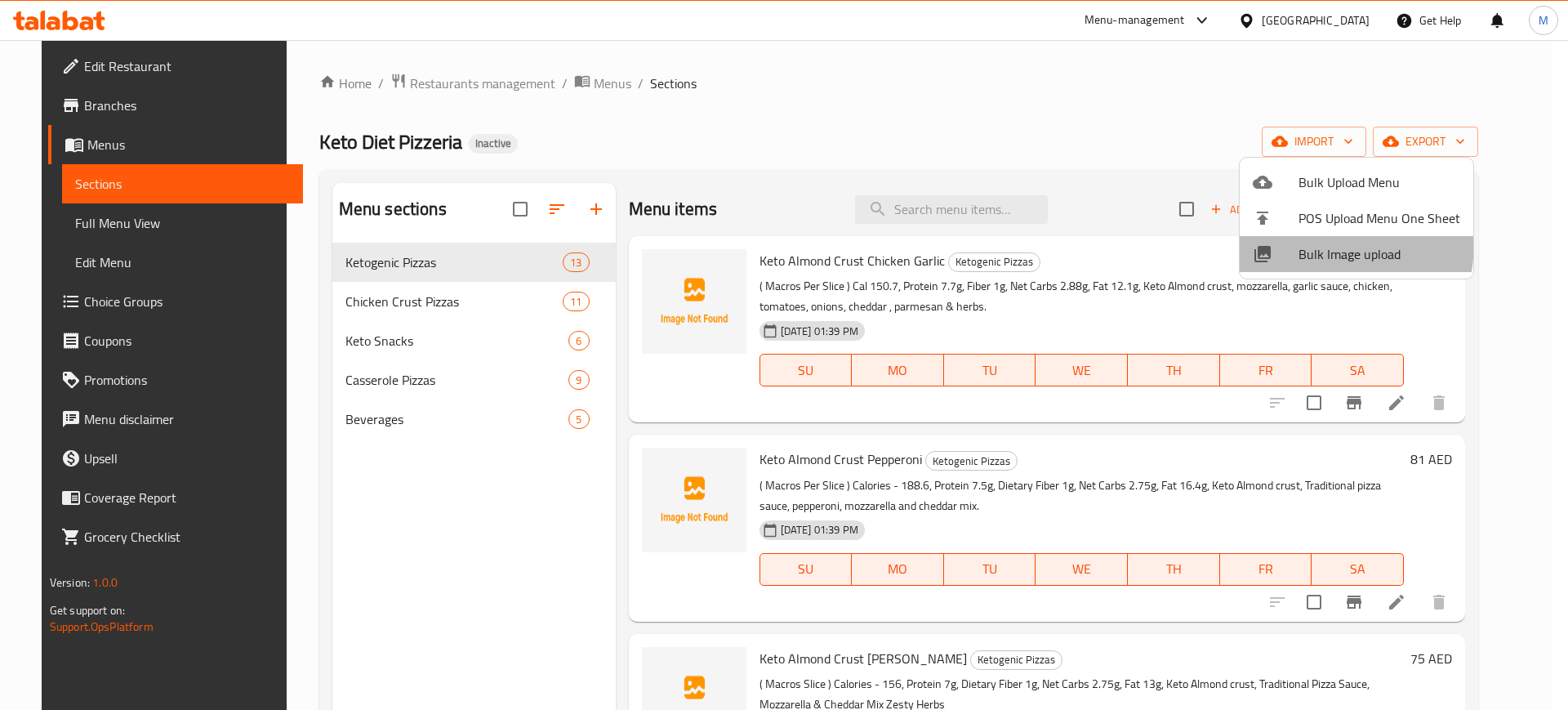
click at [1295, 242] on li "Bulk Image upload" at bounding box center [1357, 254] width 234 height 36
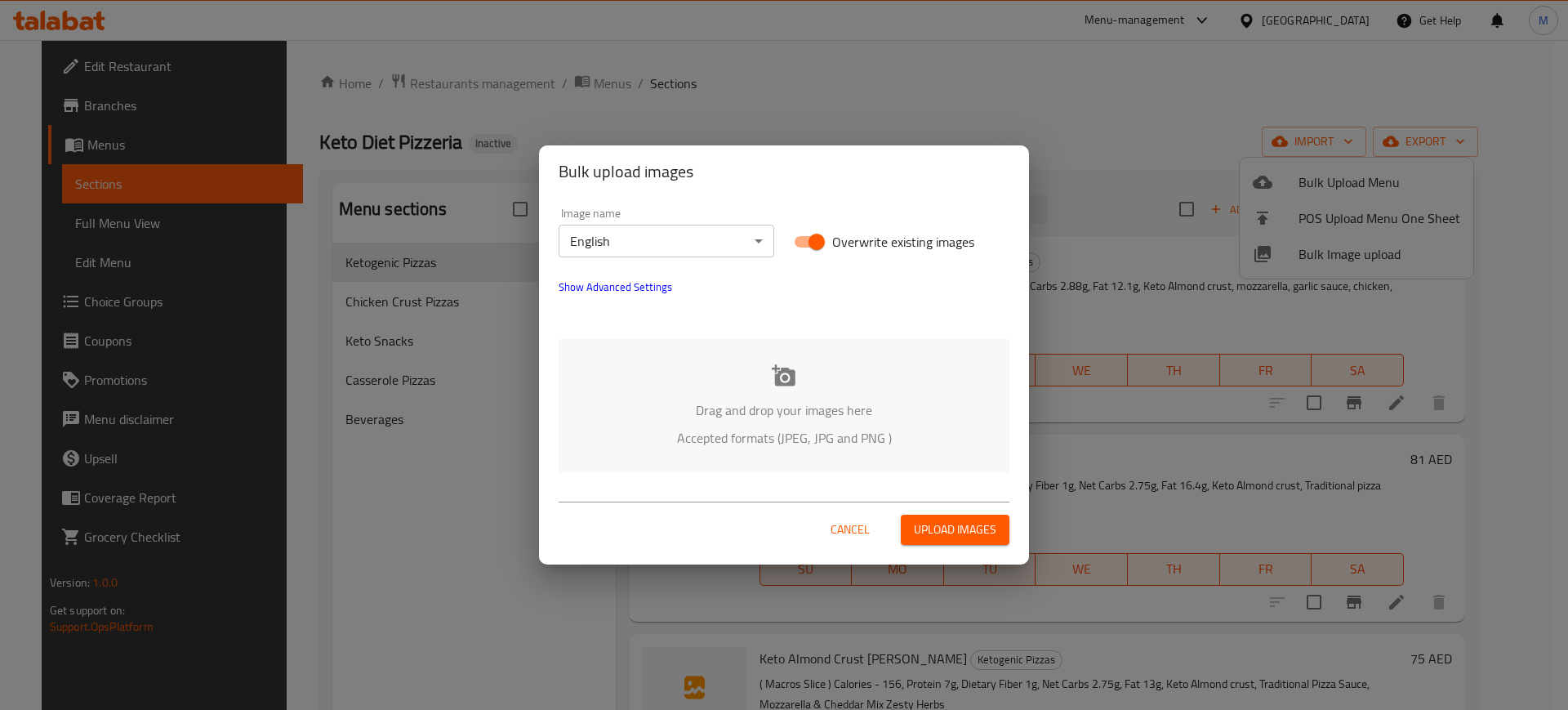
click at [840, 352] on div "Drag and drop your images here Accepted formats (JPEG, JPG and PNG )" at bounding box center [784, 405] width 451 height 133
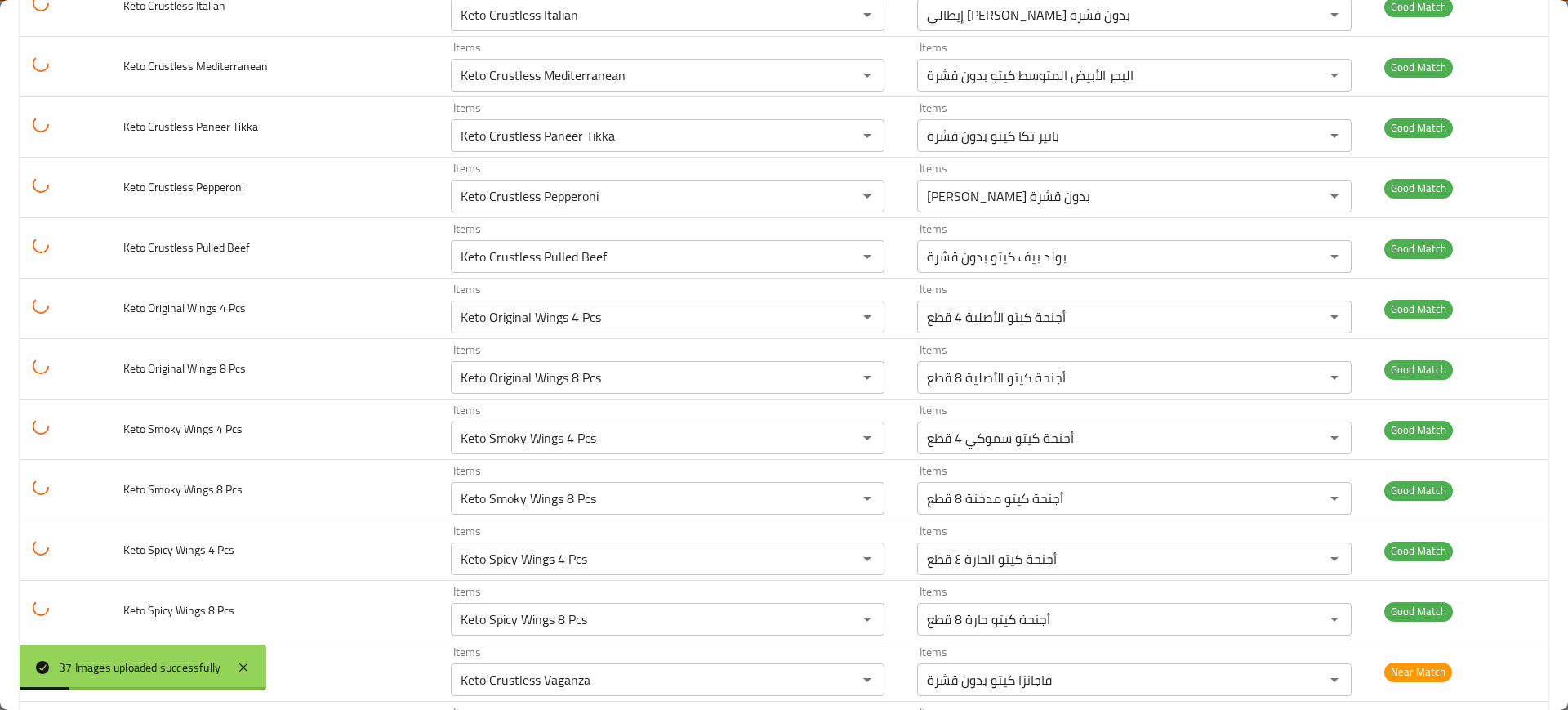
scroll to position [1809, 0]
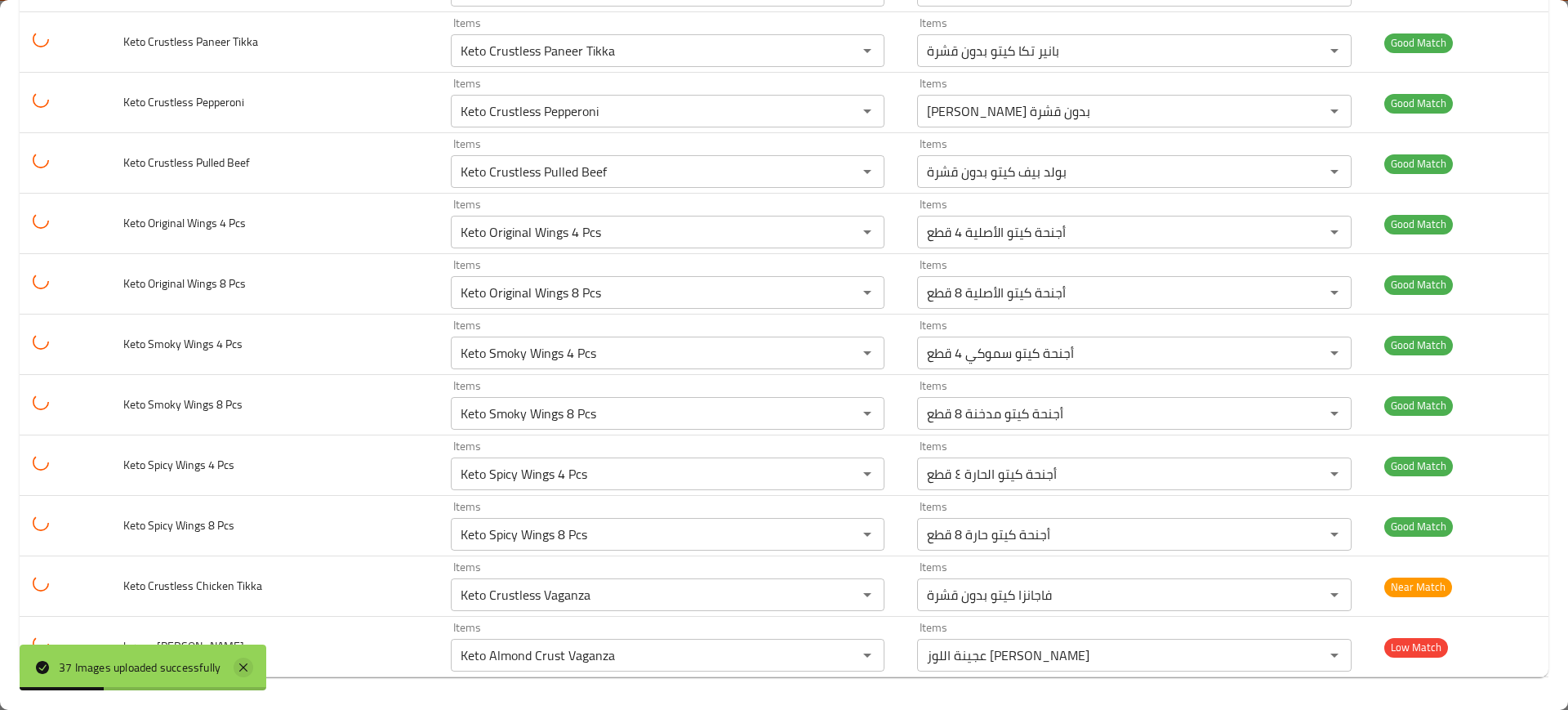
click at [245, 659] on icon at bounding box center [244, 667] width 20 height 20
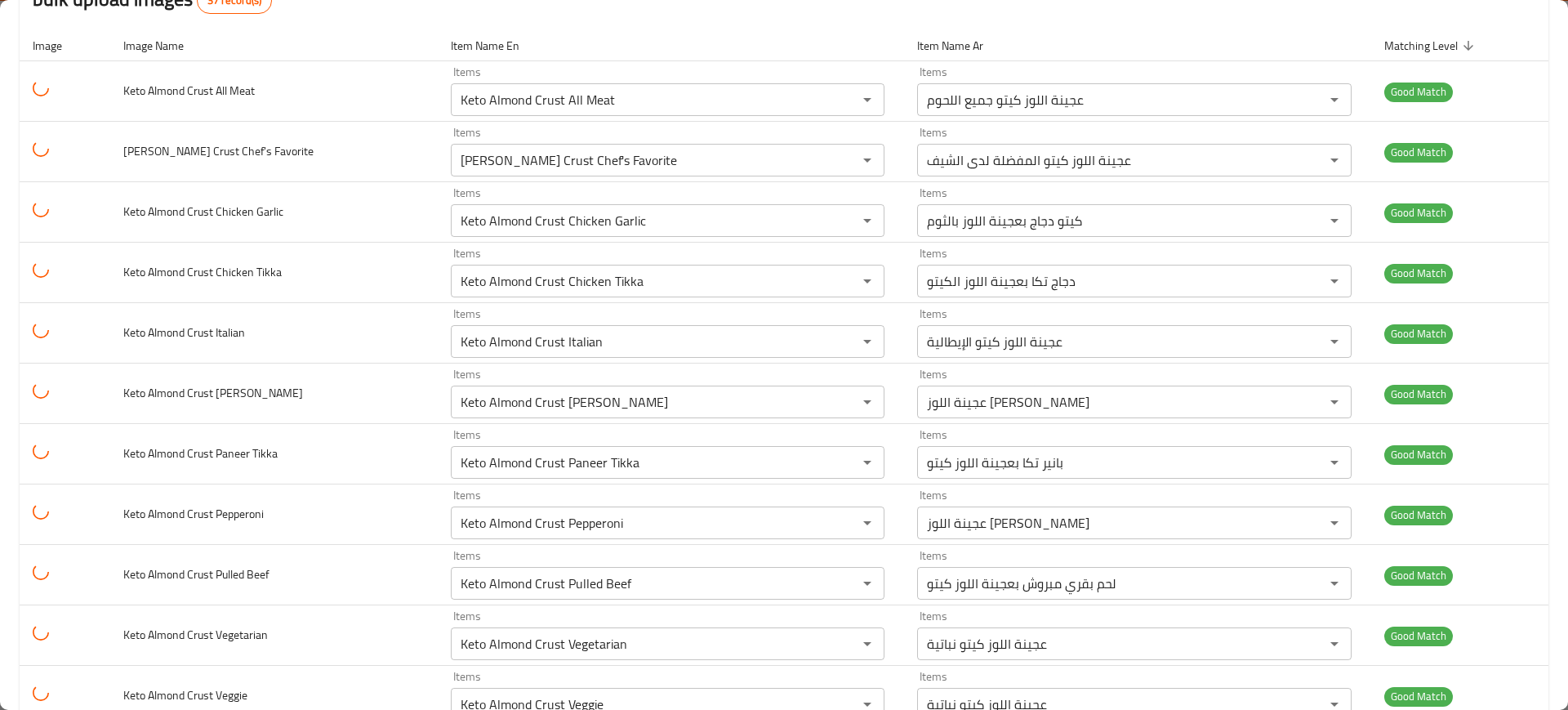
scroll to position [0, 0]
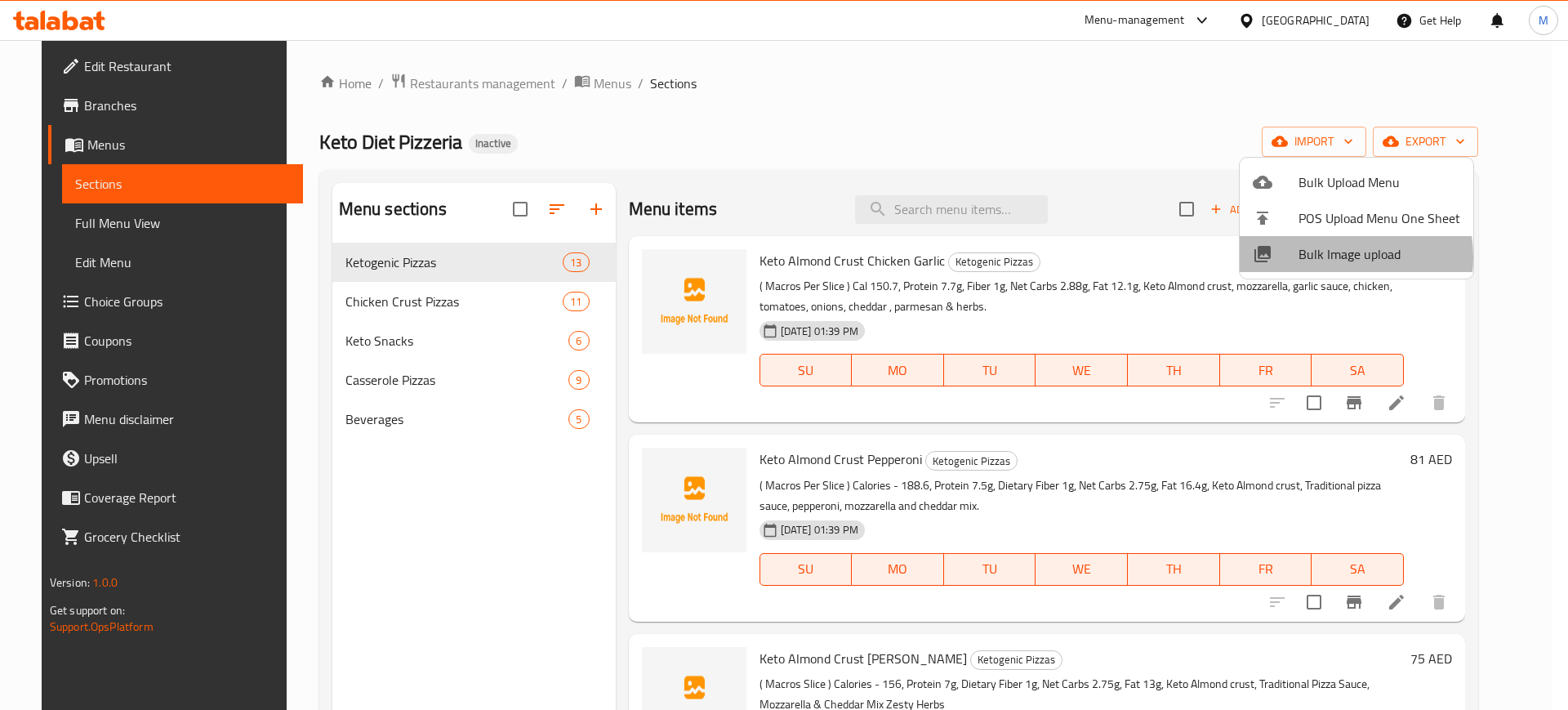
click at [1322, 257] on span "Bulk Image upload" at bounding box center [1379, 254] width 161 height 20
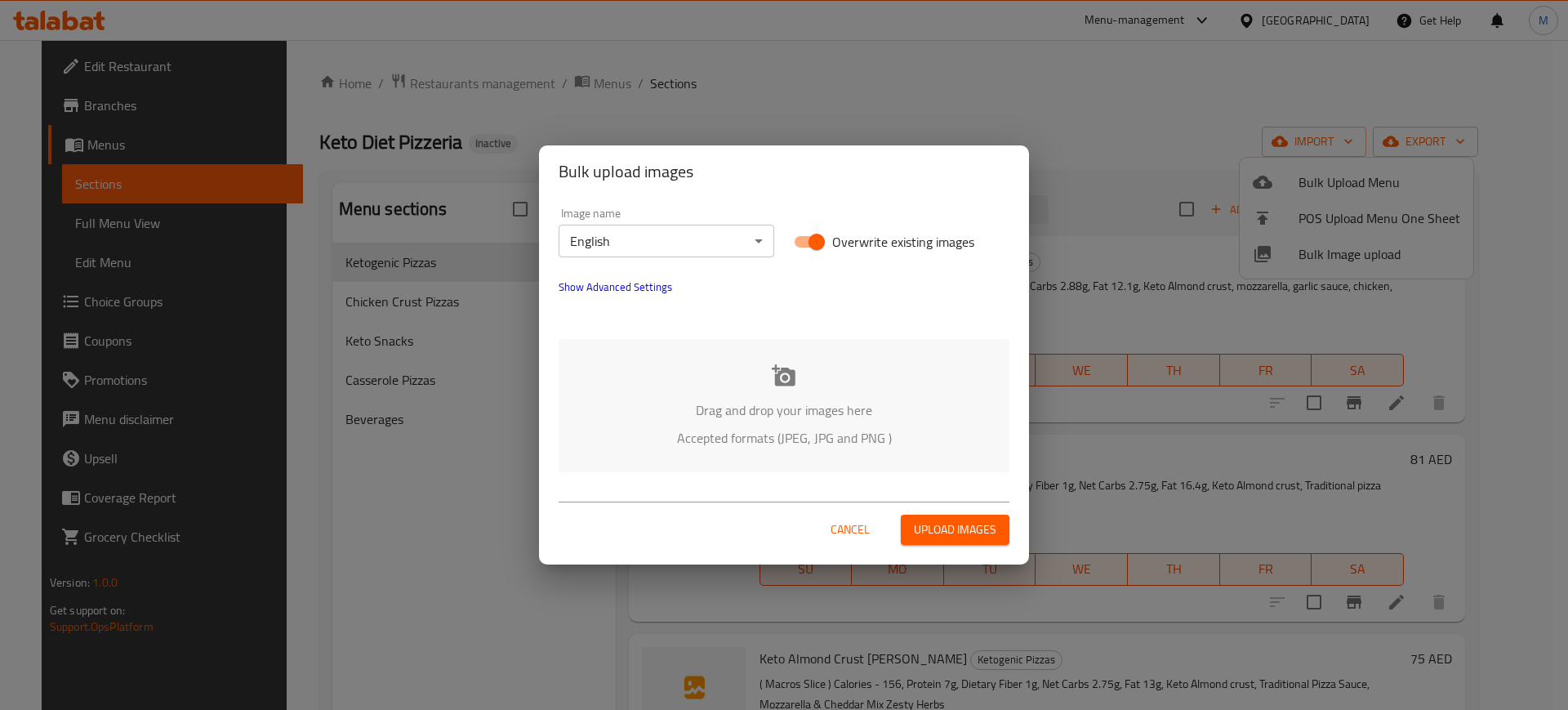
click at [792, 390] on div "Drag and drop your images here Accepted formats (JPEG, JPG and PNG )" at bounding box center [784, 405] width 451 height 133
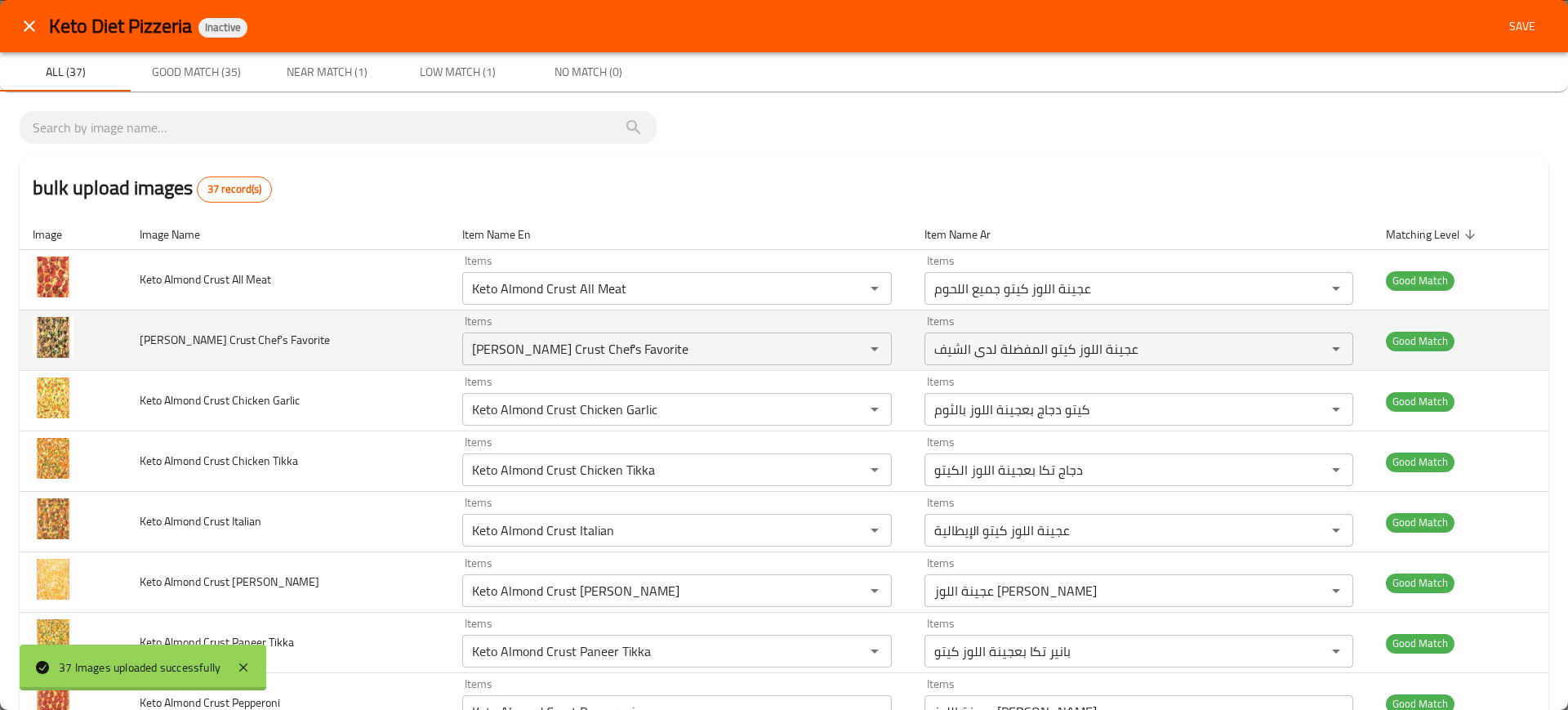
click at [382, 348] on td "Keto Almond Crust Chef's Favorite" at bounding box center [288, 340] width 324 height 60
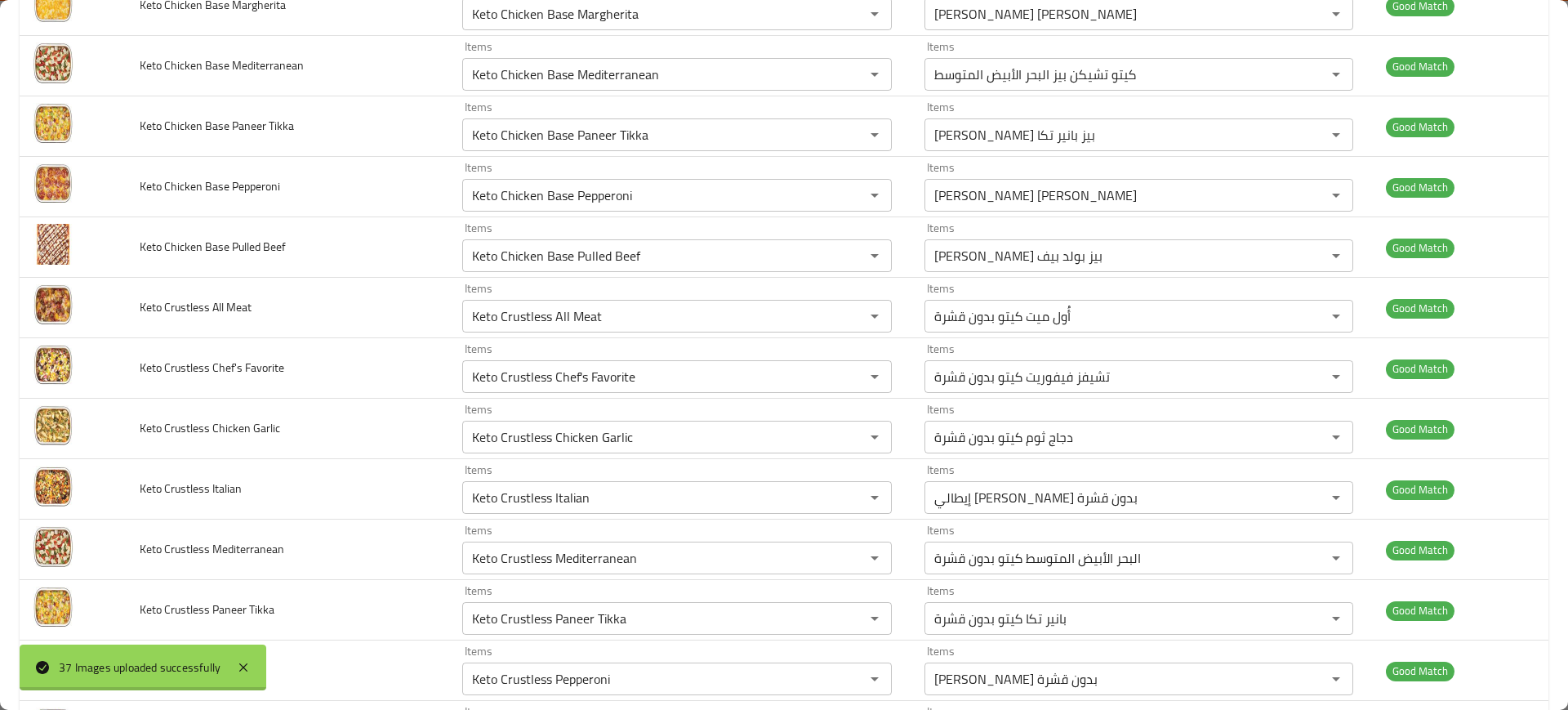
scroll to position [1809, 0]
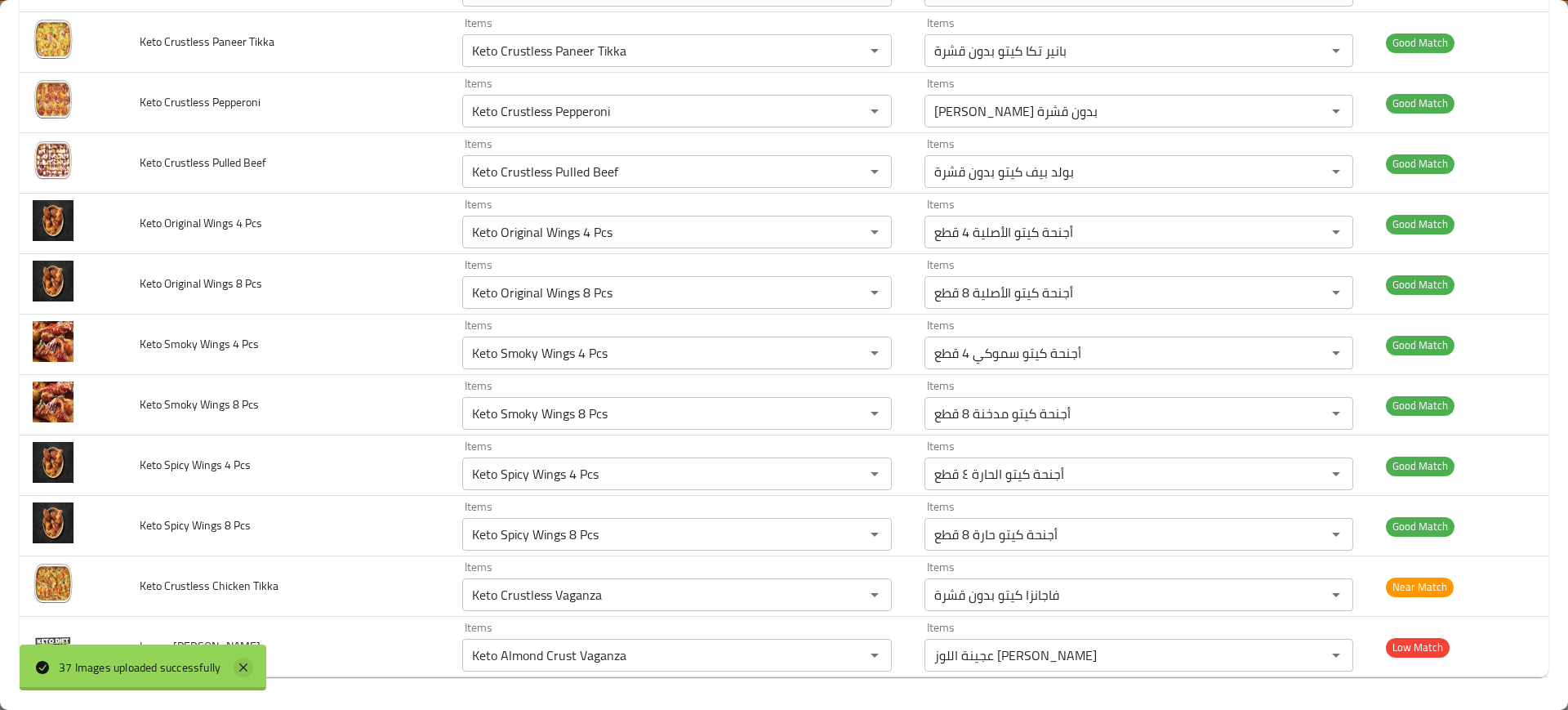
click at [234, 667] on icon at bounding box center [244, 667] width 20 height 20
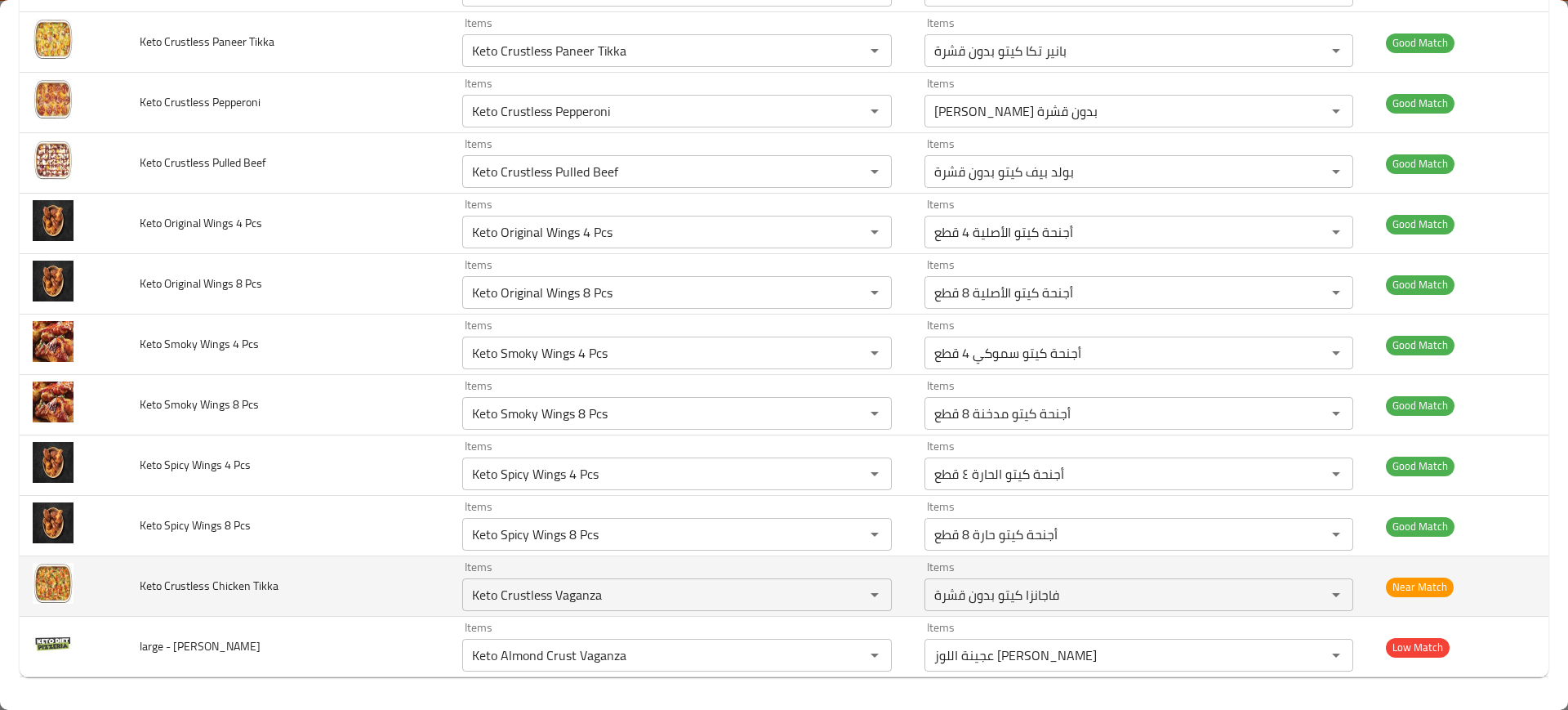
click at [292, 617] on td "large - Ghaida Sawalha" at bounding box center [288, 647] width 324 height 60
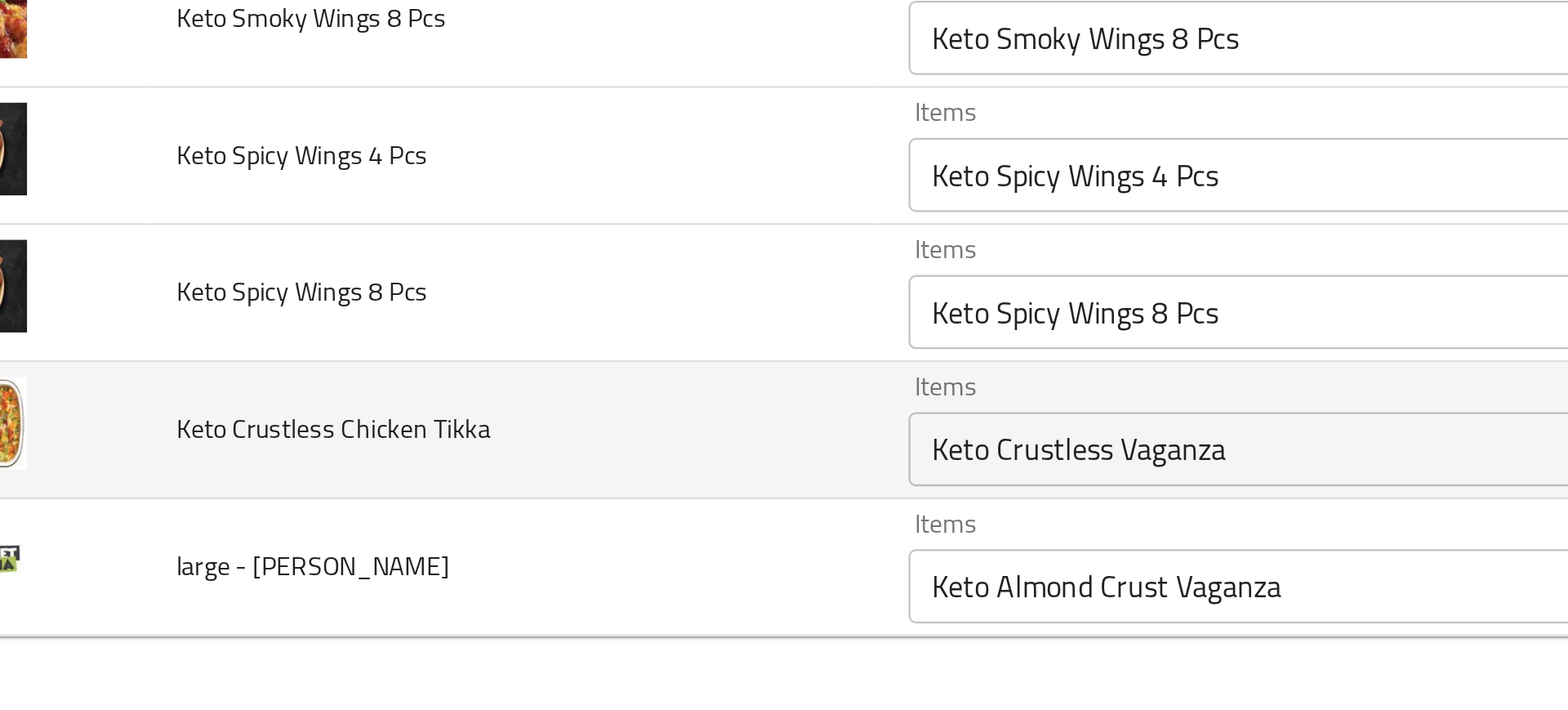
scroll to position [0, 0]
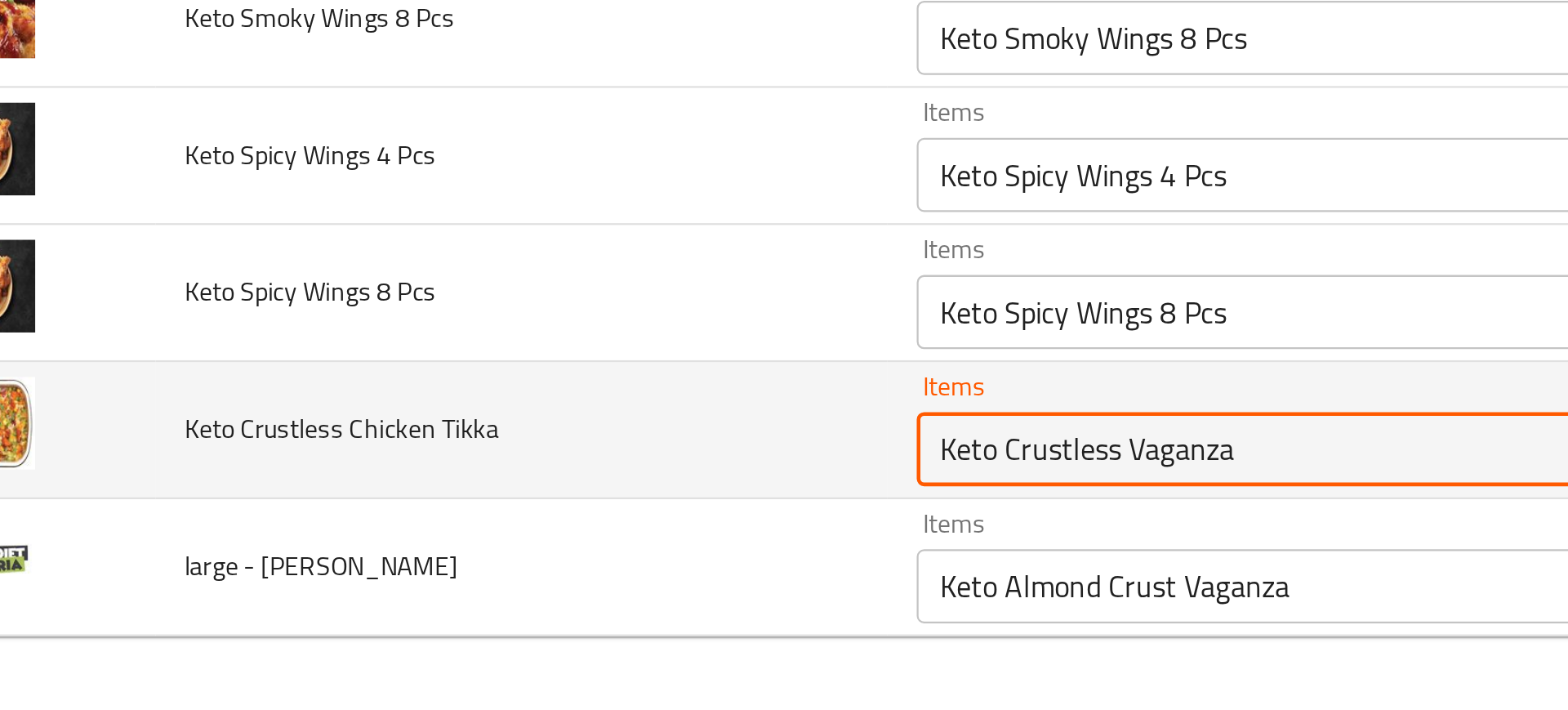
click at [485, 593] on Tikka "Keto Crustless Vaganza" at bounding box center [652, 595] width 371 height 23
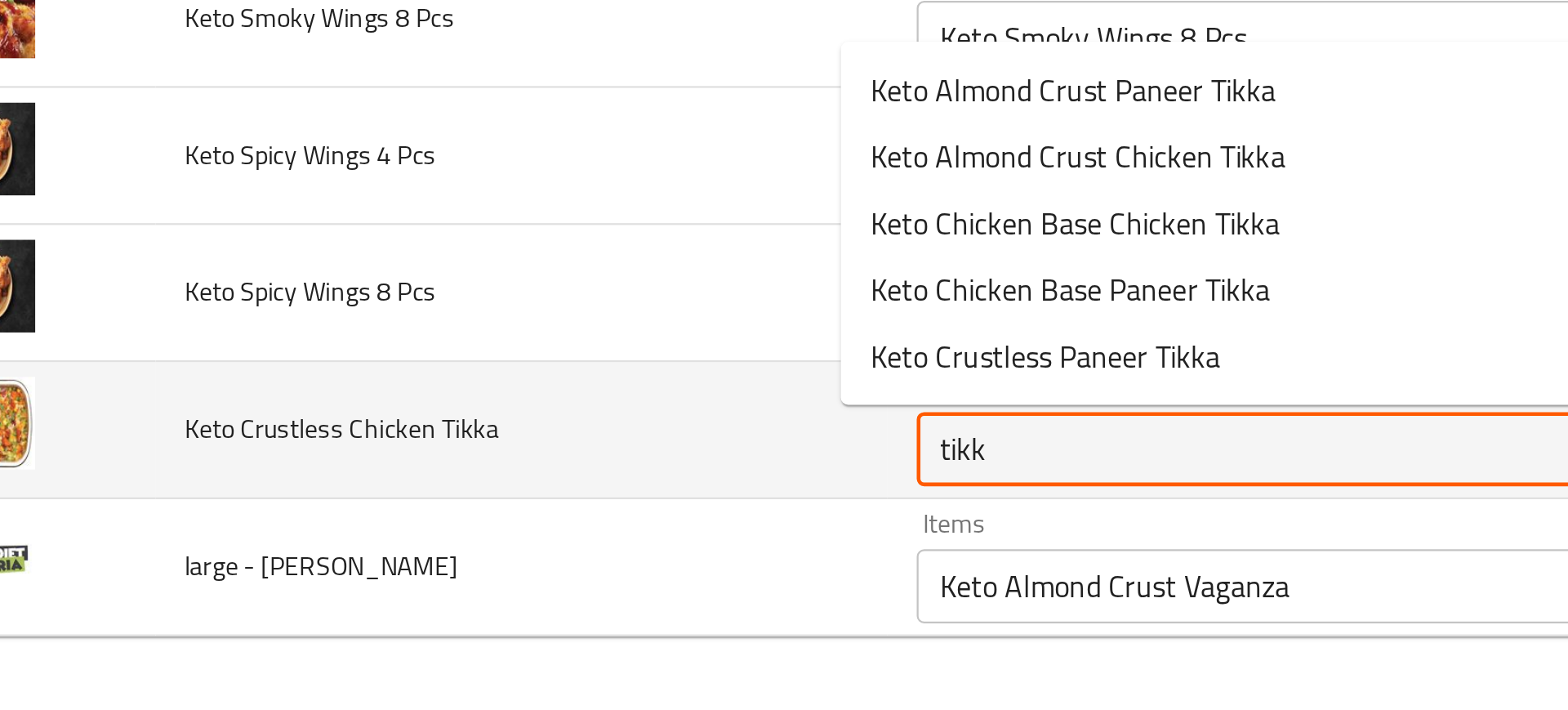
type Tikka "tikka"
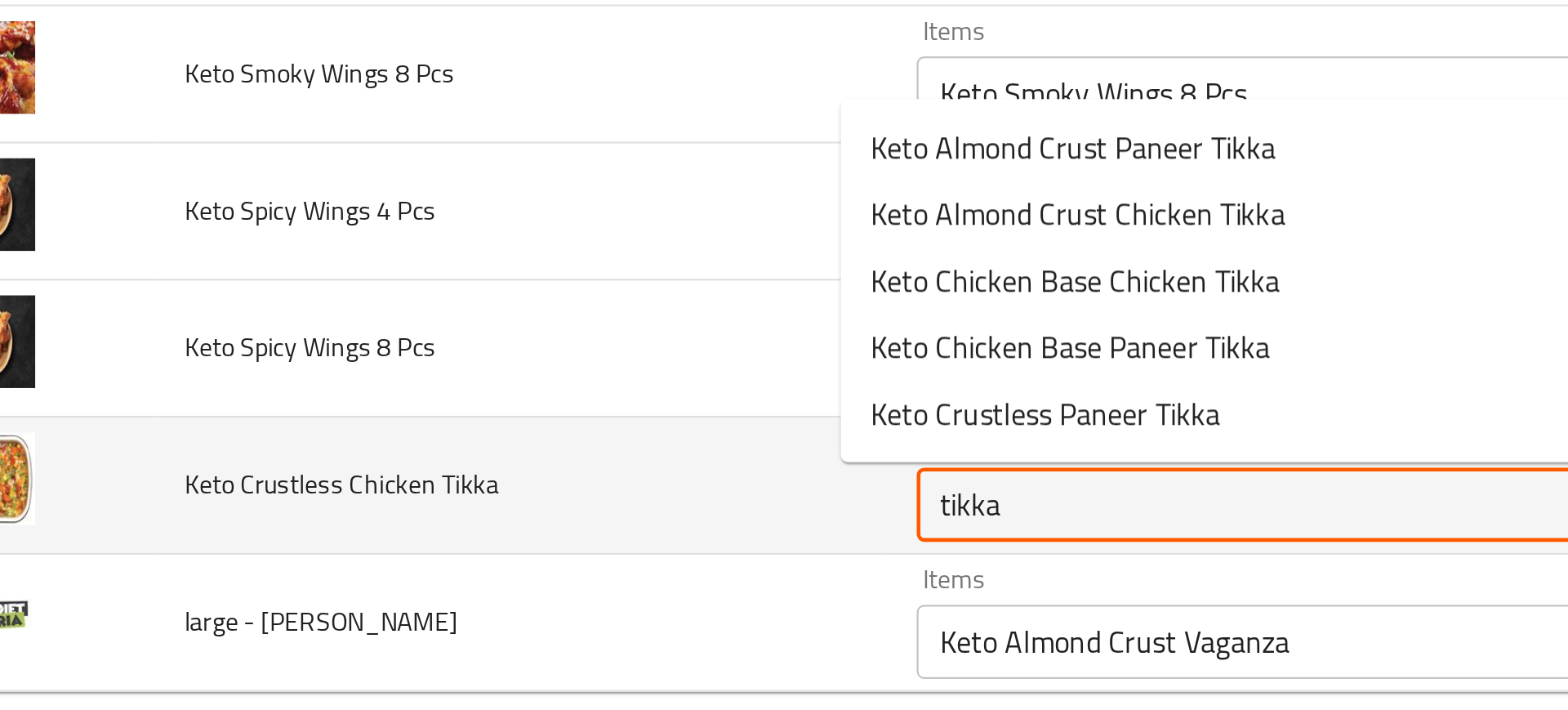
scroll to position [1783, 0]
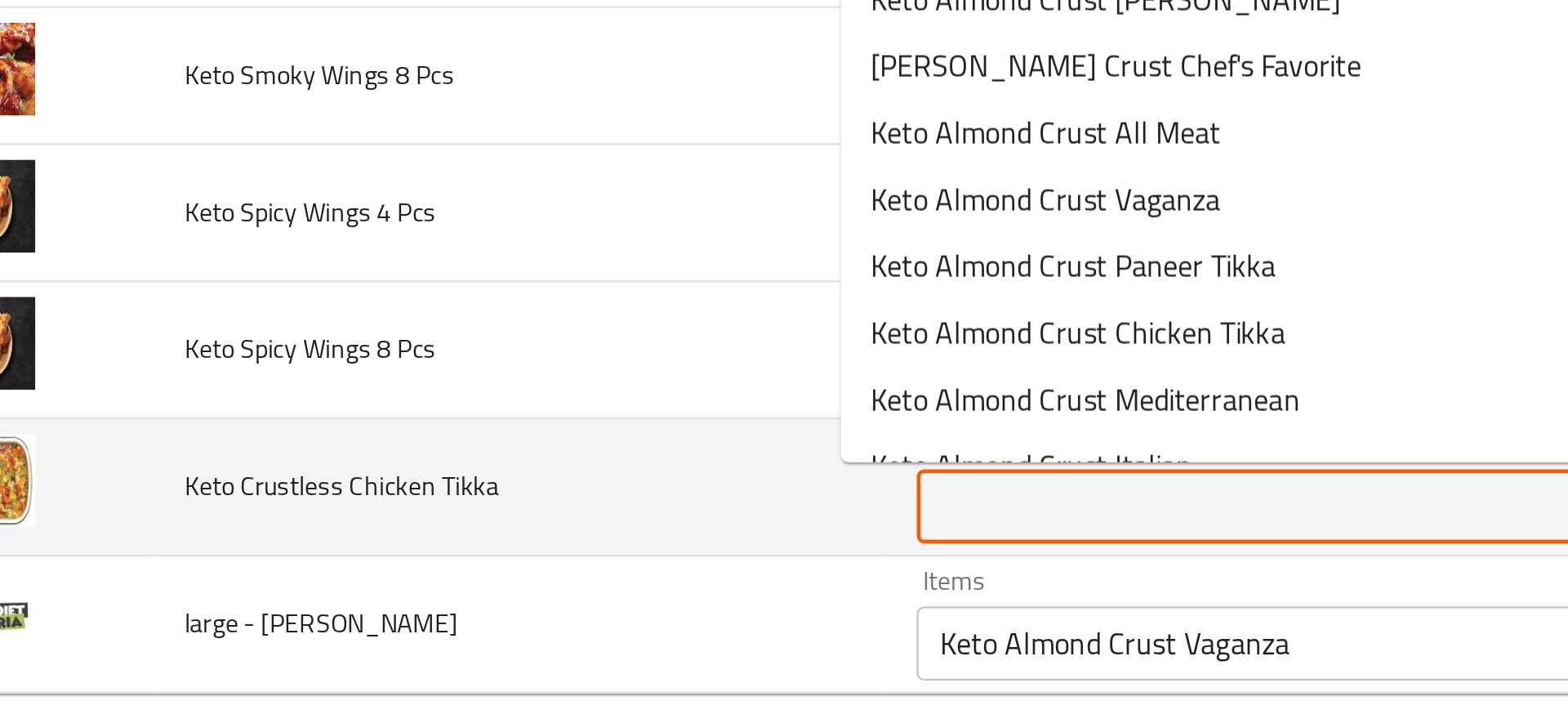
click at [359, 576] on td "Keto Spicy Wings 8 Pcs" at bounding box center [288, 551] width 324 height 60
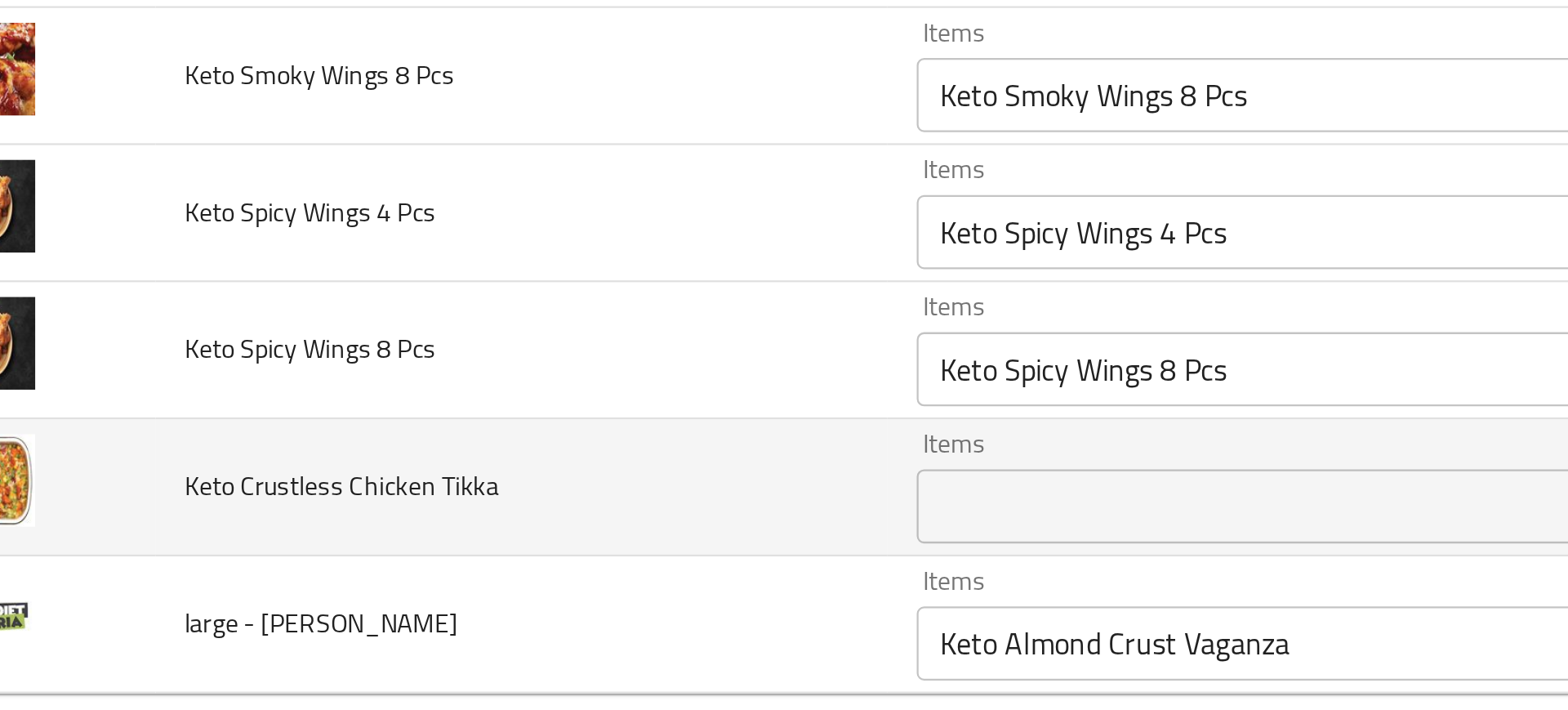
scroll to position [1809, 0]
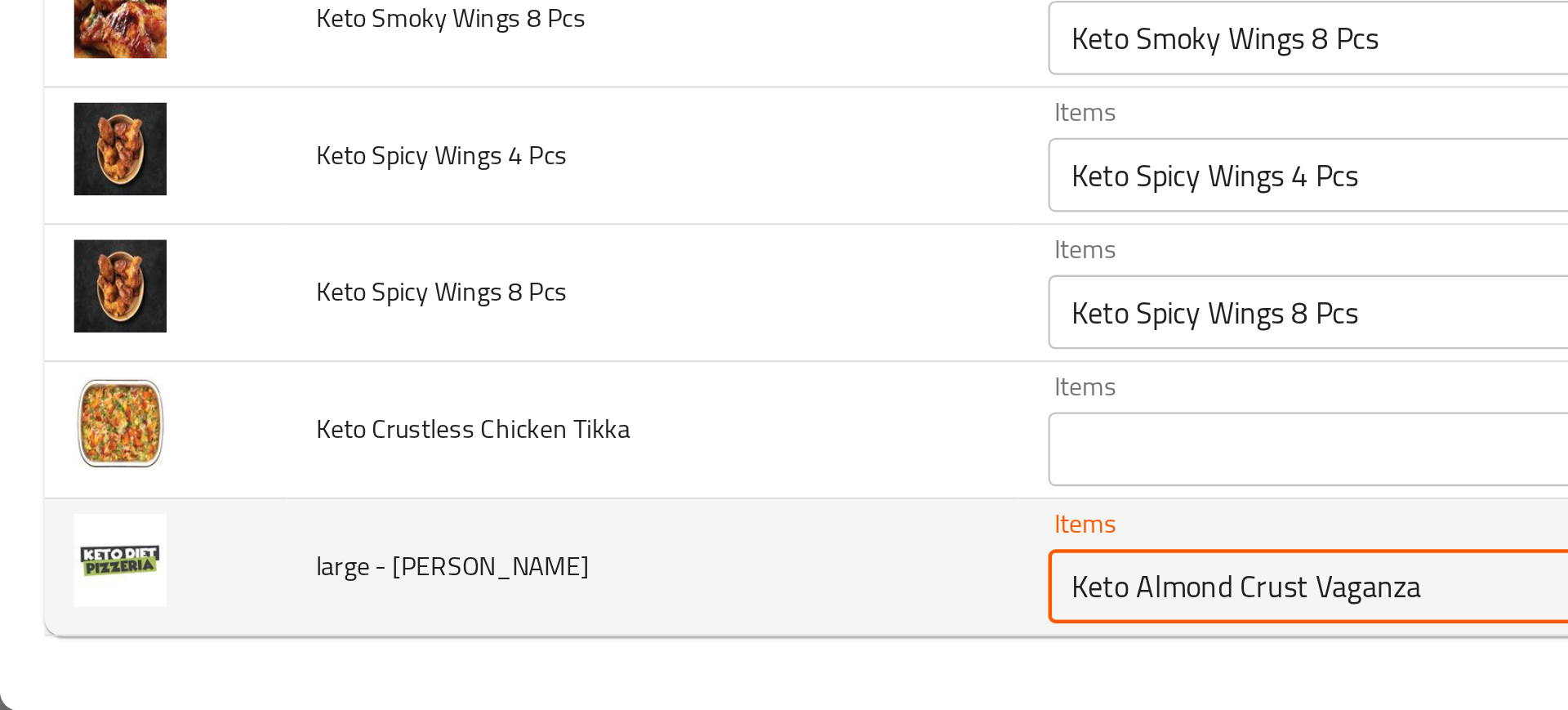
click at [467, 658] on Sawalha "Keto Almond Crust Vaganza" at bounding box center [652, 655] width 371 height 23
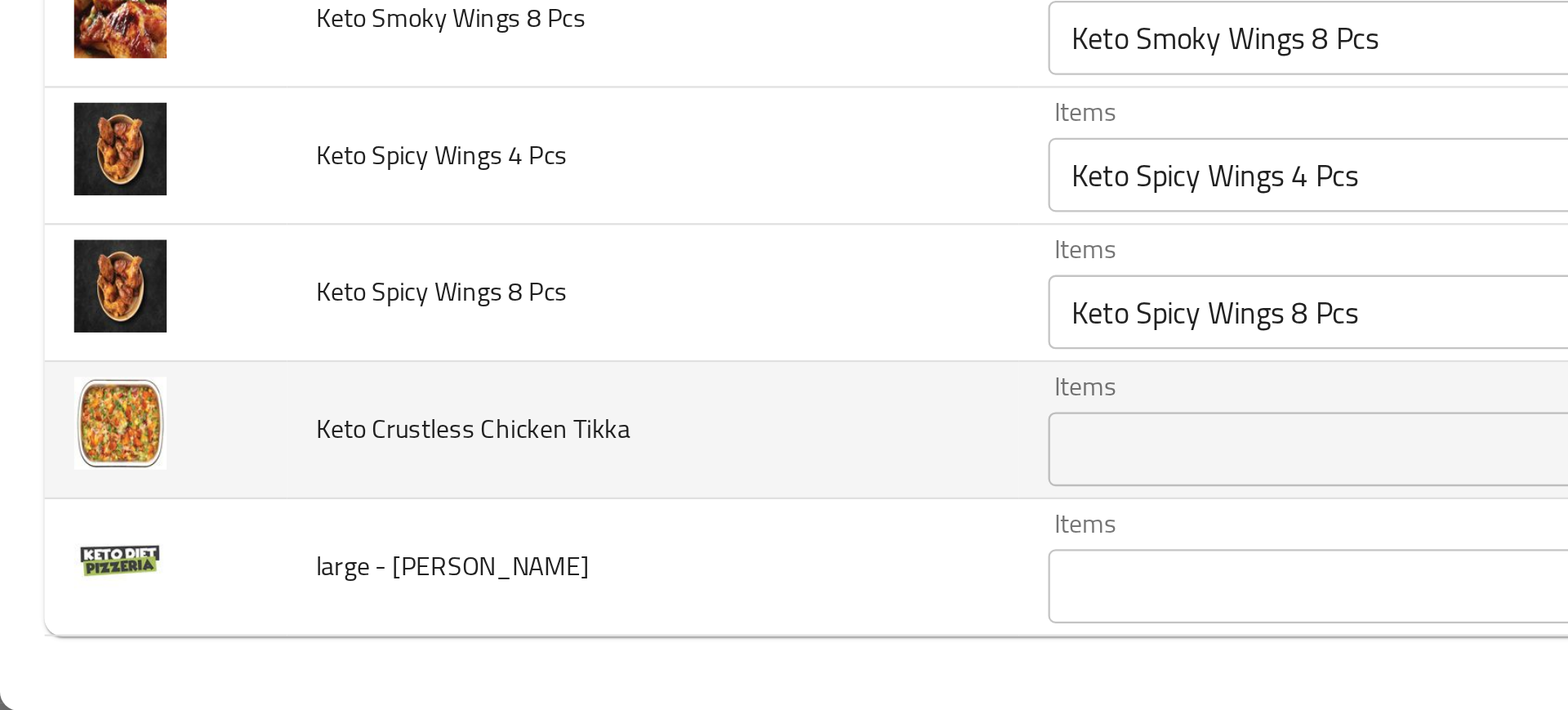
click at [296, 596] on td "Keto Crustless Chicken Tikka" at bounding box center [288, 587] width 324 height 60
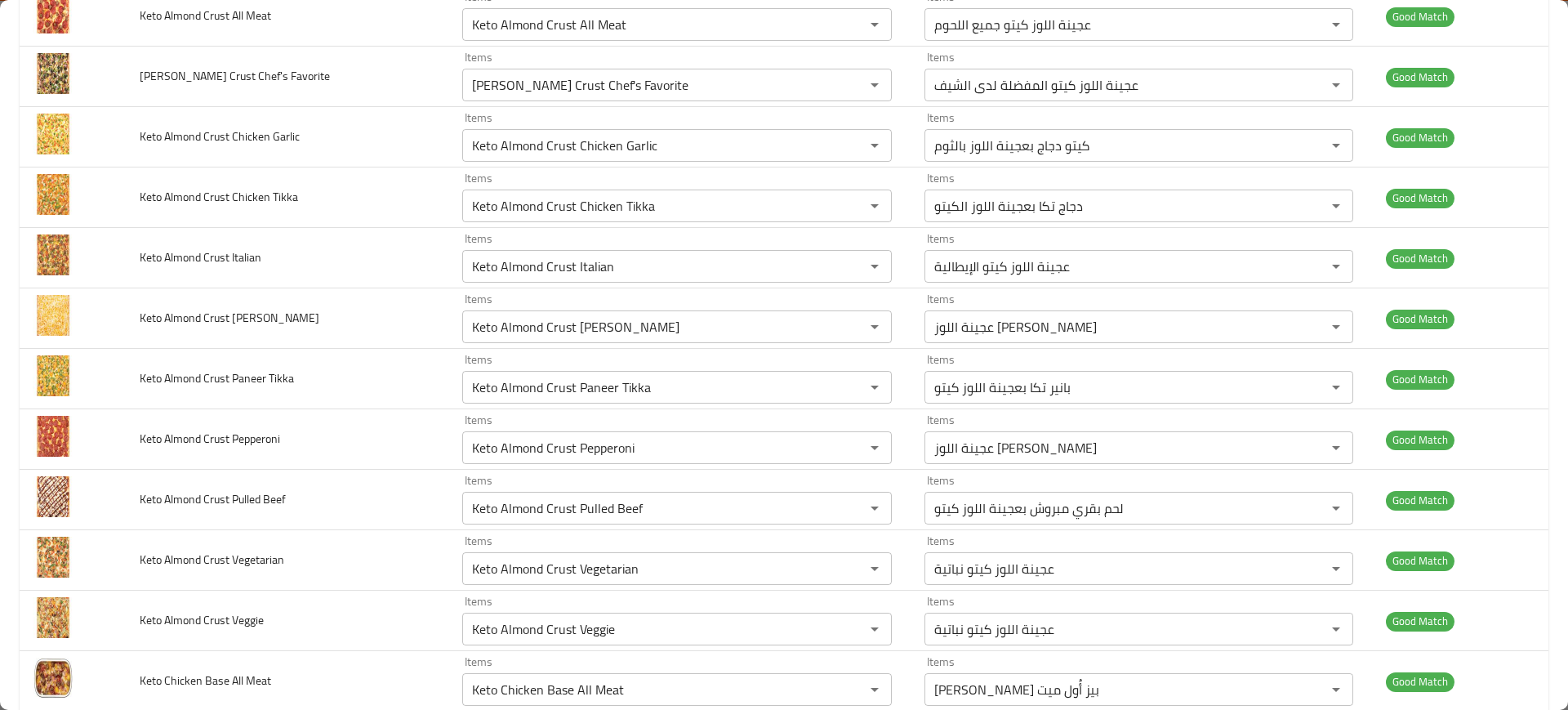
scroll to position [0, 0]
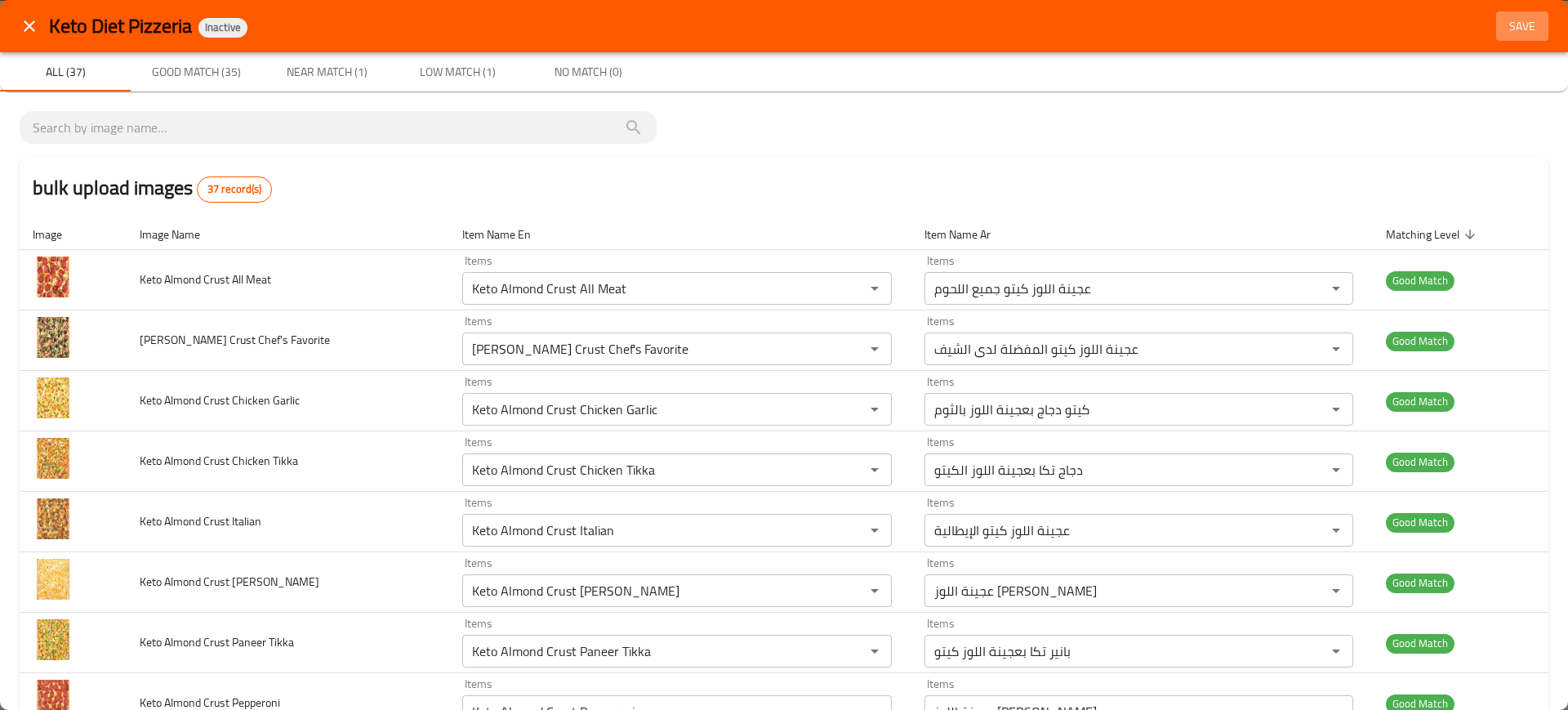
click at [1502, 23] on span "Save" at bounding box center [1522, 26] width 39 height 20
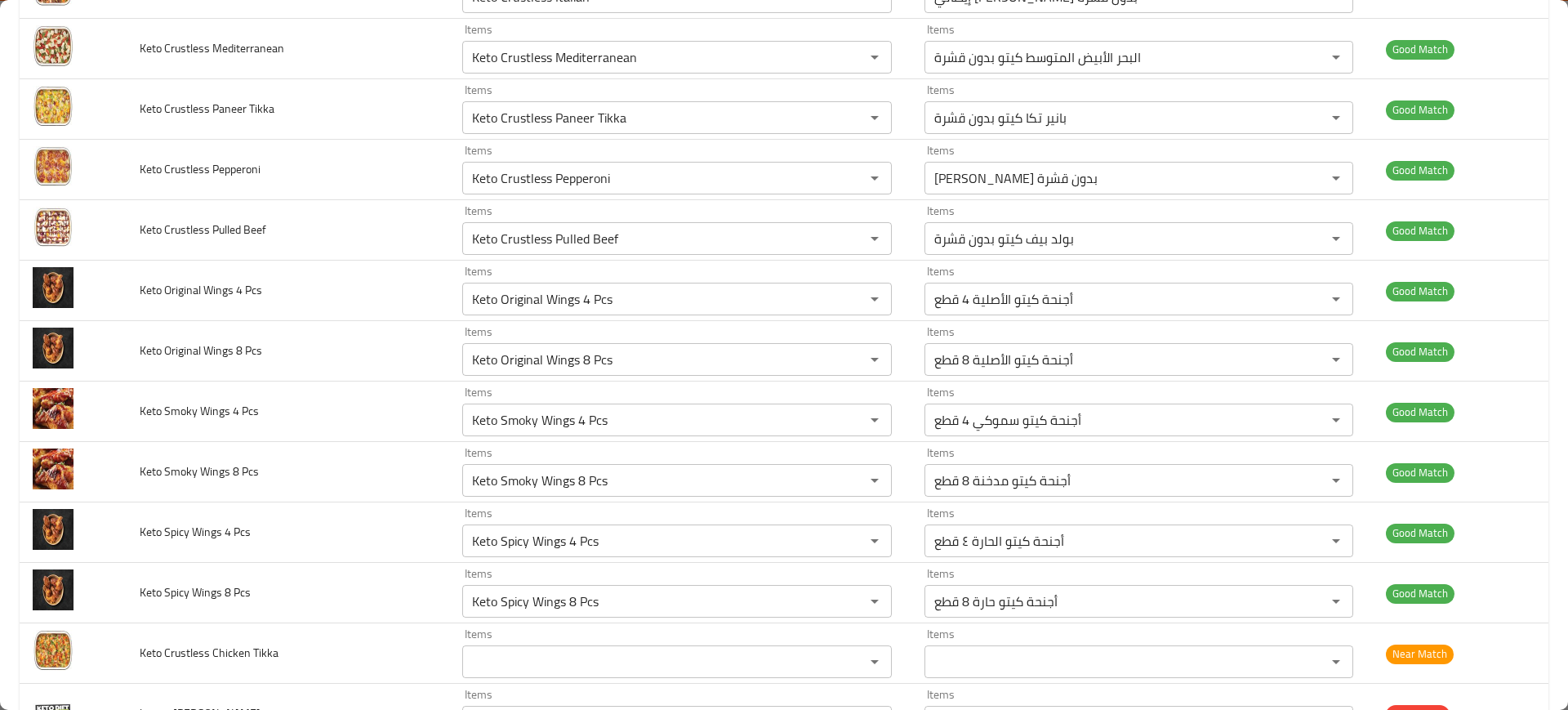
scroll to position [1809, 0]
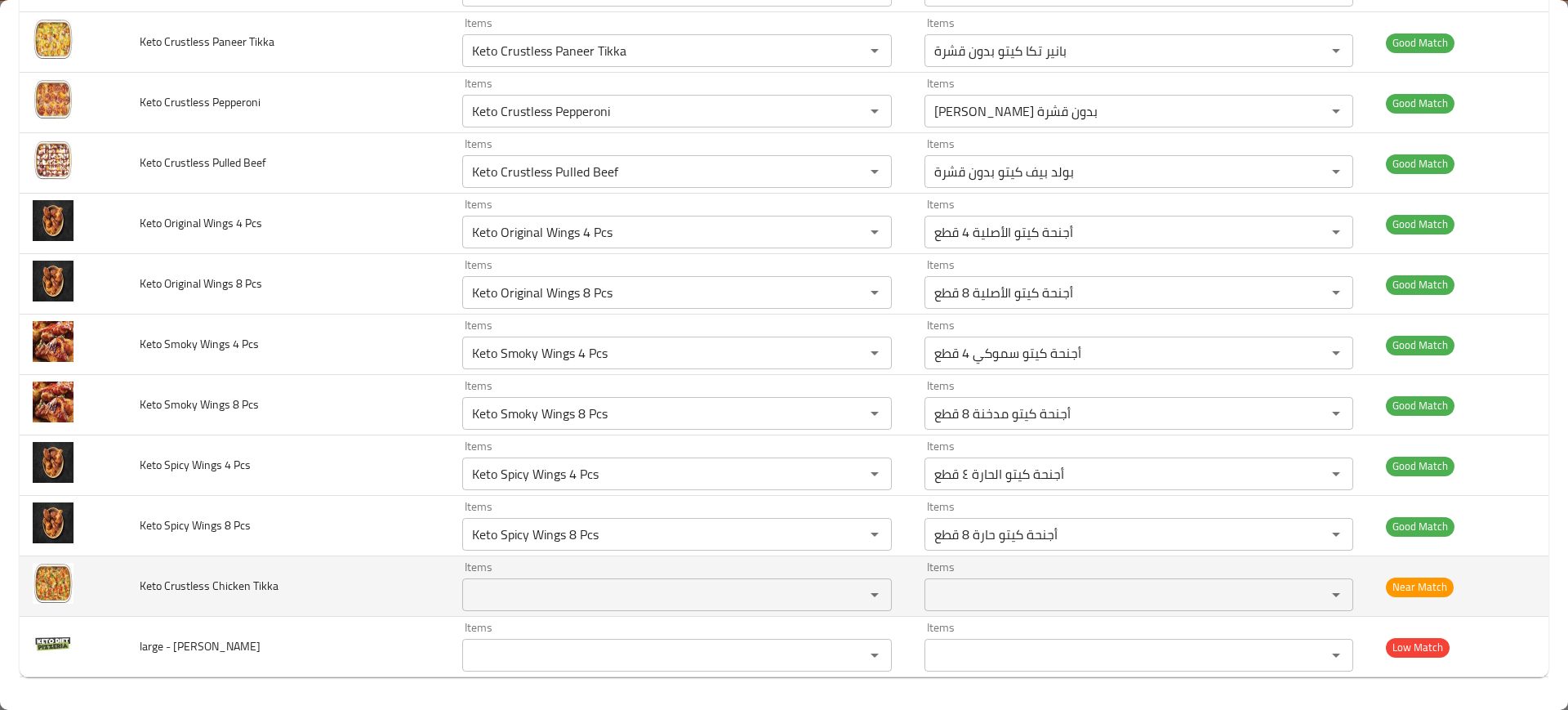
click at [236, 580] on span "Keto Crustless Chicken Tikka" at bounding box center [209, 586] width 139 height 21
copy span "Keto Crustless Chicken Tikka"
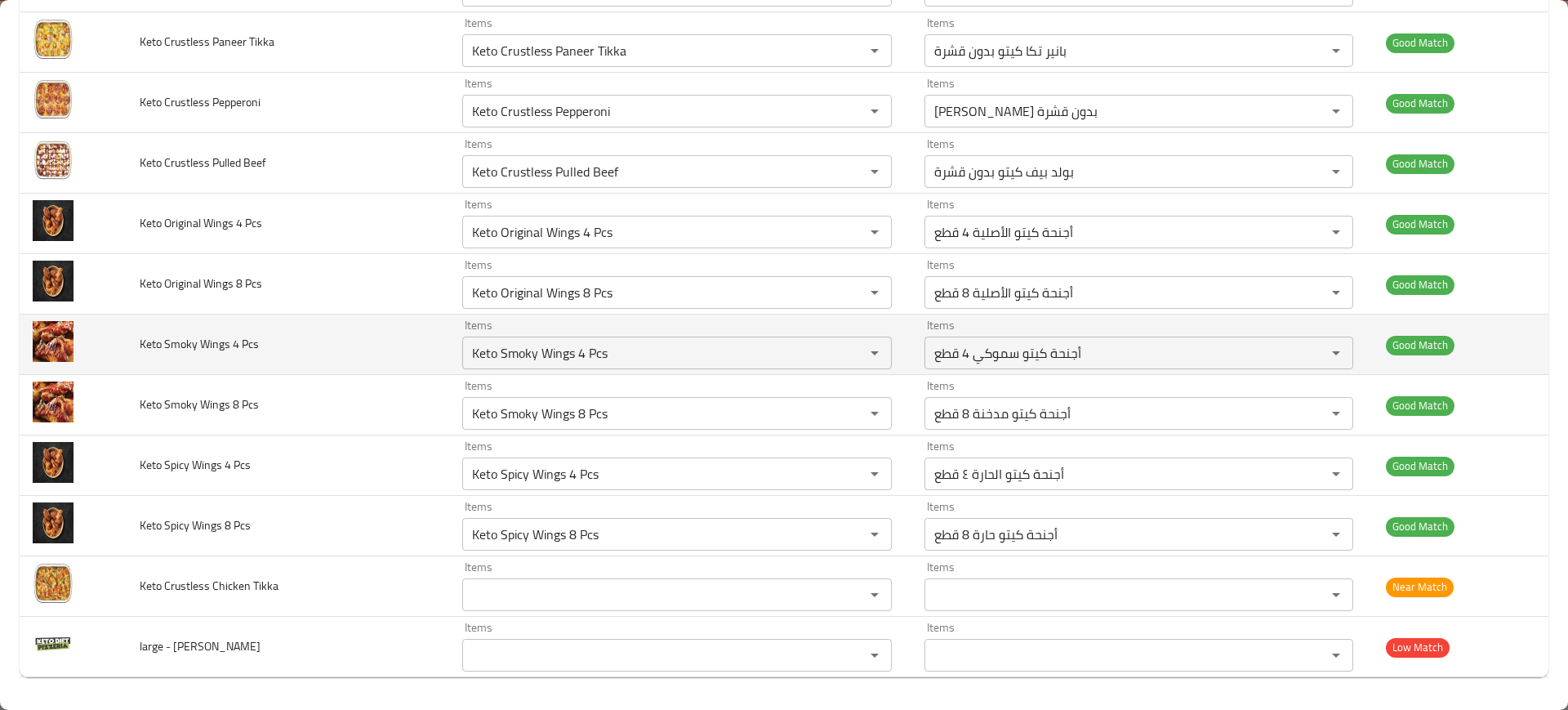
click at [271, 338] on td "Keto Smoky Wings 4 Pcs" at bounding box center [288, 345] width 324 height 60
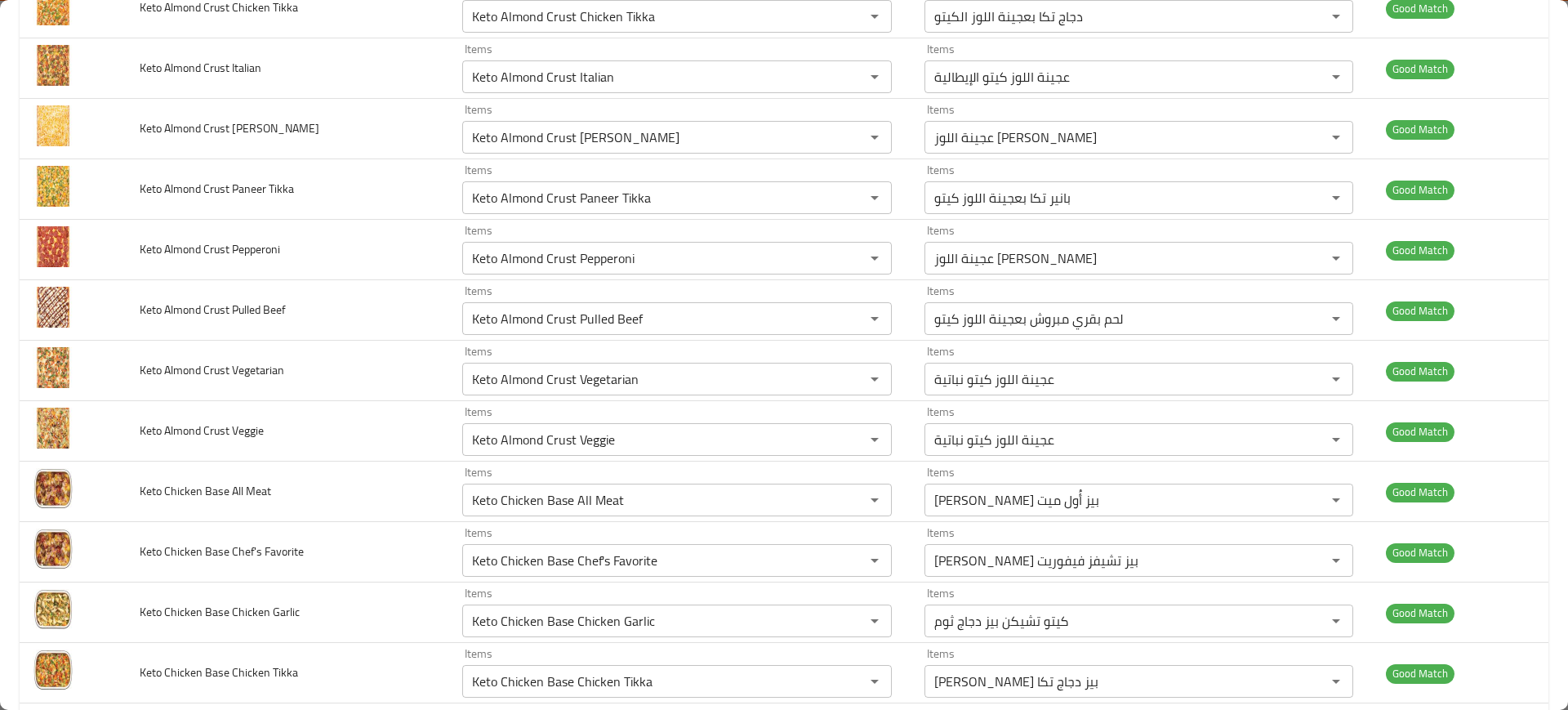
scroll to position [0, 0]
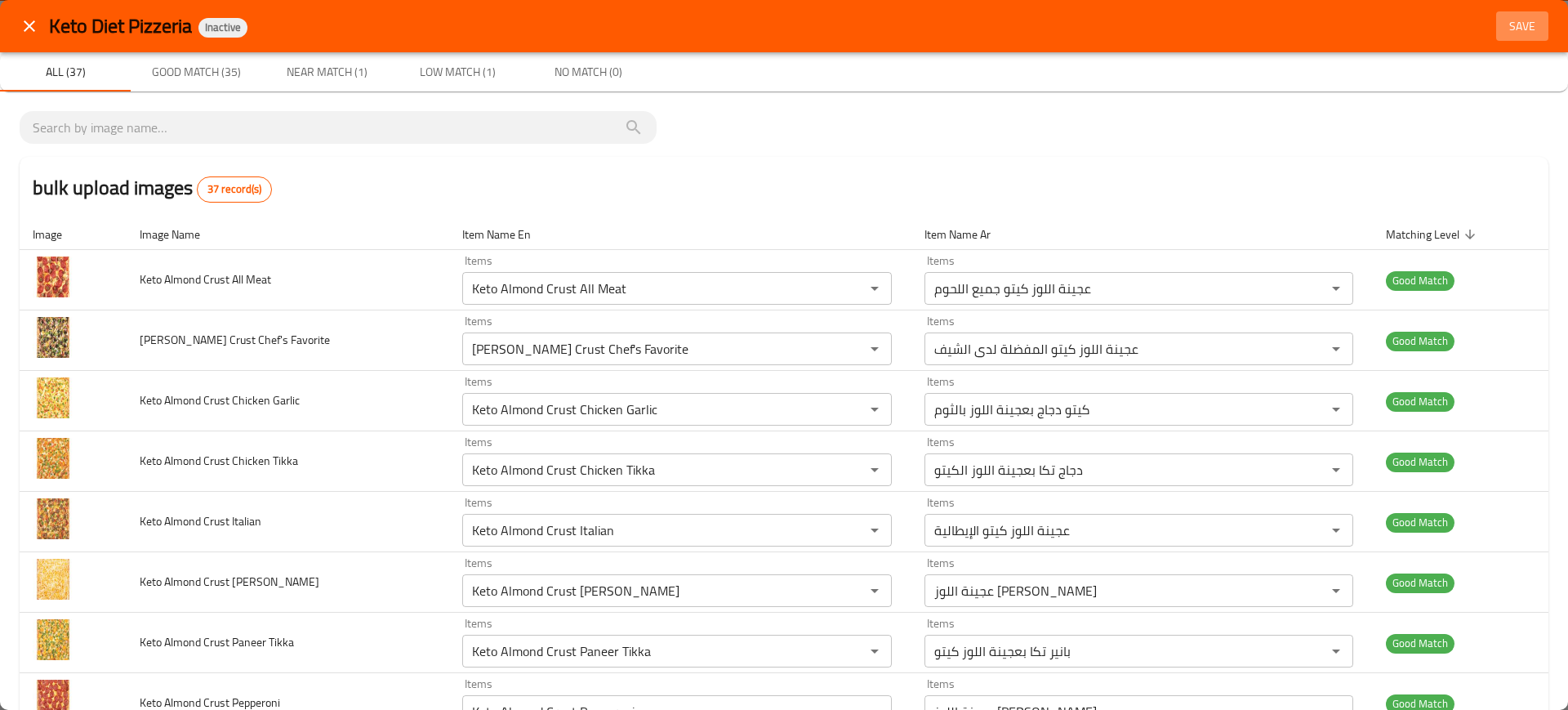
click at [1516, 32] on span "Save" at bounding box center [1522, 26] width 39 height 20
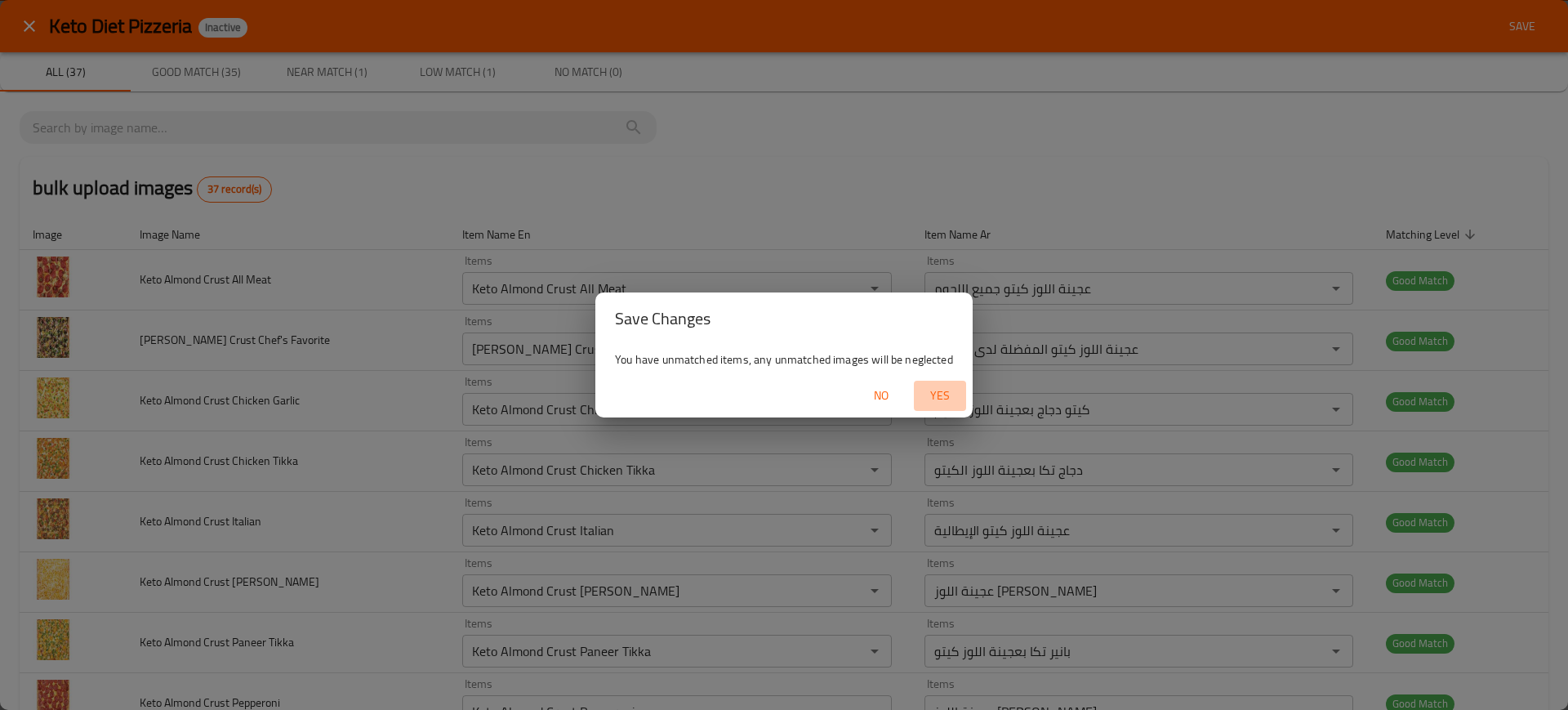
click at [926, 391] on span "Yes" at bounding box center [940, 395] width 39 height 20
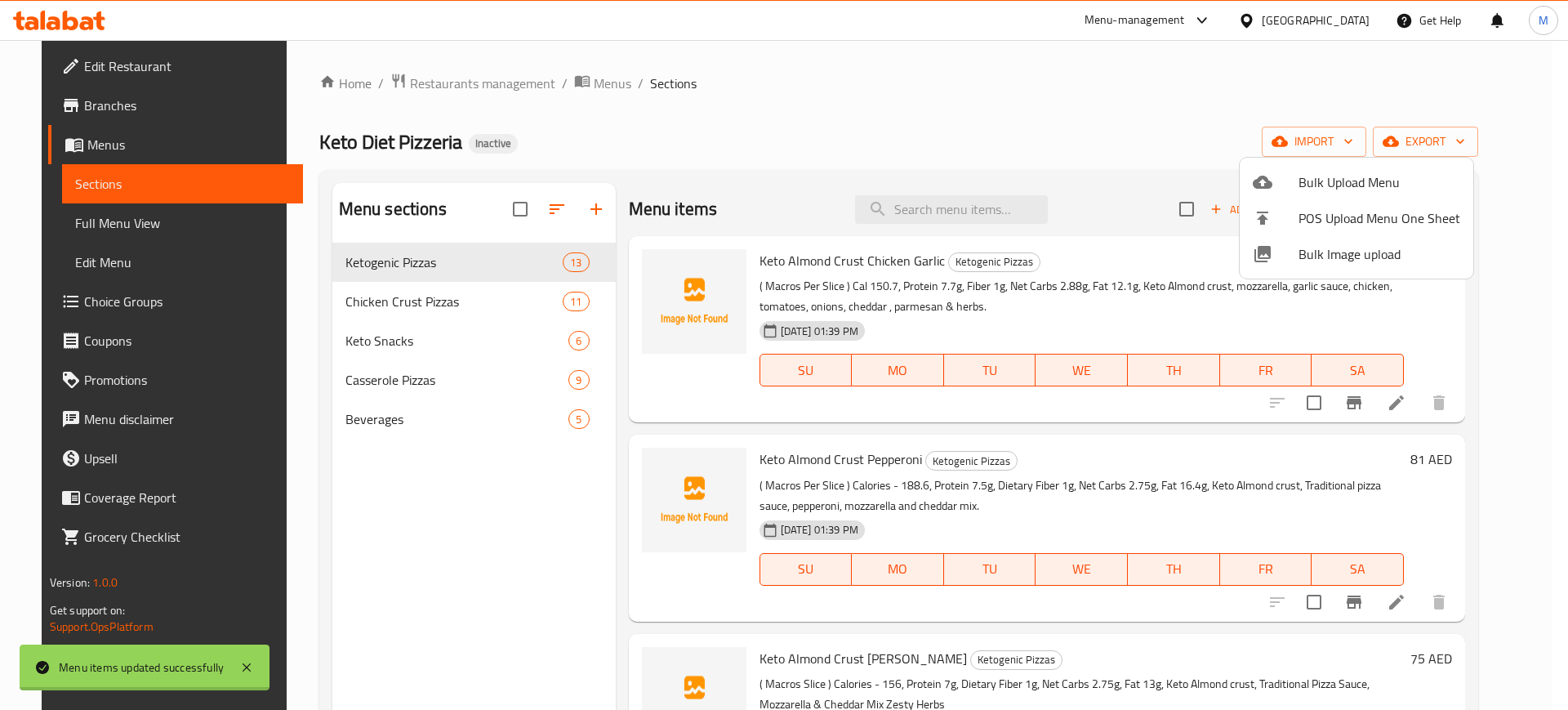
click at [1480, 131] on div at bounding box center [784, 355] width 1568 height 710
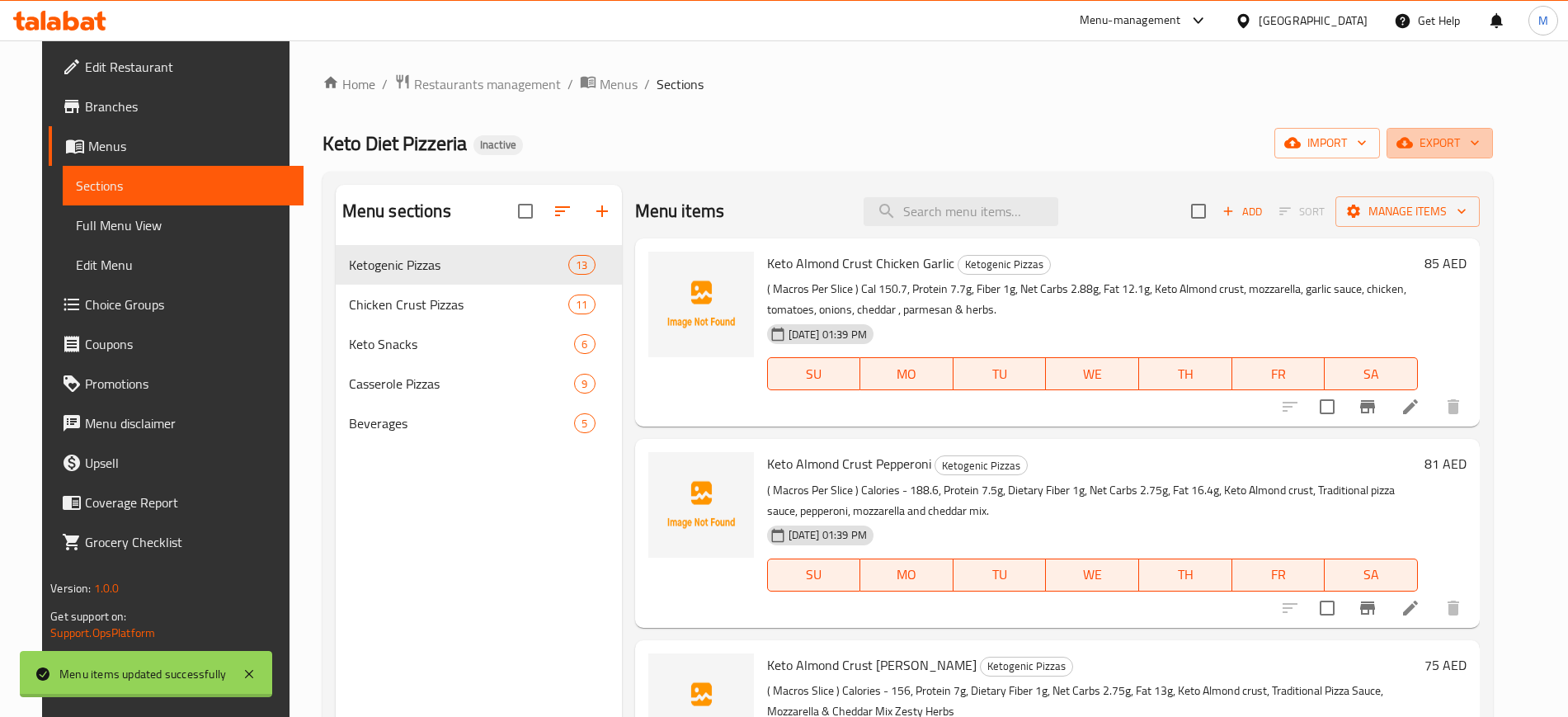
click at [1479, 132] on span "export" at bounding box center [1439, 142] width 80 height 21
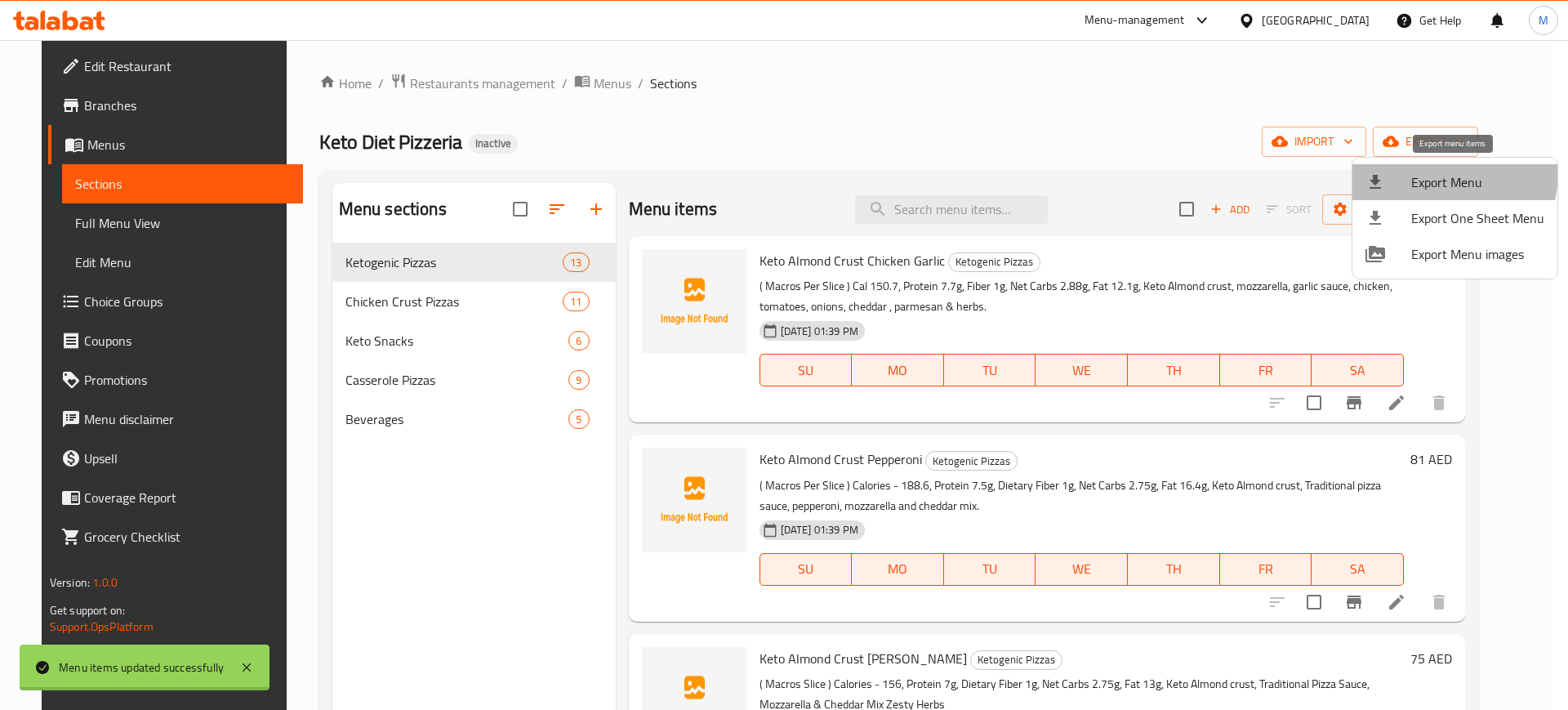
click at [1436, 172] on span "Export Menu" at bounding box center [1478, 182] width 133 height 20
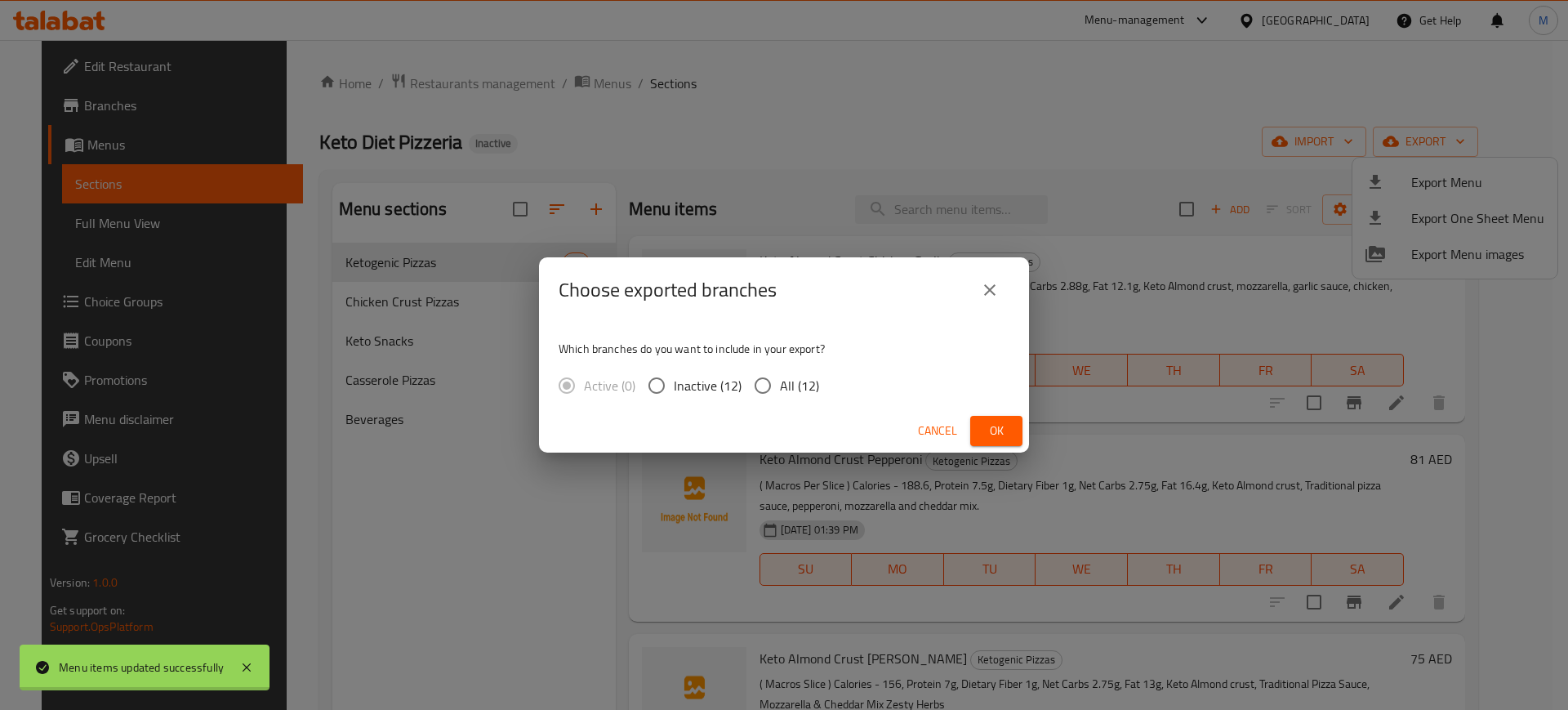
click at [809, 391] on span "All (12)" at bounding box center [800, 386] width 39 height 20
click at [780, 391] on input "All (12)" at bounding box center [762, 386] width 35 height 35
radio input "true"
click at [980, 417] on button "Ok" at bounding box center [996, 431] width 52 height 30
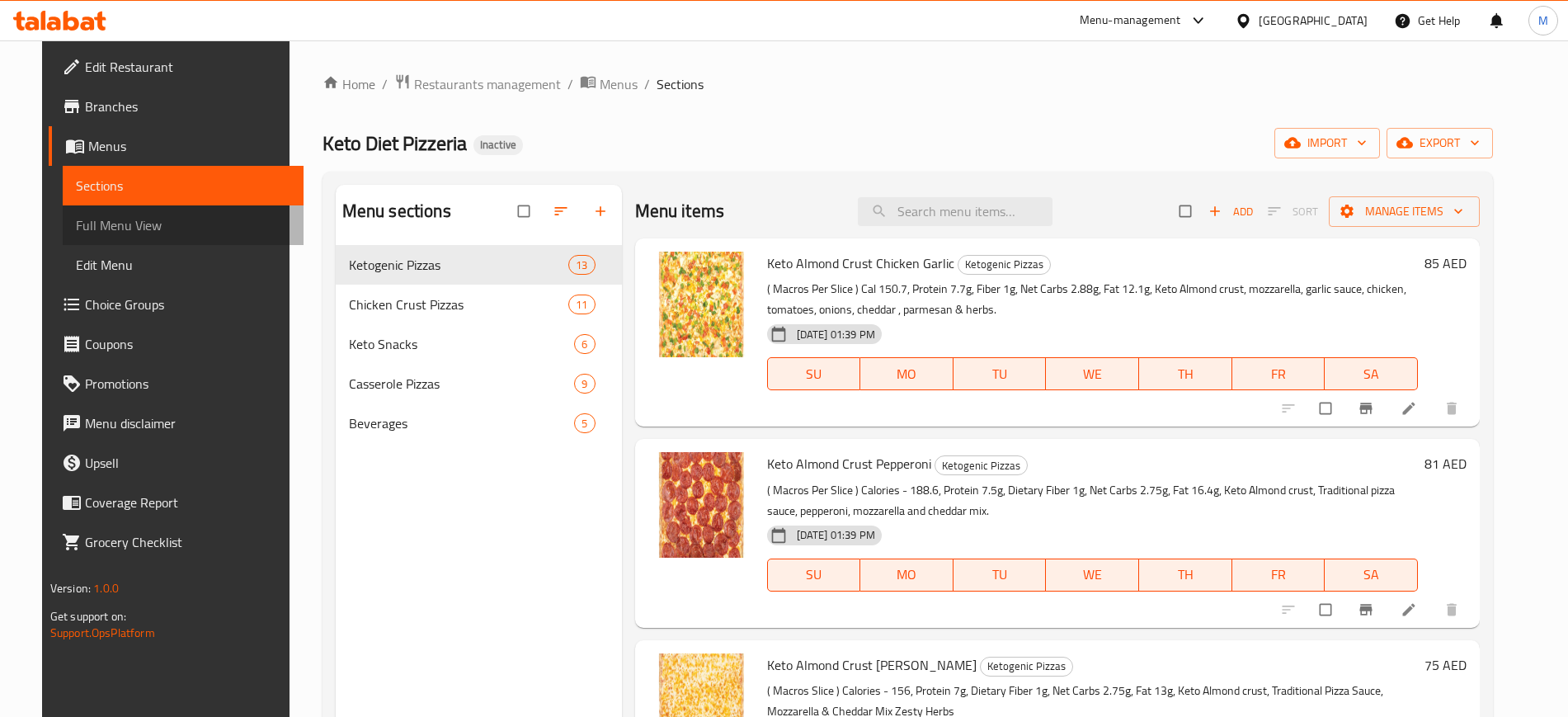
click at [170, 225] on span "Full Menu View" at bounding box center [183, 226] width 215 height 20
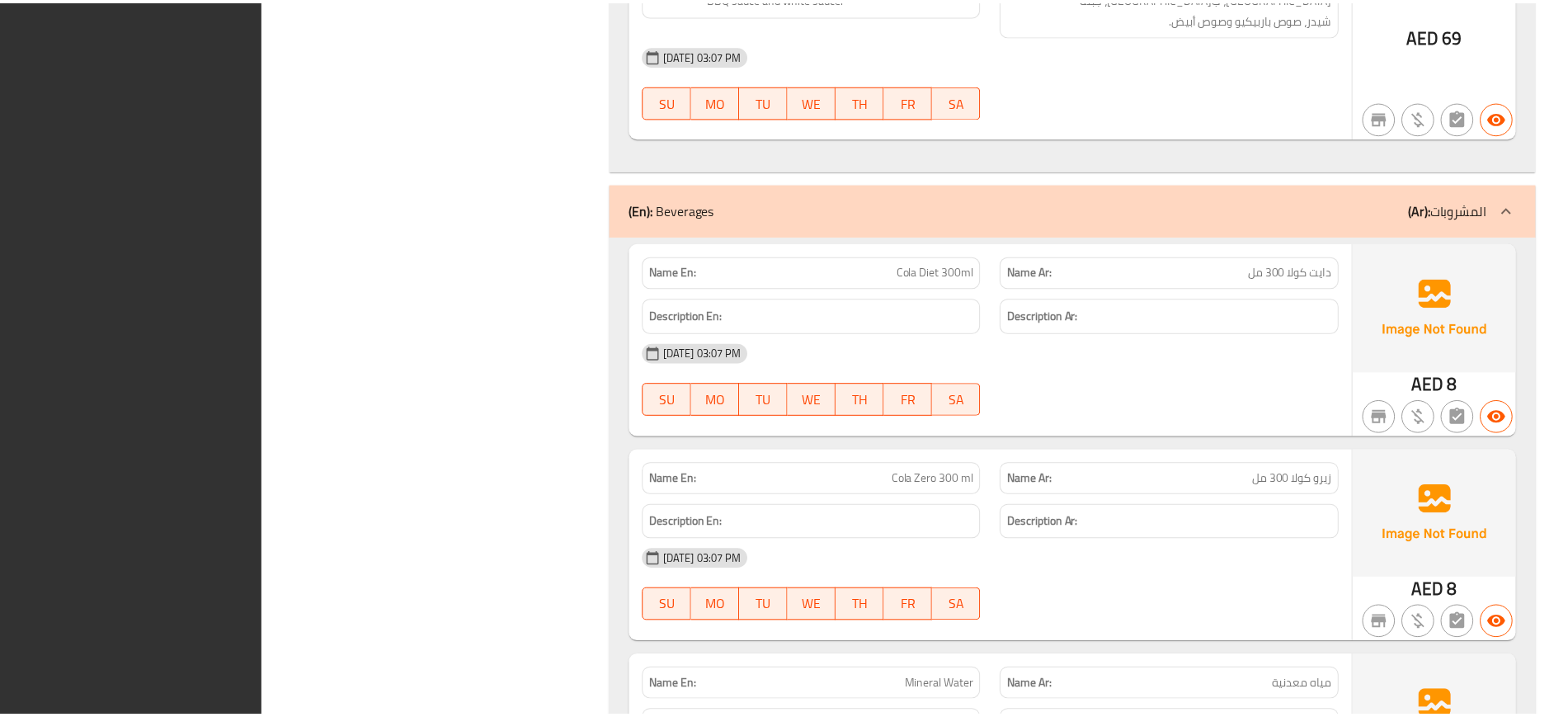
scroll to position [11510, 0]
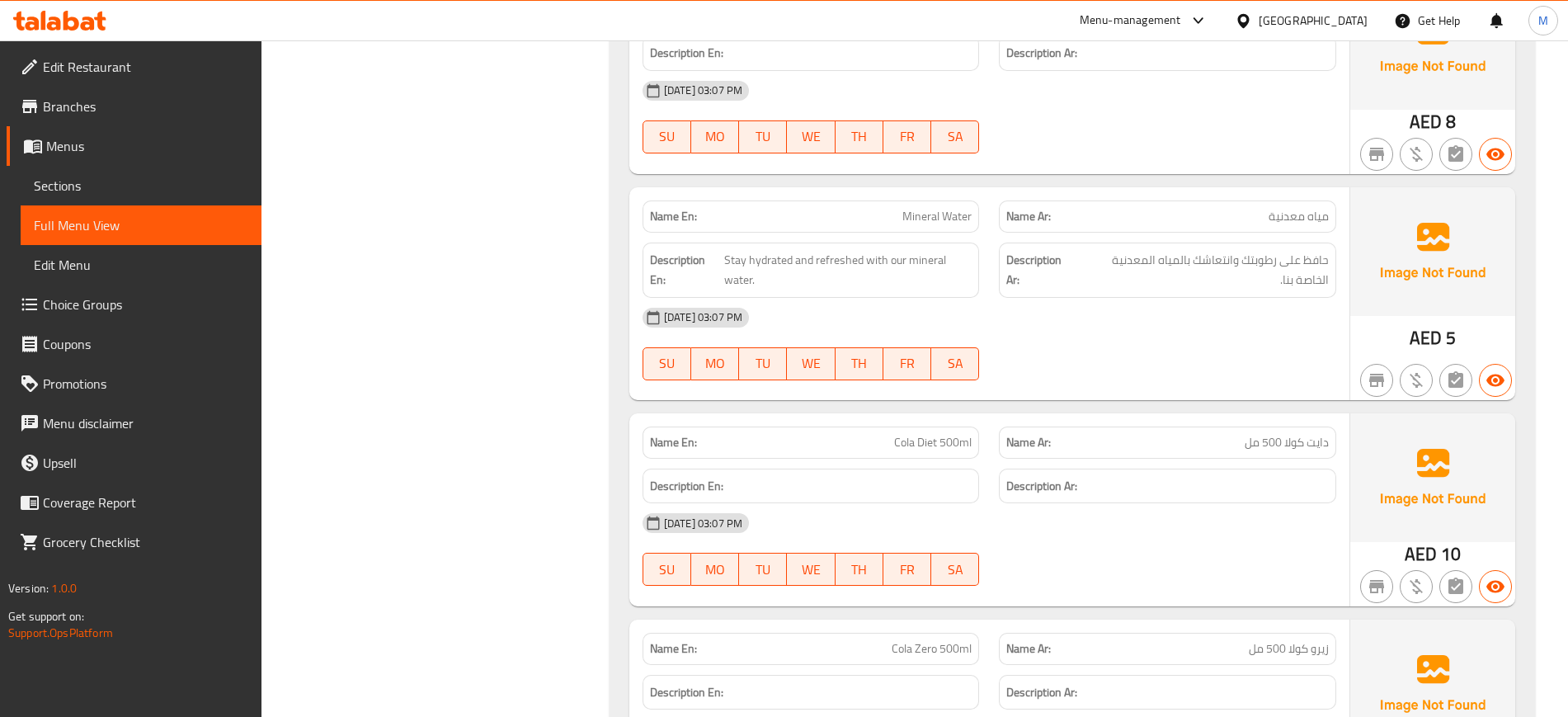
click at [107, 76] on span "Edit Restaurant" at bounding box center [145, 67] width 205 height 20
